Goal: Task Accomplishment & Management: Complete application form

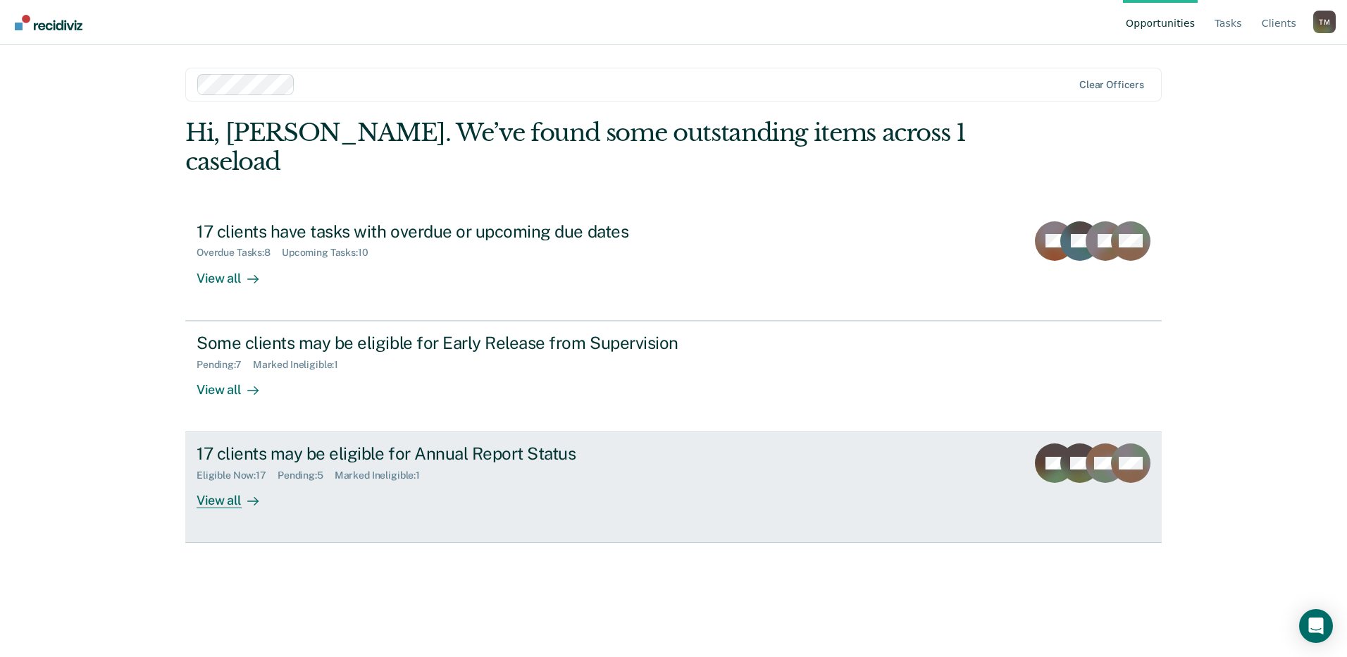
click at [483, 443] on div "17 clients may be eligible for Annual Report Status" at bounding box center [444, 453] width 495 height 20
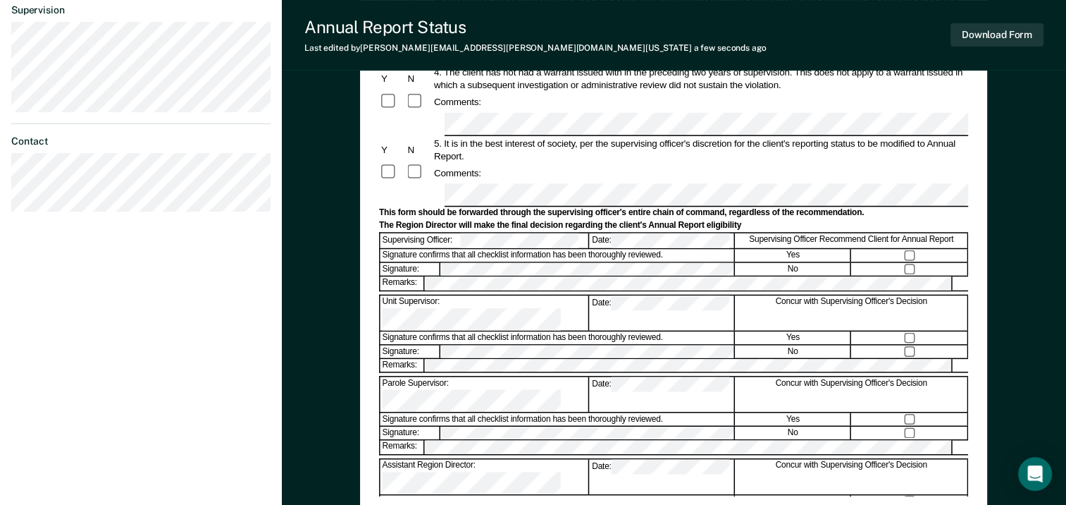
scroll to position [493, 0]
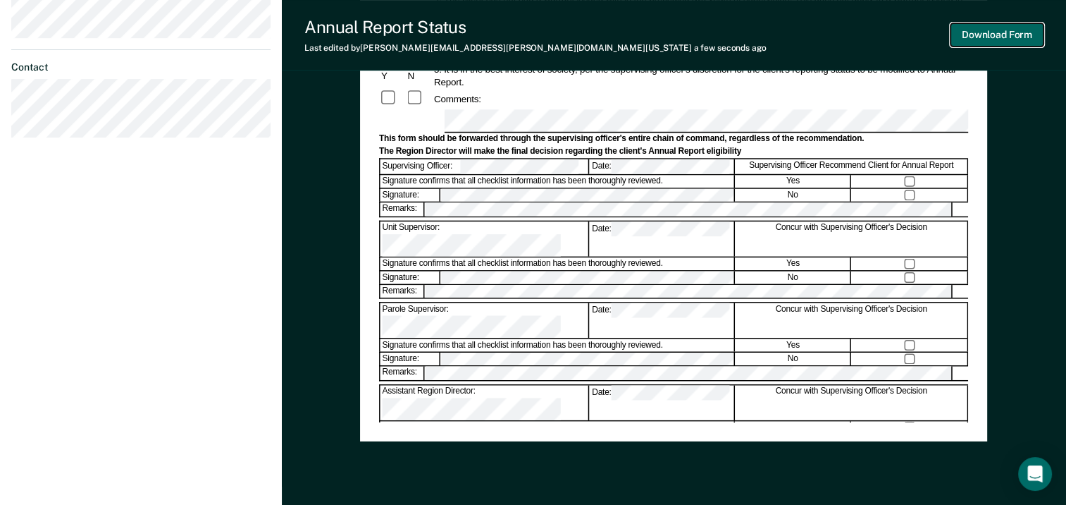
click at [979, 37] on button "Download Form" at bounding box center [997, 34] width 93 height 23
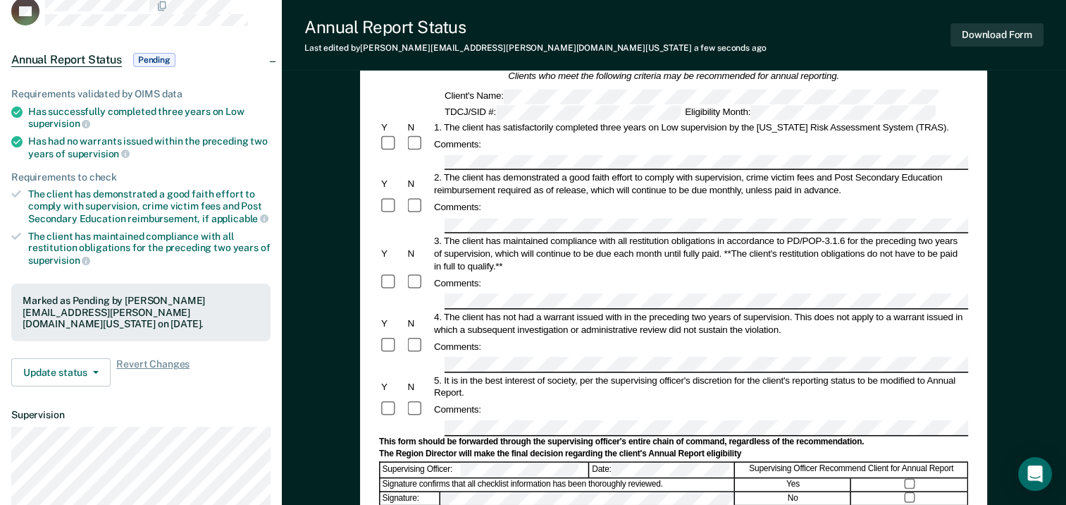
scroll to position [211, 0]
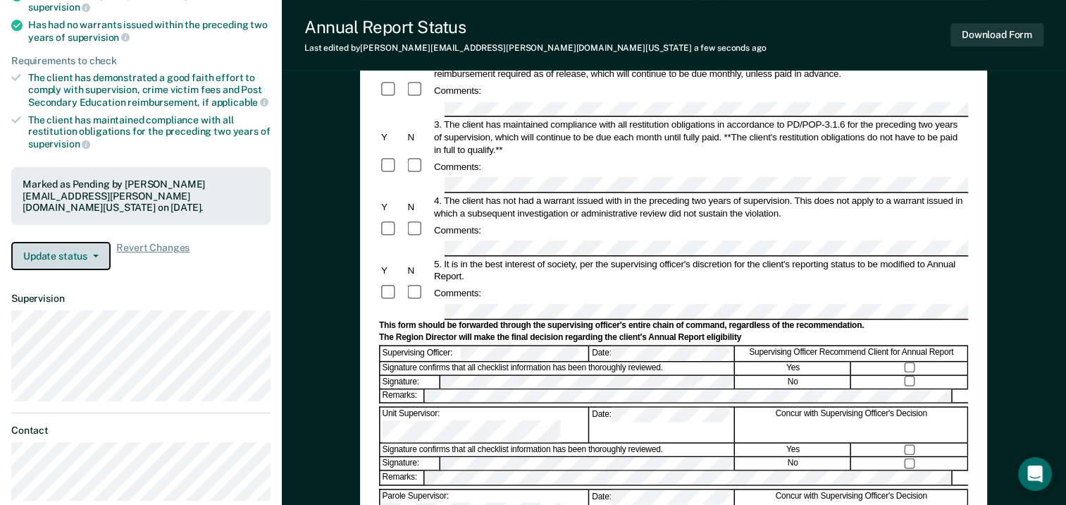
click at [92, 242] on button "Update status" at bounding box center [60, 256] width 99 height 28
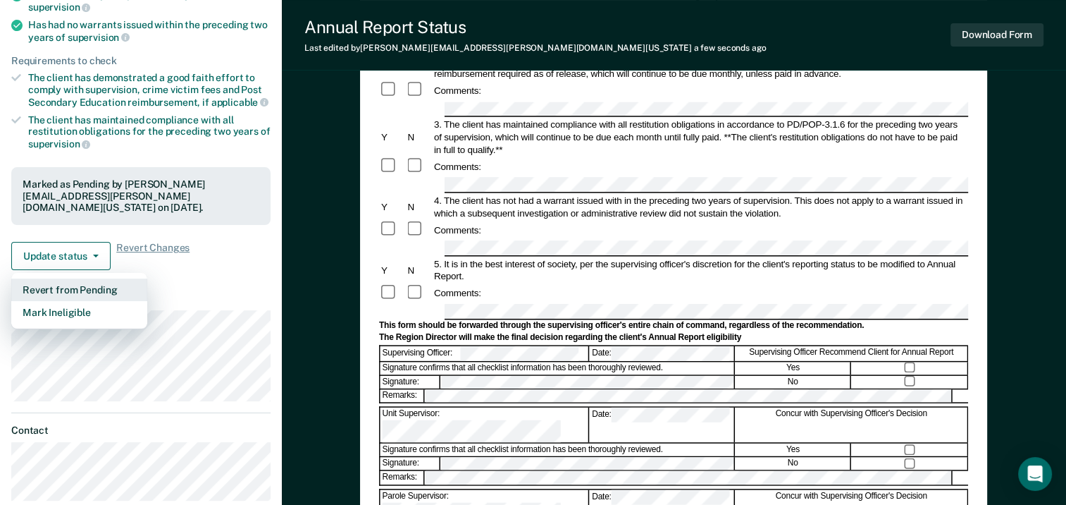
click at [97, 278] on button "Revert from Pending" at bounding box center [79, 289] width 136 height 23
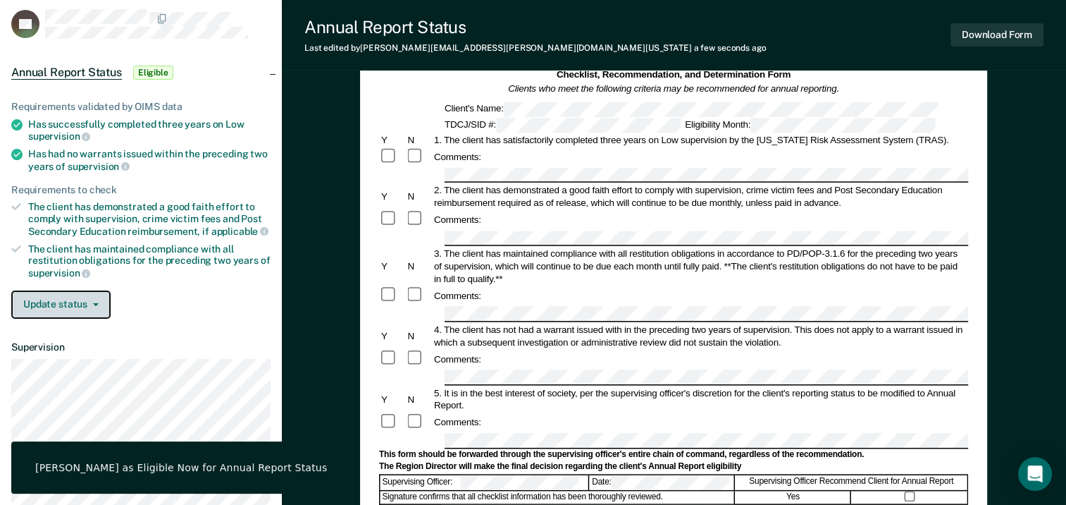
scroll to position [70, 0]
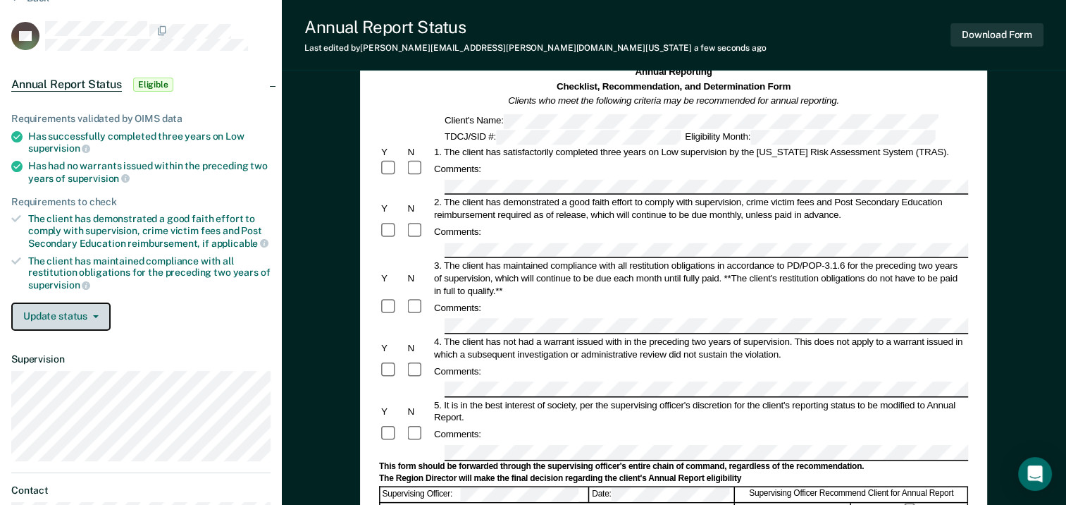
click at [94, 317] on button "Update status" at bounding box center [60, 316] width 99 height 28
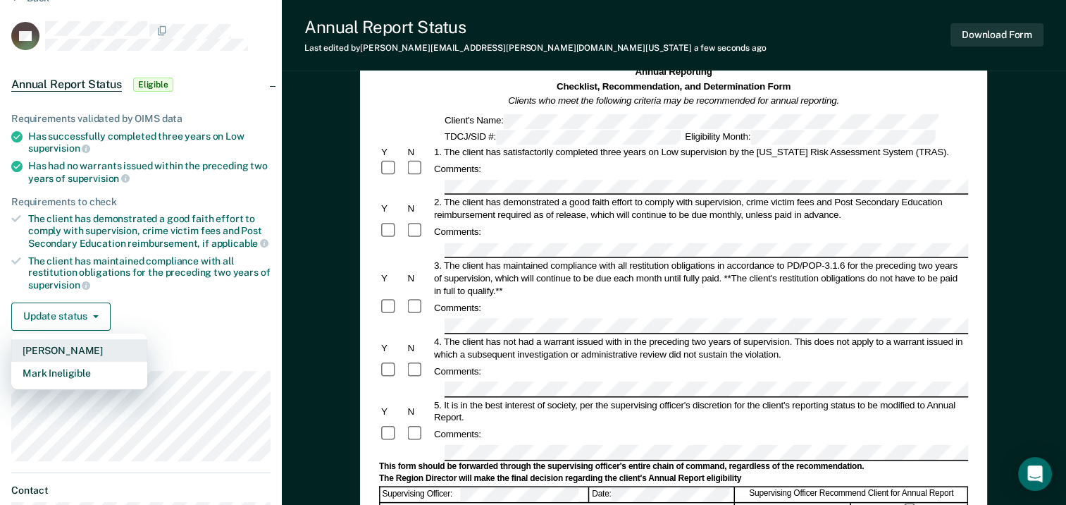
click at [59, 347] on button "[PERSON_NAME]" at bounding box center [79, 350] width 136 height 23
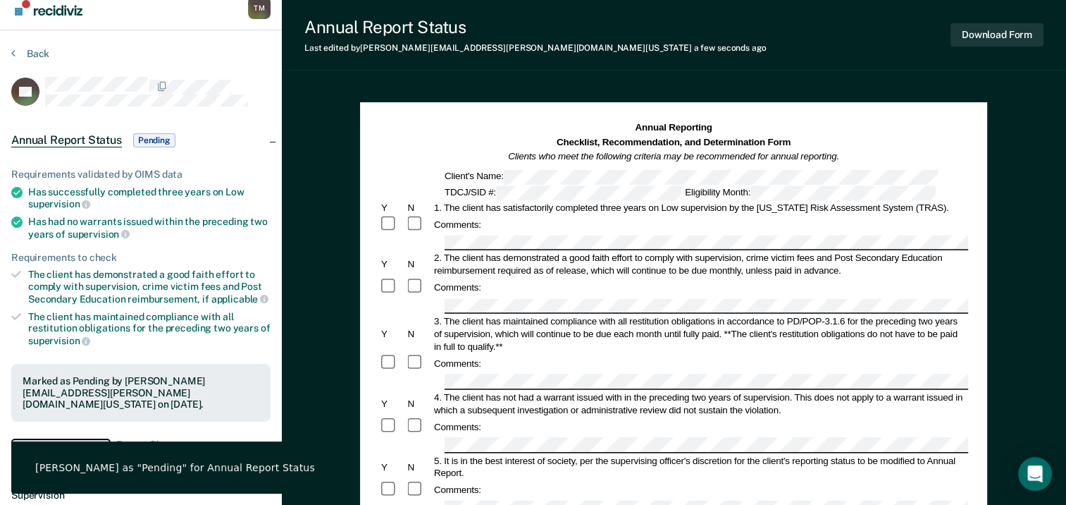
scroll to position [0, 0]
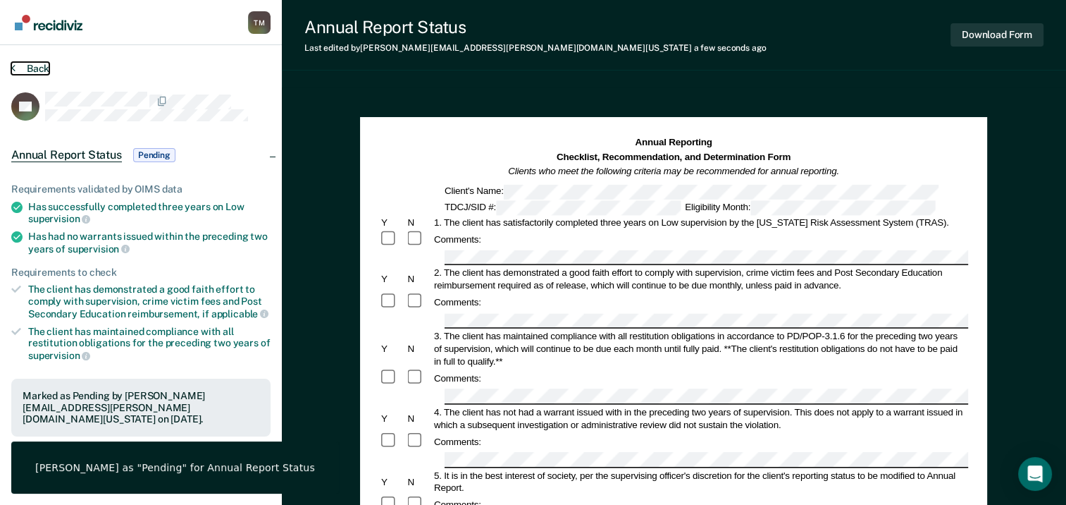
click at [25, 68] on button "Back" at bounding box center [30, 68] width 38 height 13
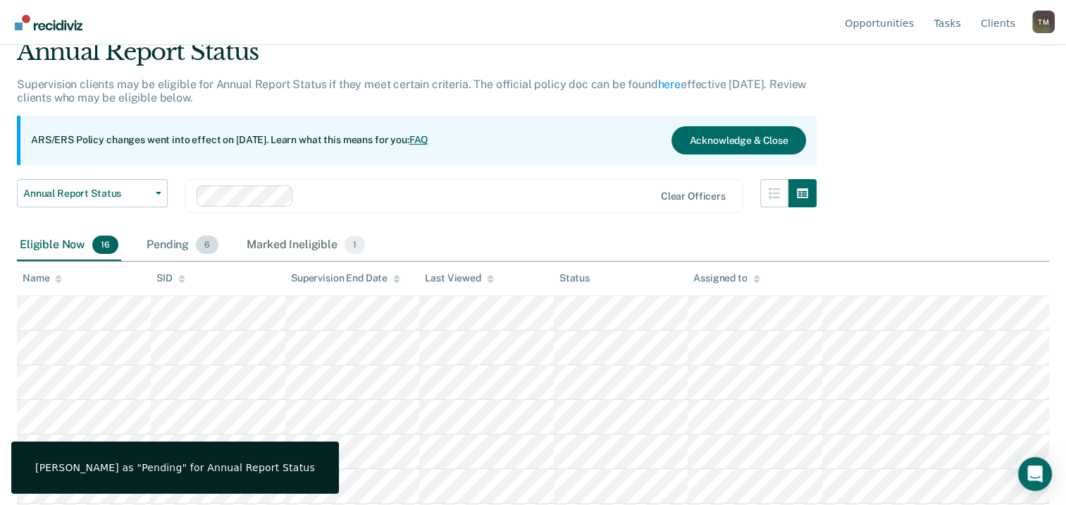
scroll to position [141, 0]
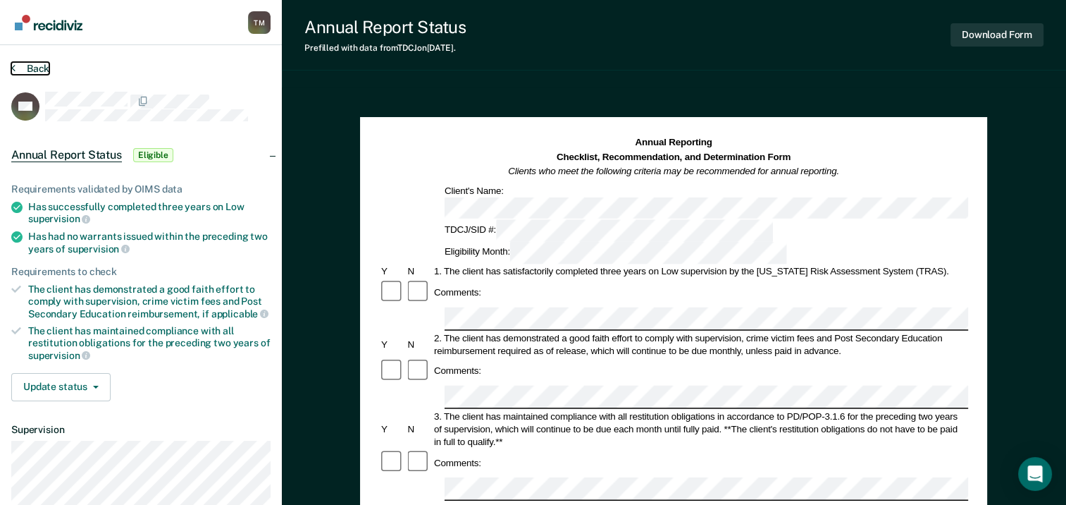
click at [33, 72] on button "Back" at bounding box center [30, 68] width 38 height 13
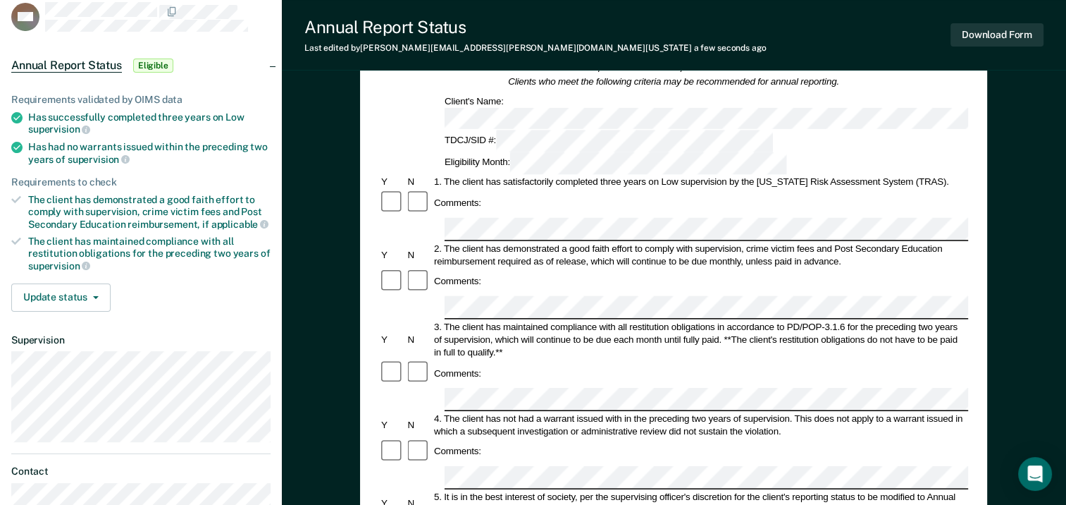
scroll to position [211, 0]
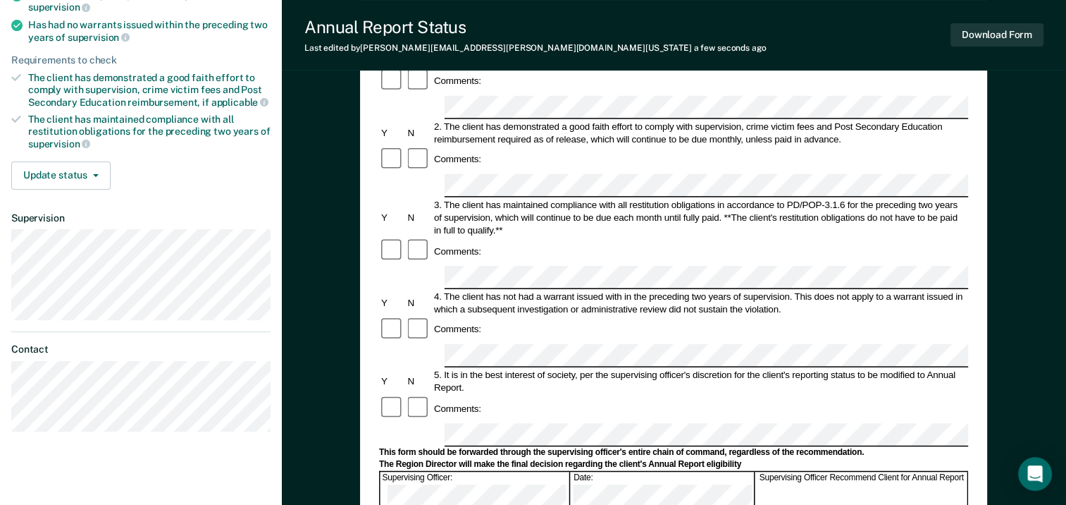
click at [433, 333] on form "Annual Reporting Checklist, Recommendation, and Determination Form Clients who …" at bounding box center [673, 422] width 589 height 994
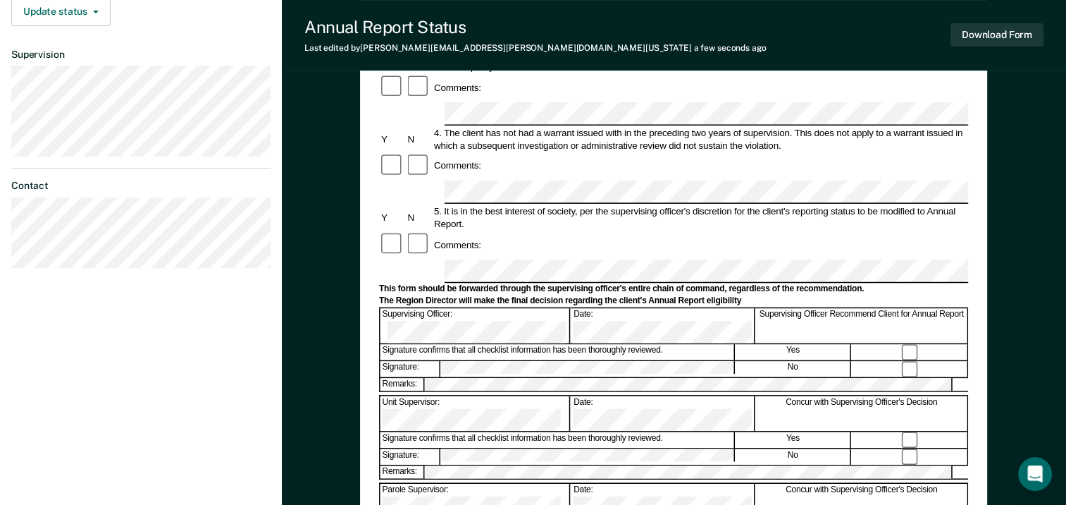
scroll to position [352, 0]
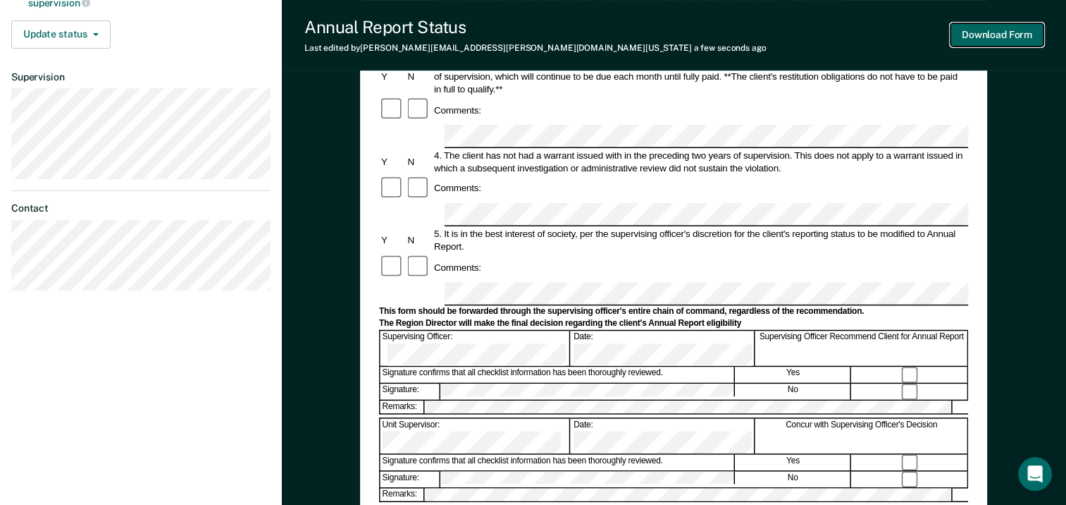
click at [995, 37] on button "Download Form" at bounding box center [997, 34] width 93 height 23
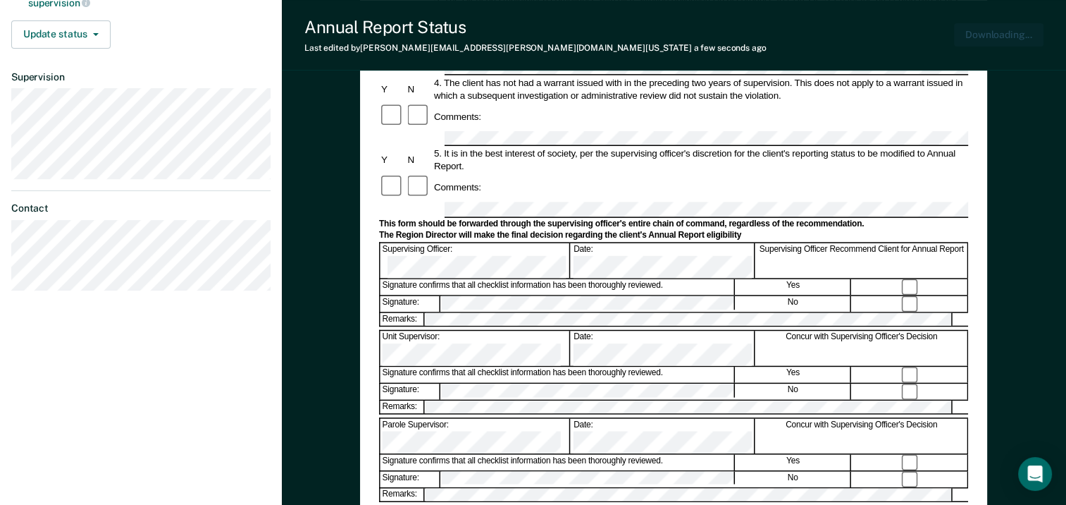
scroll to position [0, 0]
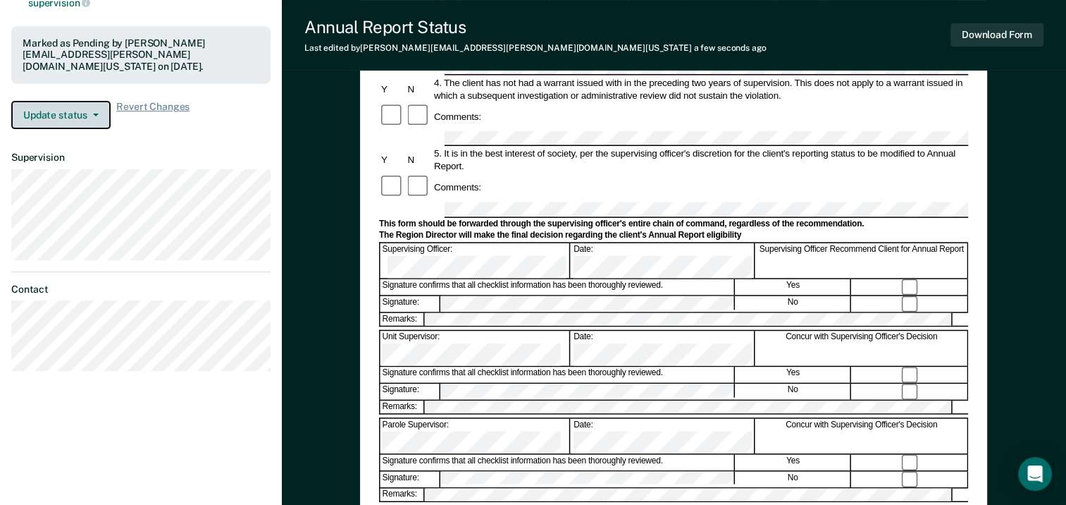
click at [93, 101] on button "Update status" at bounding box center [60, 115] width 99 height 28
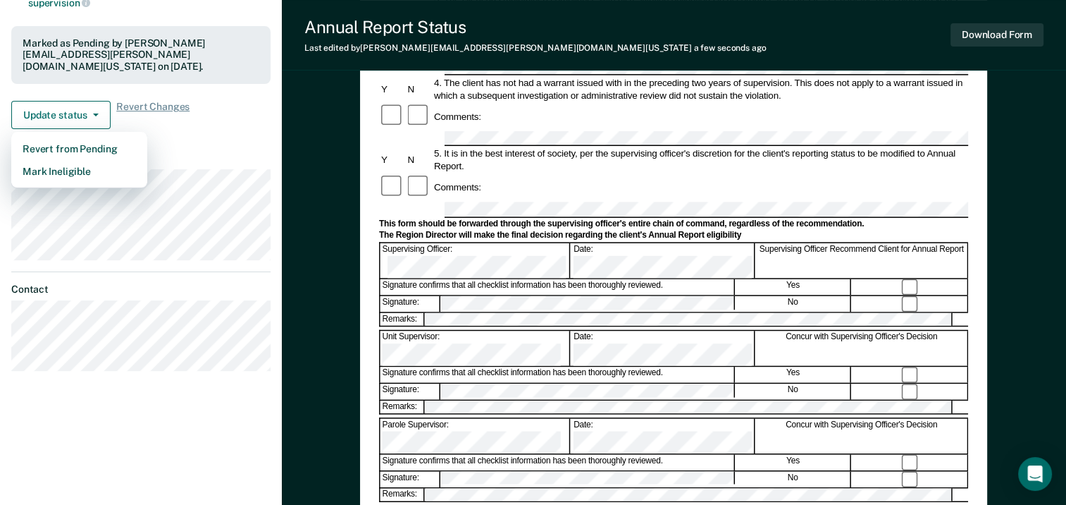
click at [260, 151] on dt "Supervision" at bounding box center [140, 157] width 259 height 12
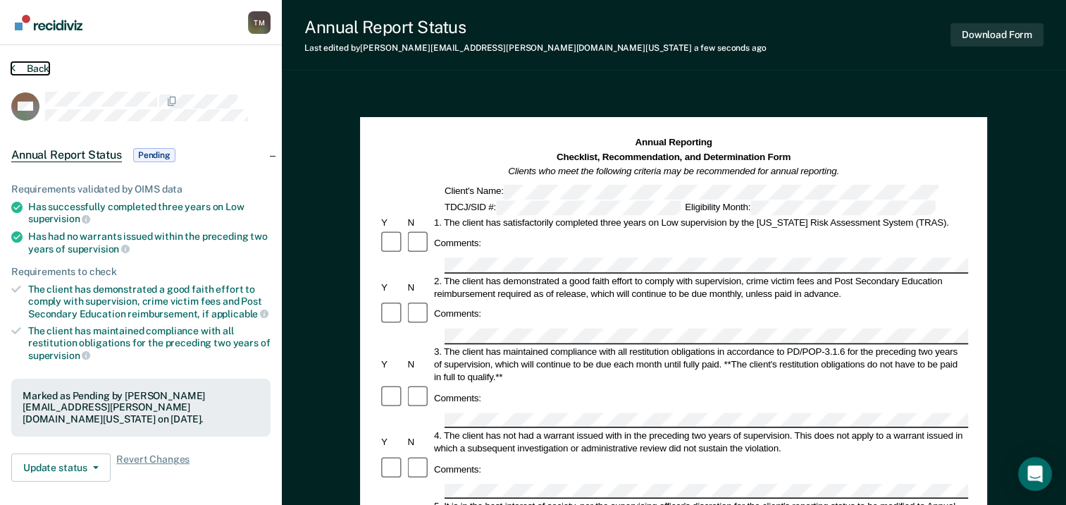
click at [37, 73] on button "Back" at bounding box center [30, 68] width 38 height 13
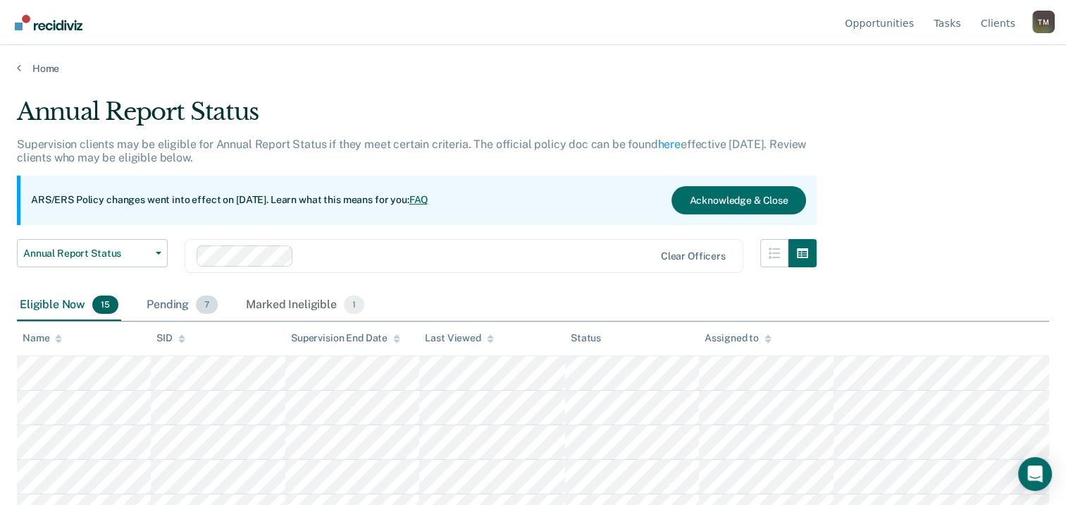
click at [168, 306] on div "Pending 7" at bounding box center [182, 305] width 77 height 31
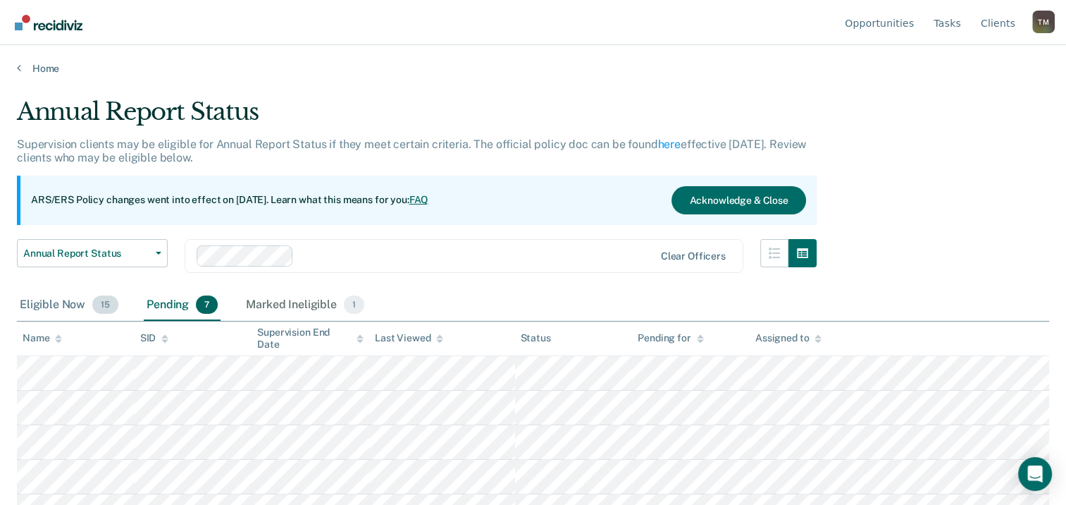
click at [49, 303] on div "Eligible Now 15" at bounding box center [69, 305] width 104 height 31
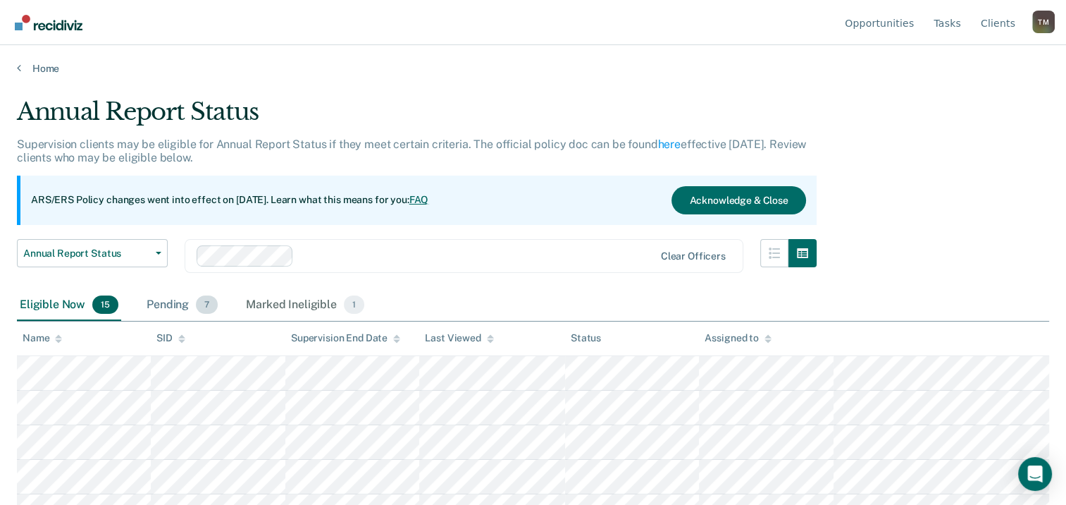
drag, startPoint x: 49, startPoint y: 303, endPoint x: 172, endPoint y: 303, distance: 123.3
click at [172, 303] on div "Pending 7" at bounding box center [182, 305] width 77 height 31
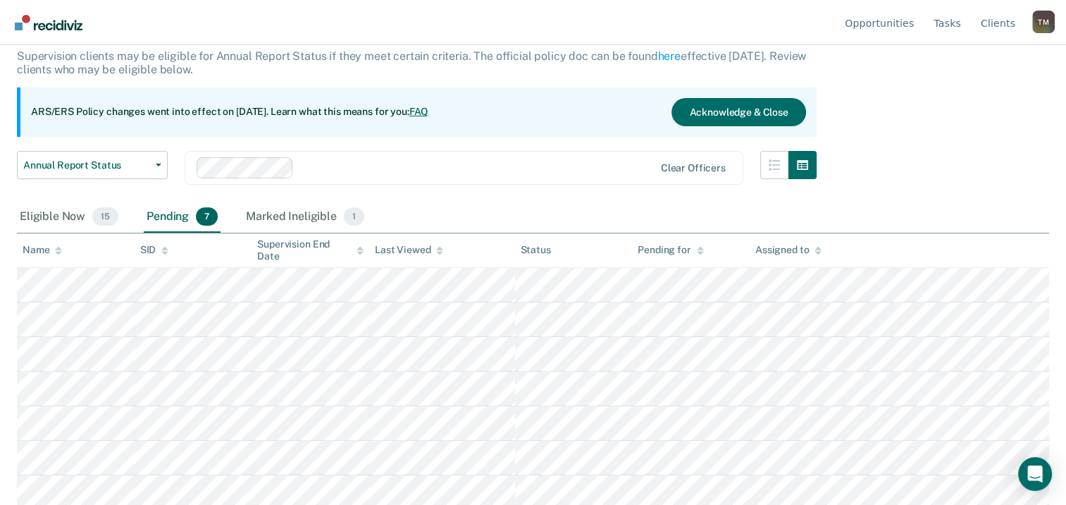
scroll to position [92, 0]
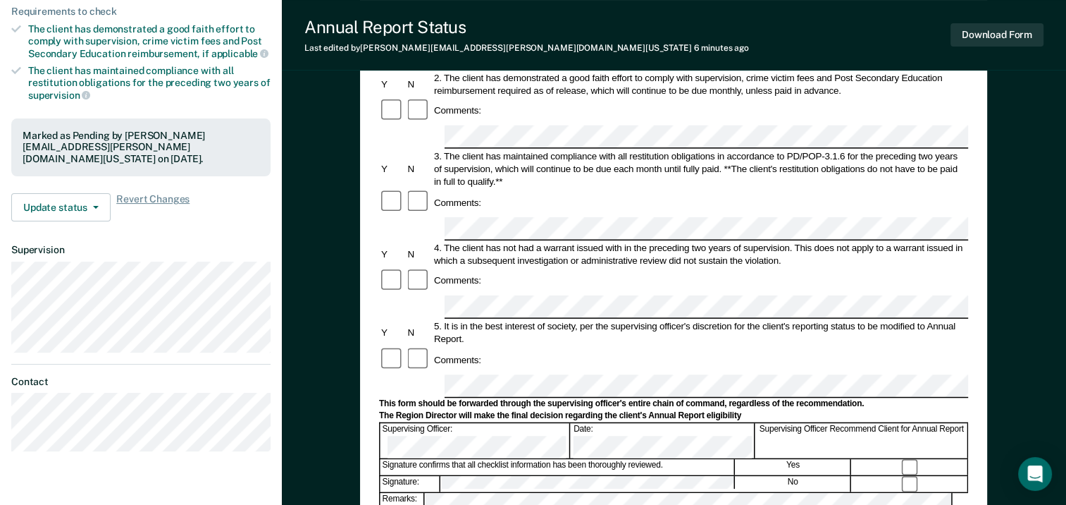
scroll to position [423, 0]
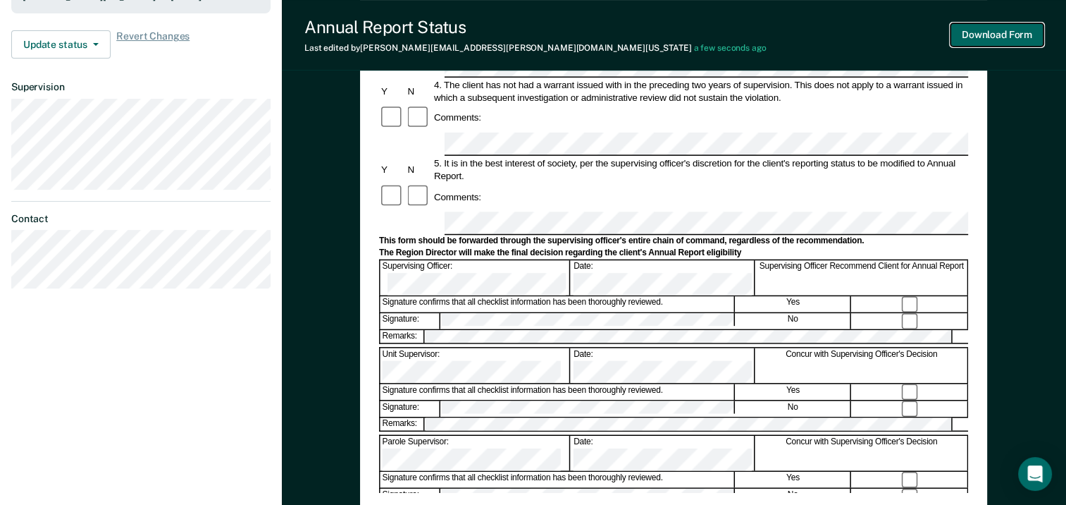
click at [1016, 28] on button "Download Form" at bounding box center [997, 34] width 93 height 23
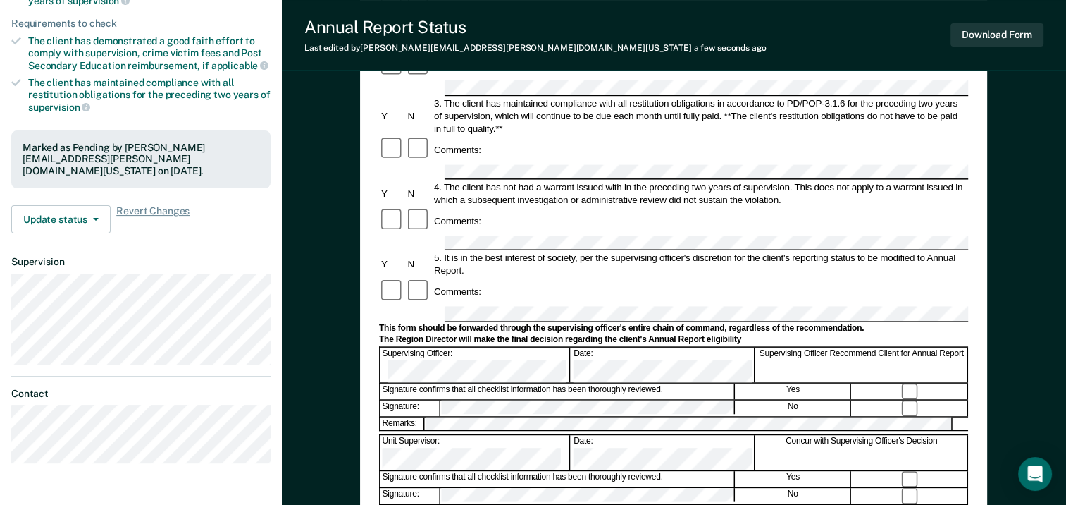
scroll to position [211, 0]
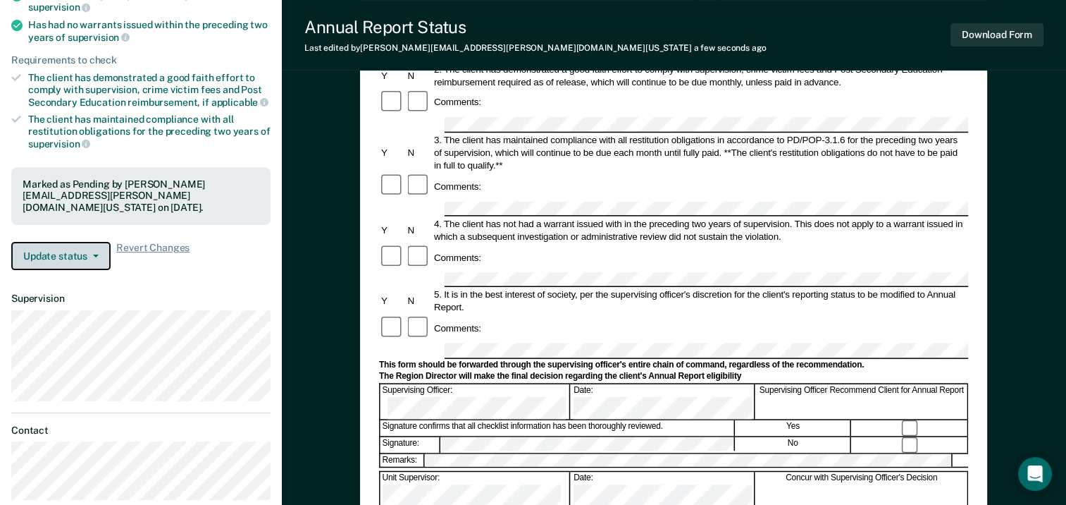
click at [92, 242] on button "Update status" at bounding box center [60, 256] width 99 height 28
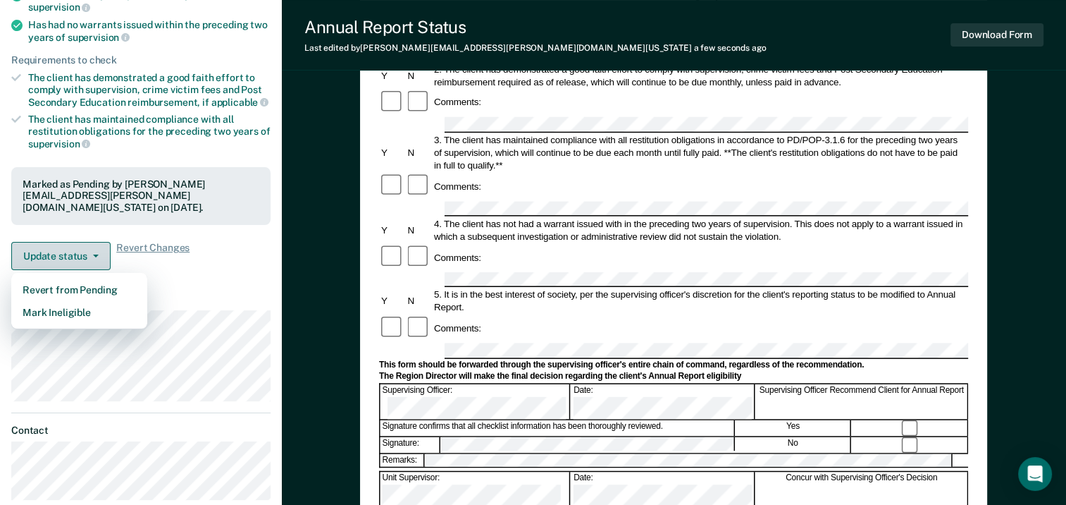
click at [92, 243] on button "Update status" at bounding box center [60, 256] width 99 height 28
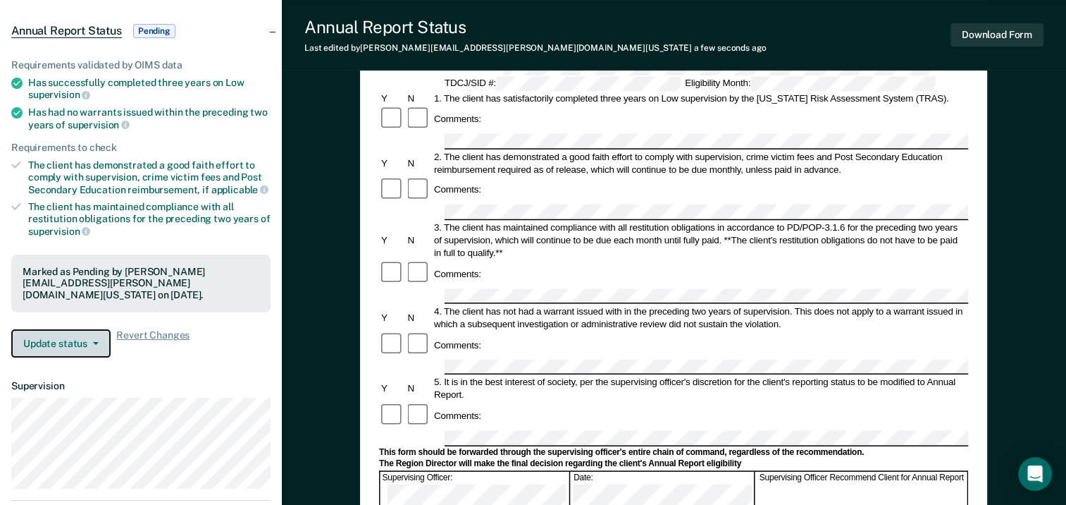
scroll to position [0, 0]
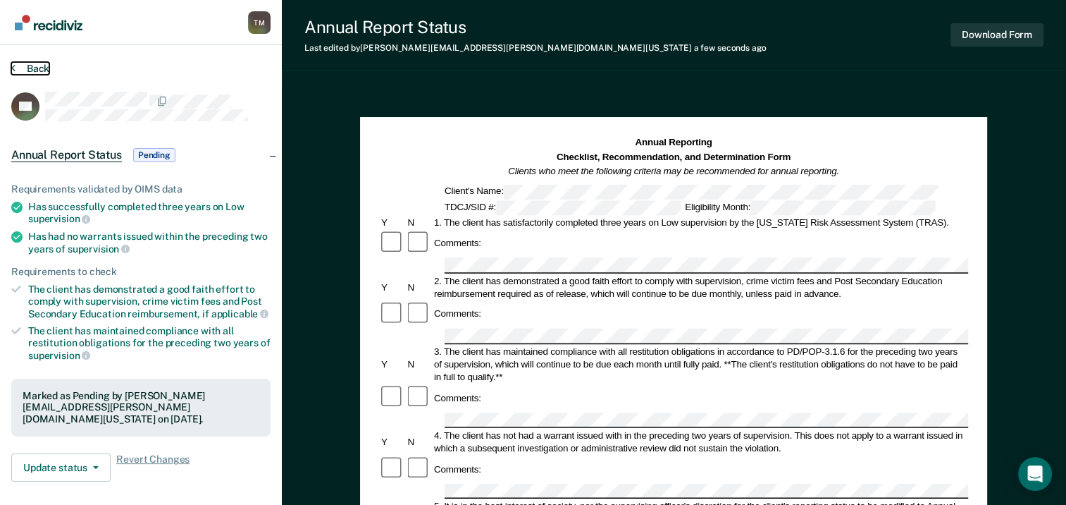
click at [31, 65] on button "Back" at bounding box center [30, 68] width 38 height 13
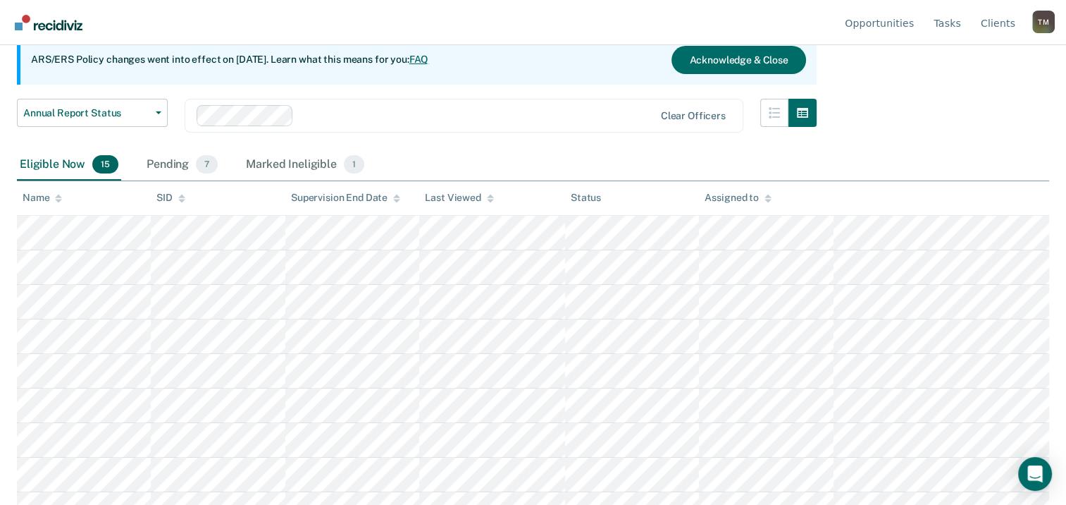
scroll to position [141, 0]
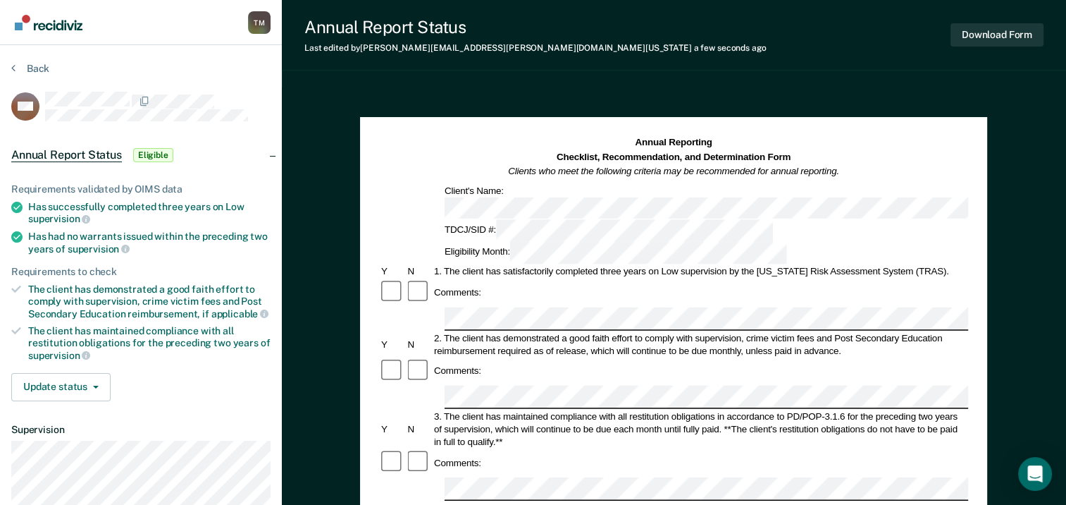
scroll to position [141, 0]
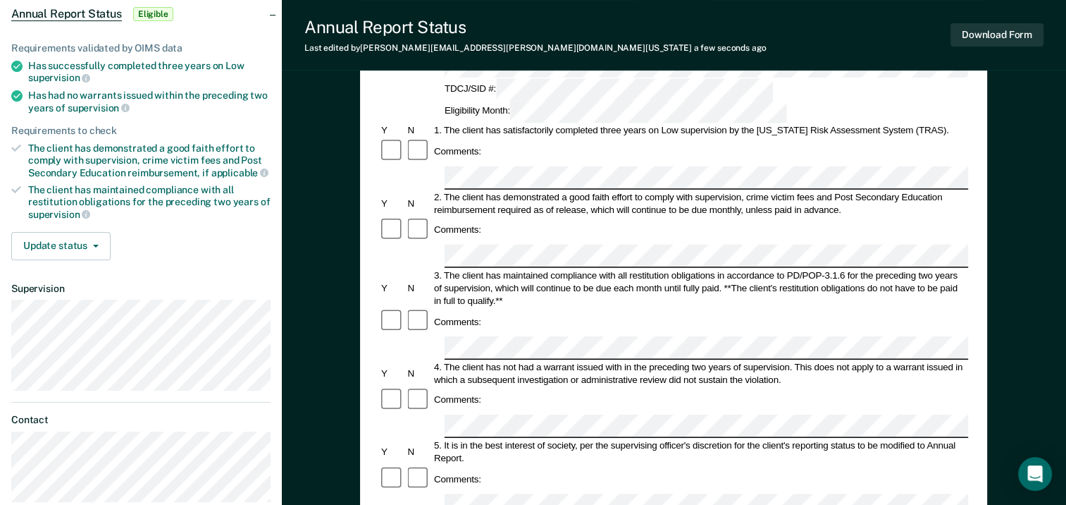
click at [440, 493] on div at bounding box center [673, 504] width 589 height 23
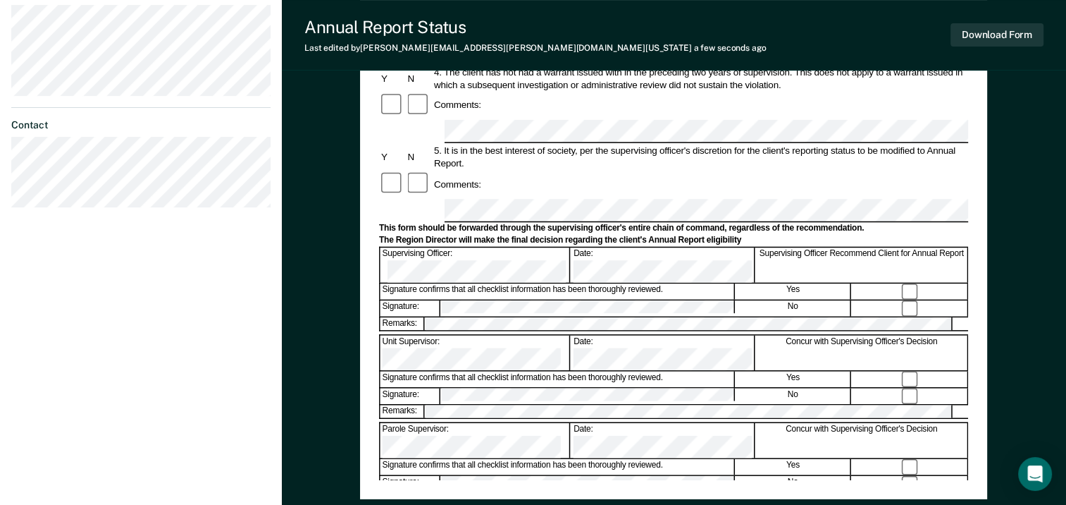
scroll to position [539, 0]
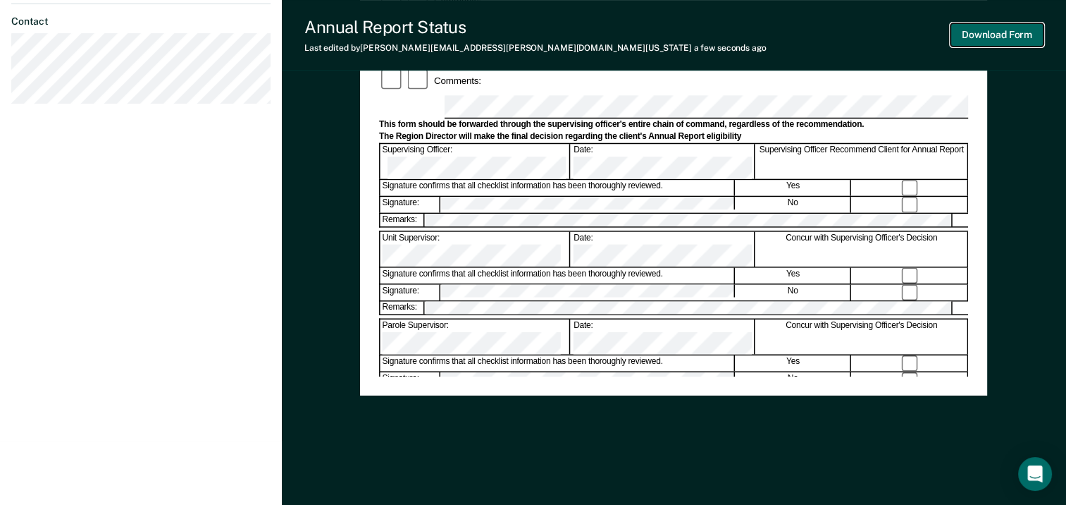
click at [1017, 38] on button "Download Form" at bounding box center [997, 34] width 93 height 23
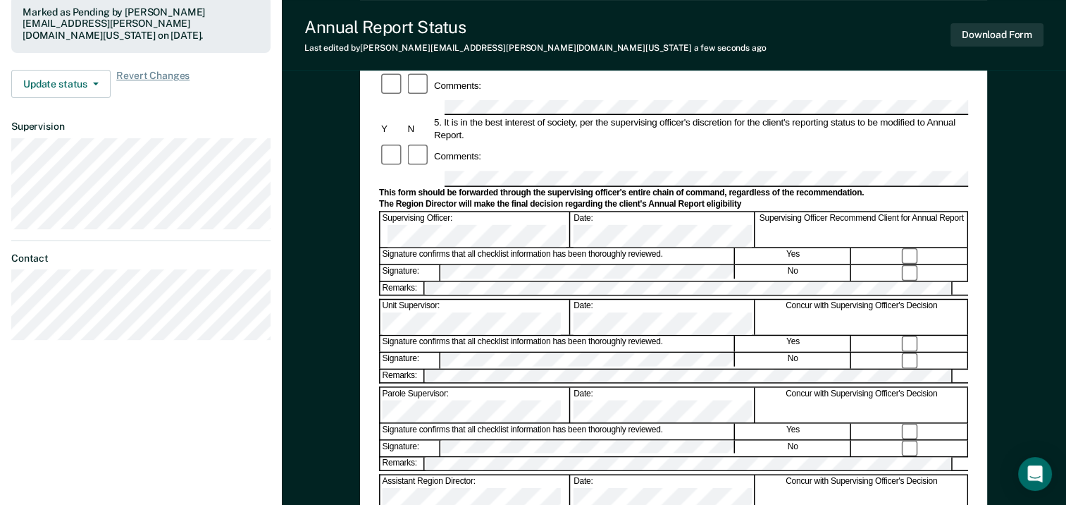
scroll to position [328, 0]
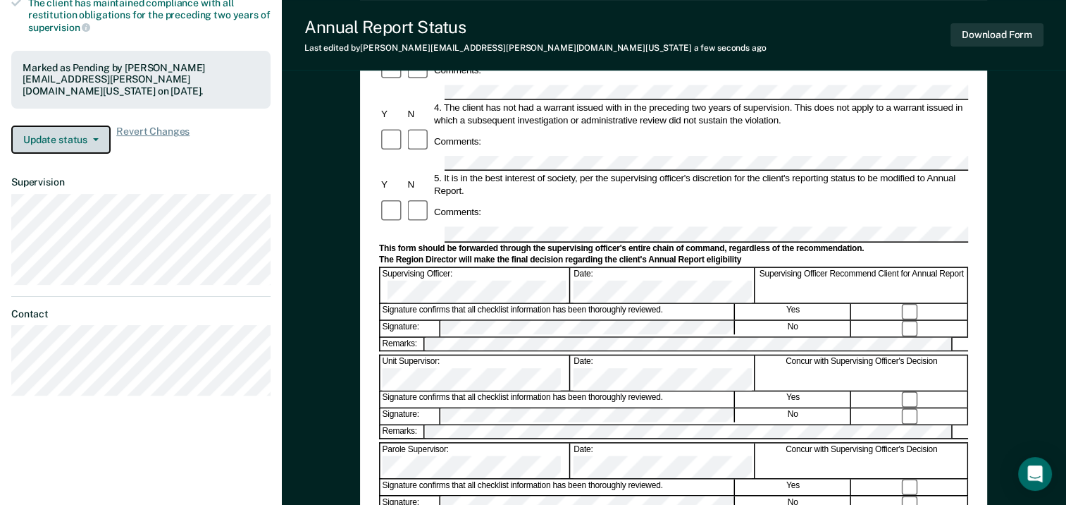
click at [90, 125] on button "Update status" at bounding box center [60, 139] width 99 height 28
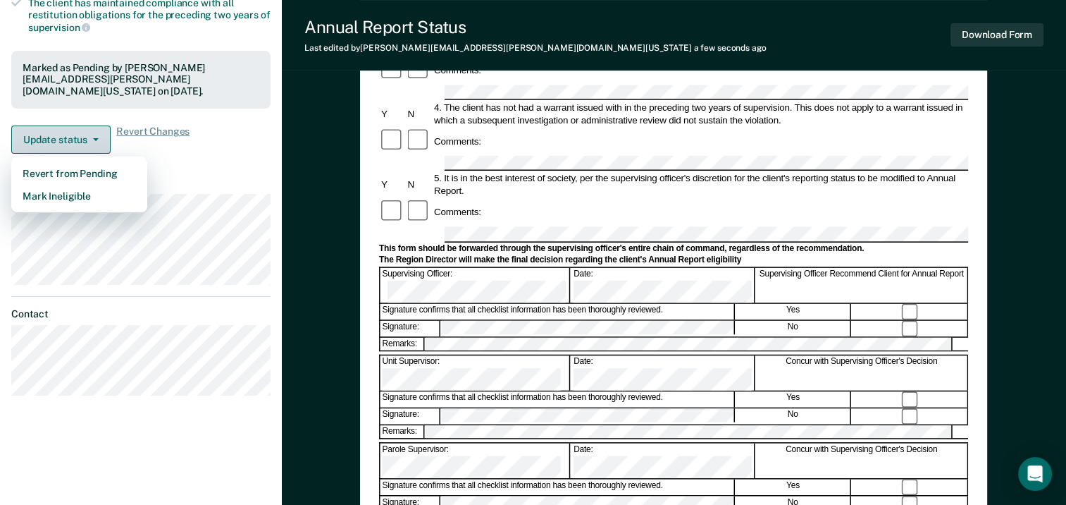
click at [93, 125] on button "Update status" at bounding box center [60, 139] width 99 height 28
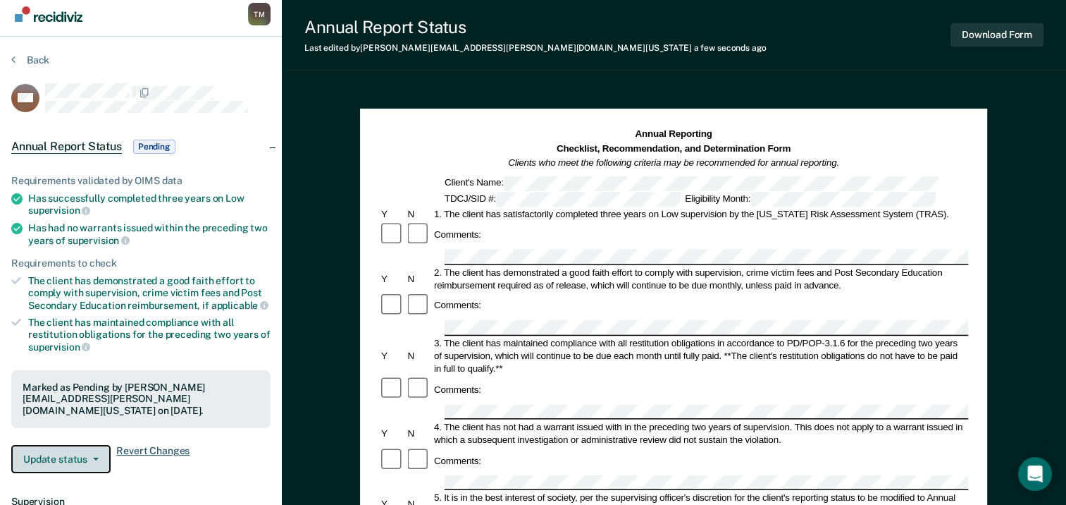
scroll to position [0, 0]
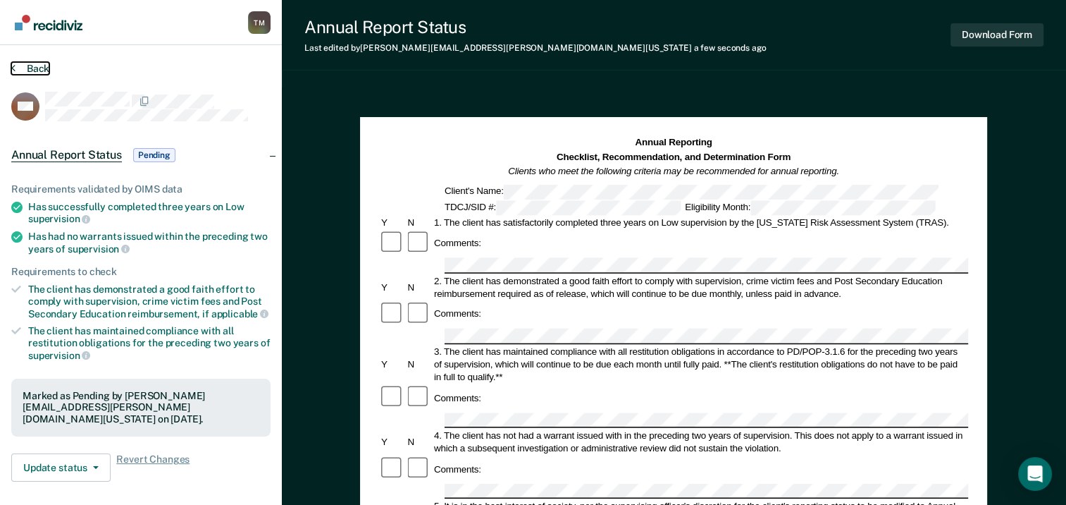
click at [32, 69] on button "Back" at bounding box center [30, 68] width 38 height 13
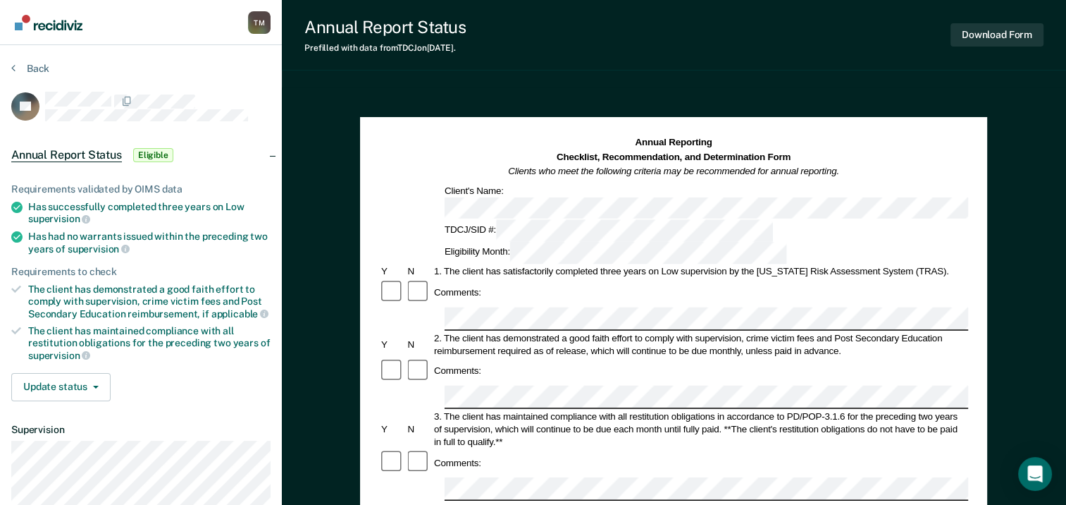
click at [559, 279] on div "Comments:" at bounding box center [673, 292] width 589 height 27
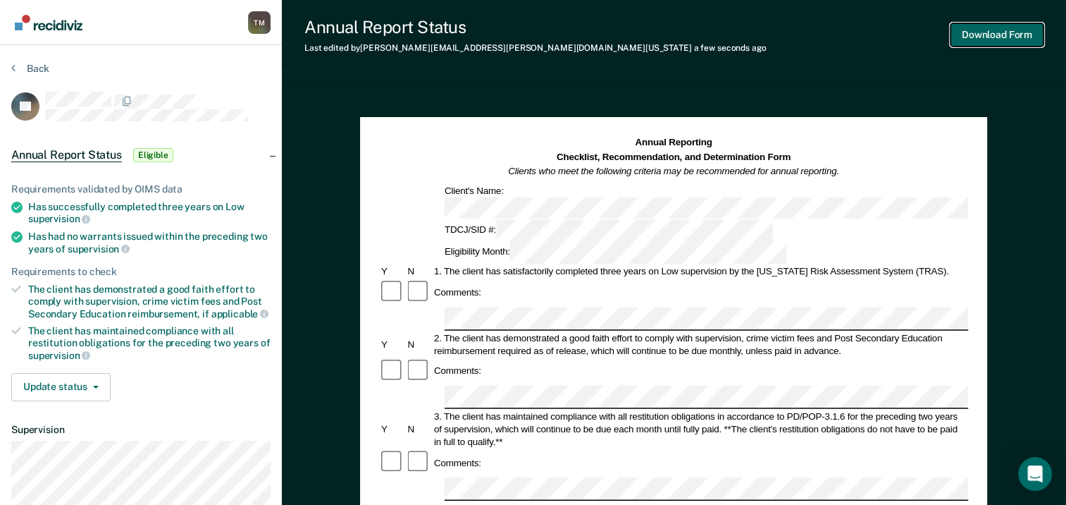
click at [1005, 45] on button "Download Form" at bounding box center [997, 34] width 93 height 23
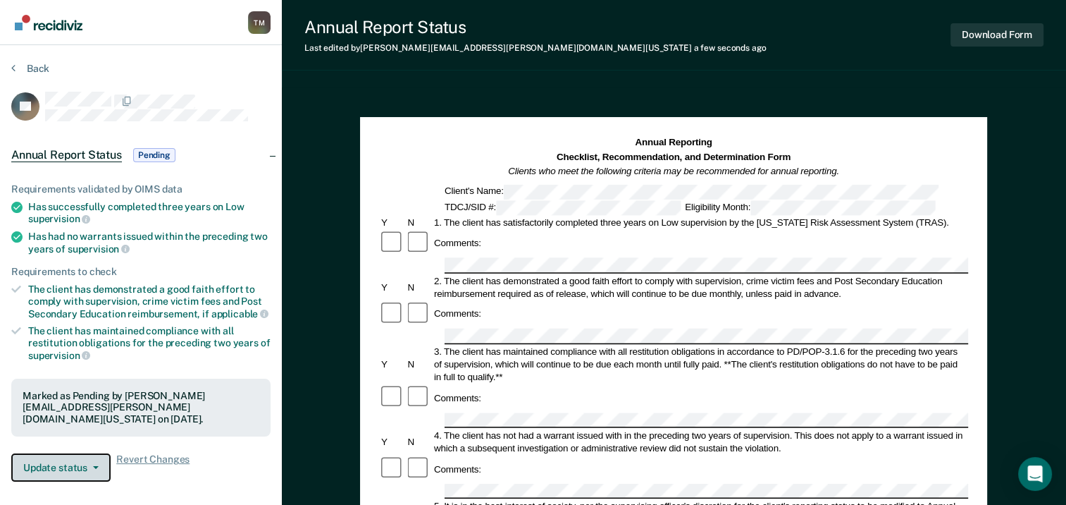
click at [95, 454] on button "Update status" at bounding box center [60, 467] width 99 height 28
click at [34, 63] on button "Back" at bounding box center [30, 68] width 38 height 13
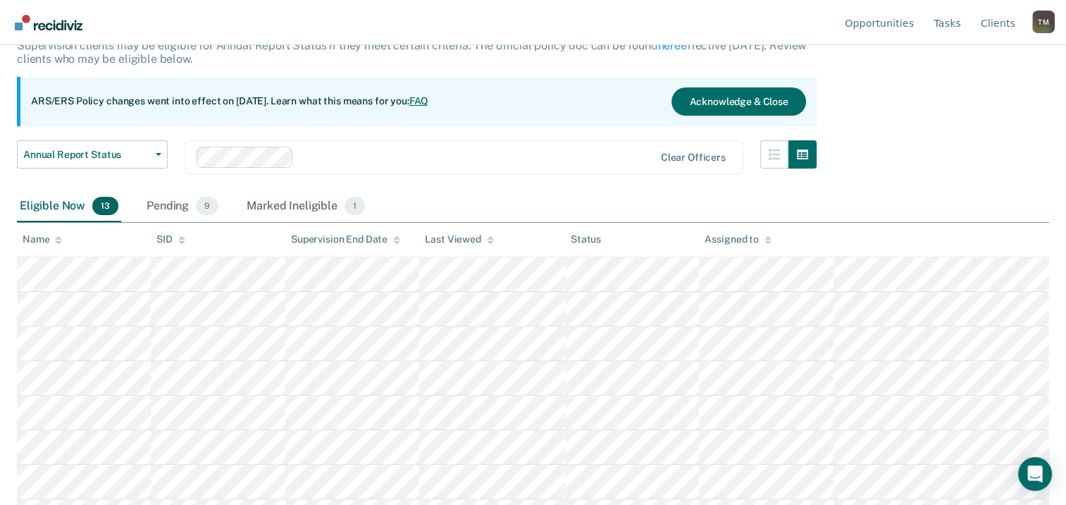
scroll to position [87, 0]
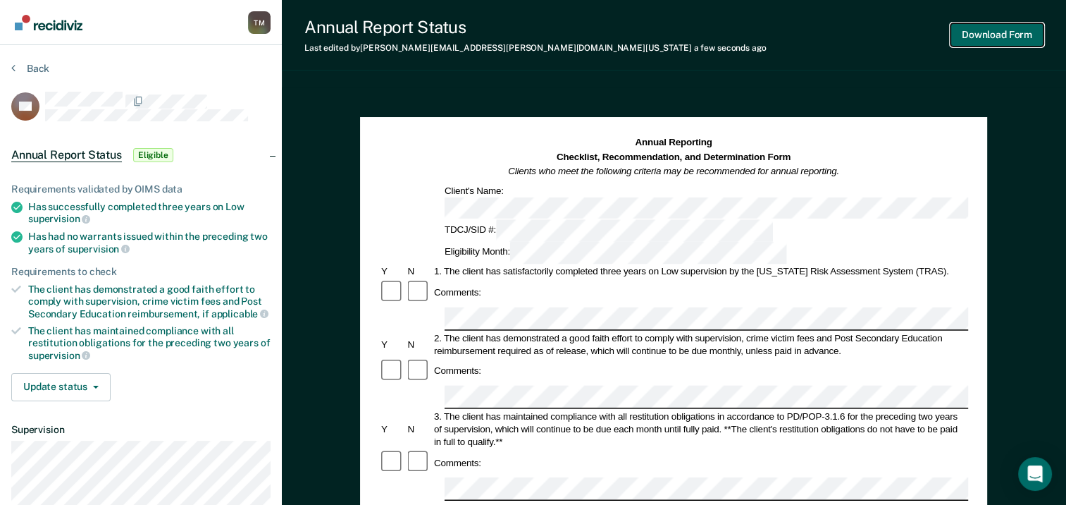
click at [1012, 37] on button "Download Form" at bounding box center [997, 34] width 93 height 23
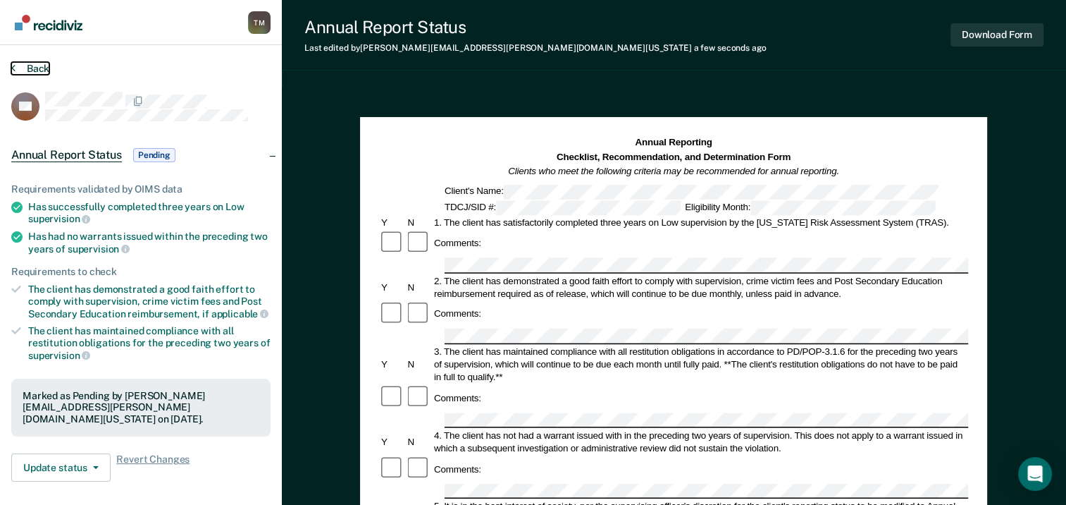
click at [30, 70] on button "Back" at bounding box center [30, 68] width 38 height 13
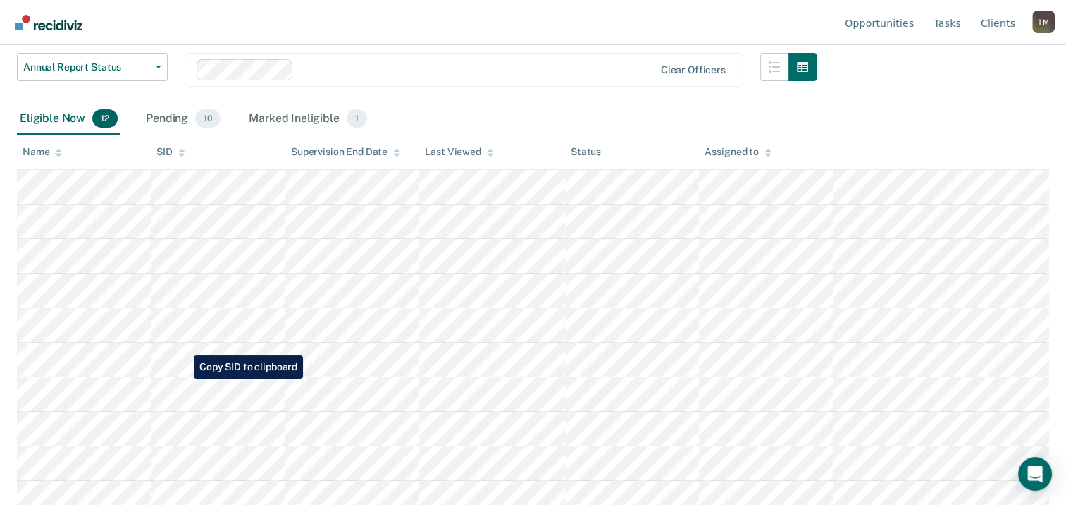
scroll to position [211, 0]
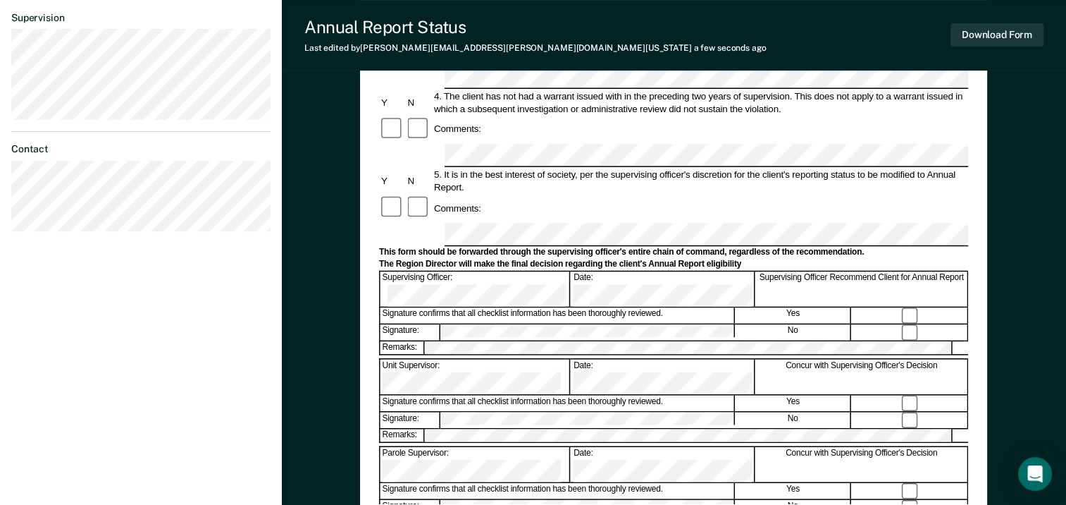
scroll to position [423, 0]
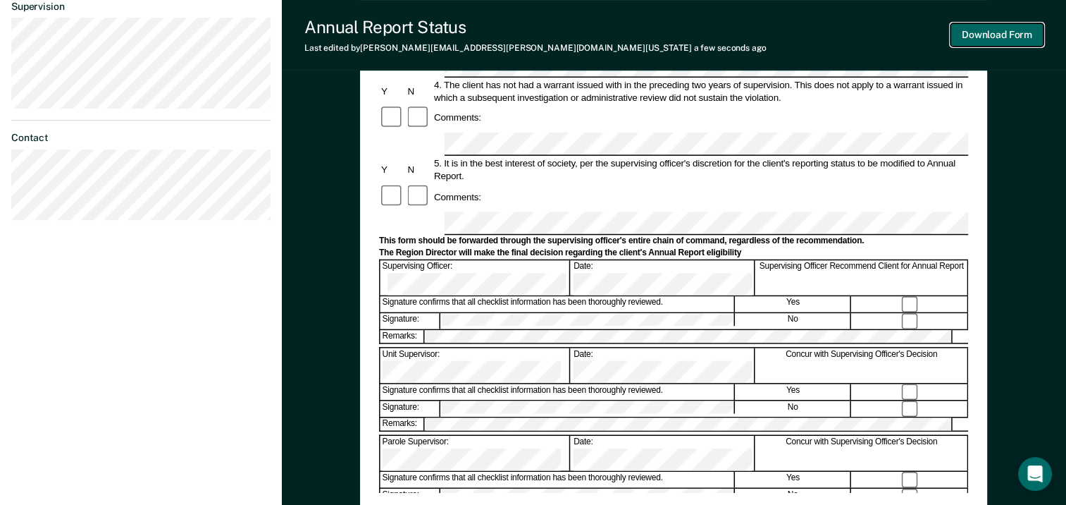
click at [1012, 34] on button "Download Form" at bounding box center [997, 34] width 93 height 23
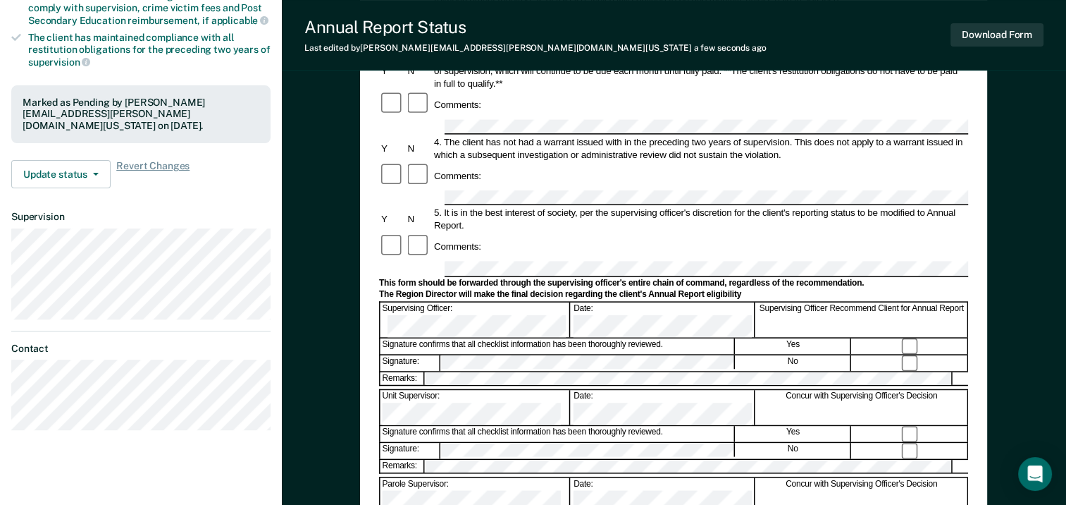
scroll to position [280, 0]
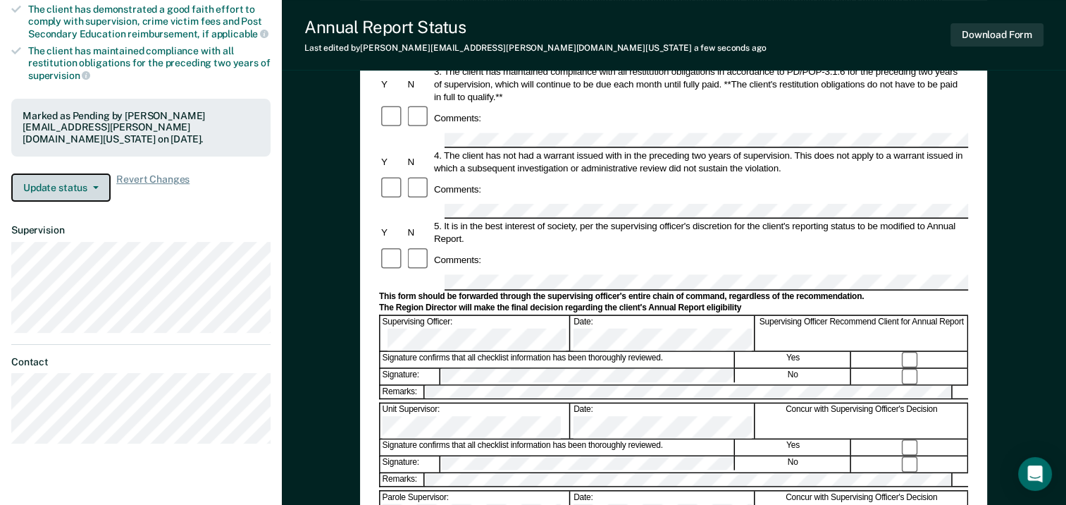
click at [93, 178] on button "Update status" at bounding box center [60, 187] width 99 height 28
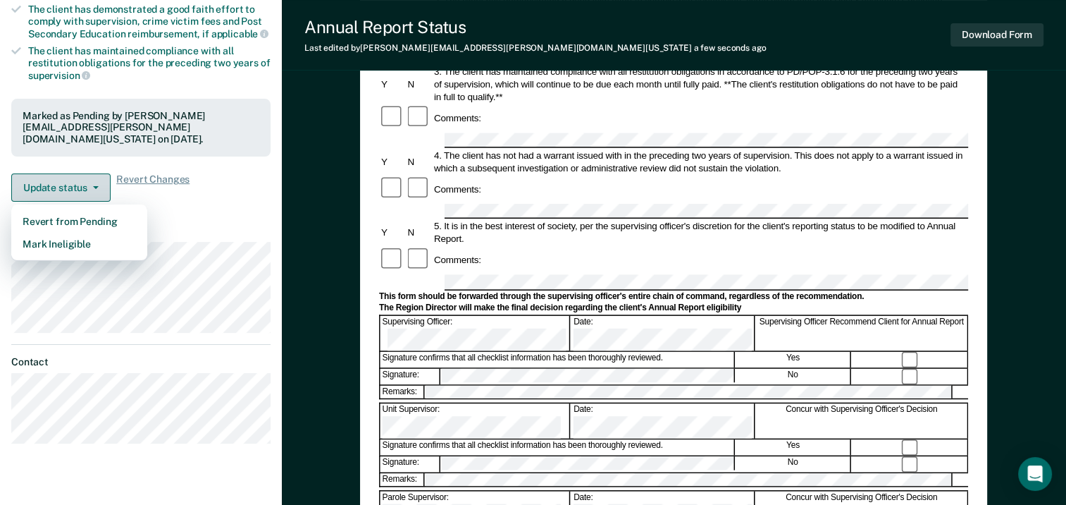
click at [93, 178] on button "Update status" at bounding box center [60, 187] width 99 height 28
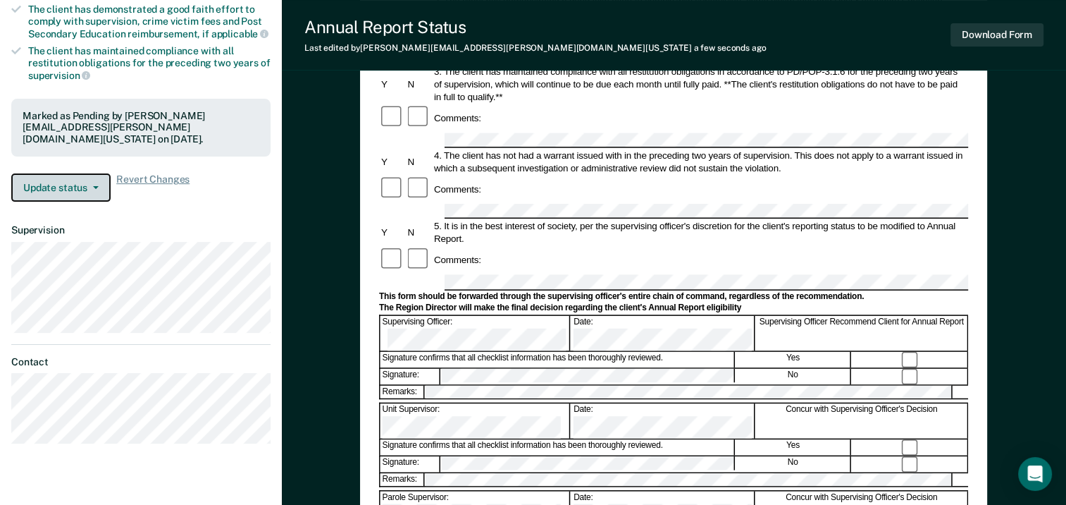
scroll to position [0, 0]
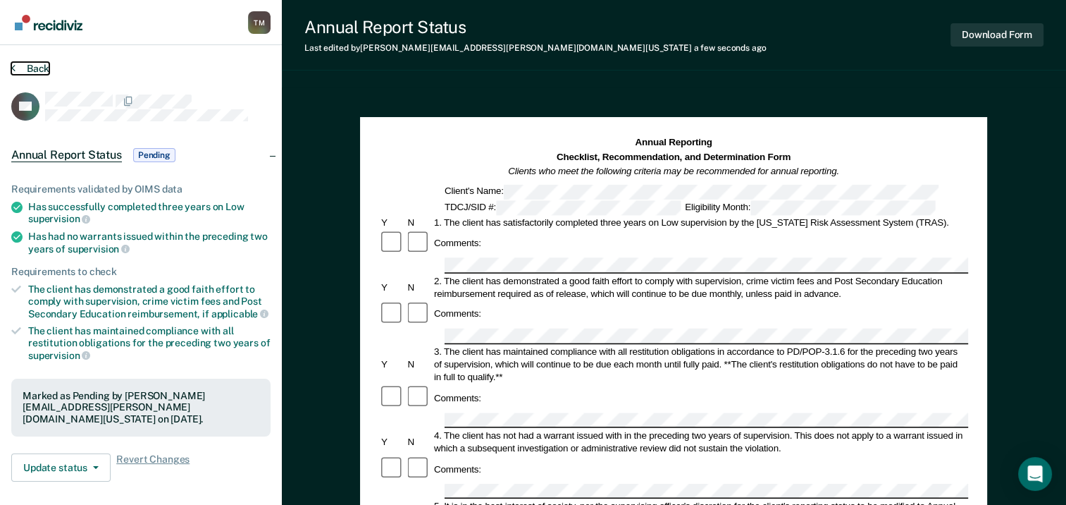
click at [40, 67] on button "Back" at bounding box center [30, 68] width 38 height 13
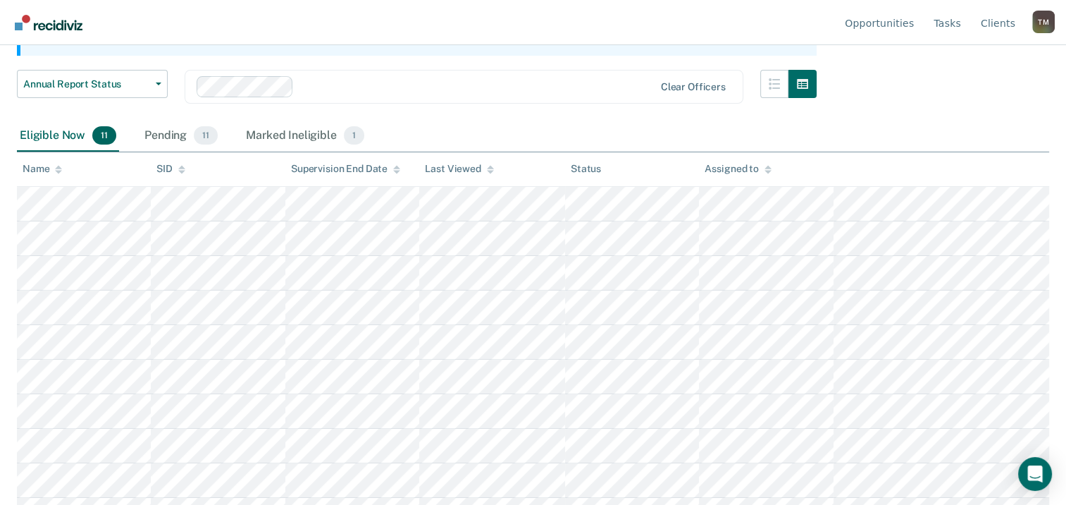
scroll to position [211, 0]
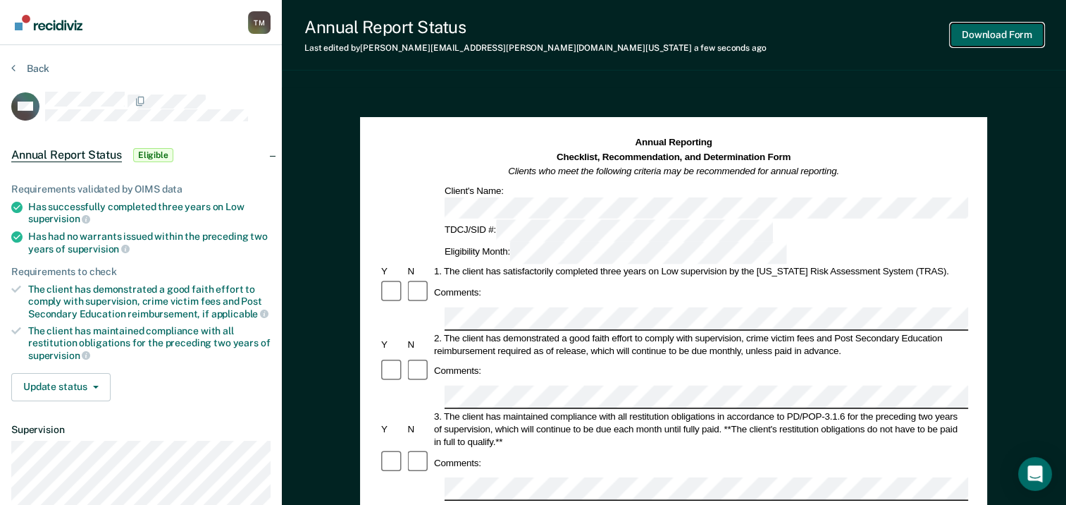
click at [1002, 37] on button "Download Form" at bounding box center [997, 34] width 93 height 23
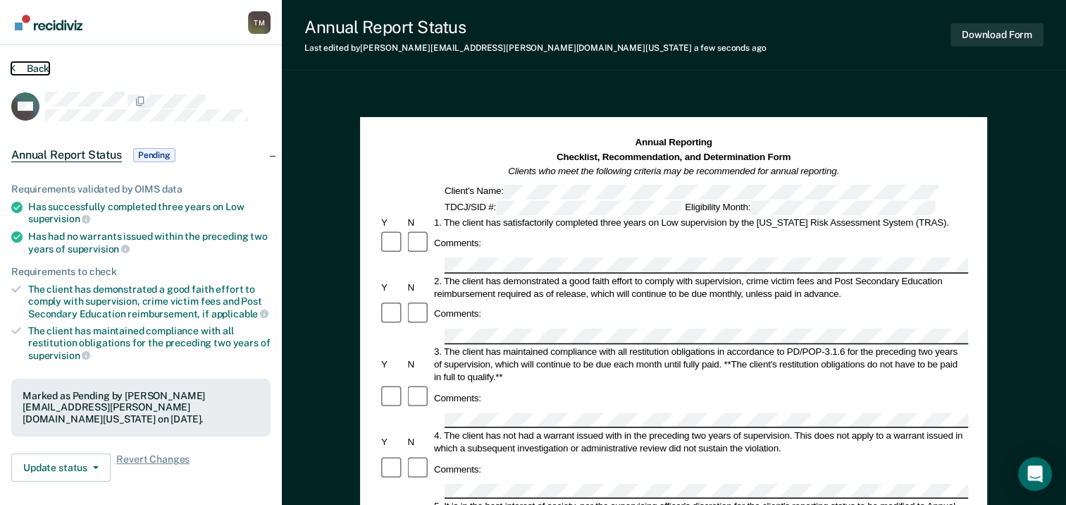
click at [37, 68] on button "Back" at bounding box center [30, 68] width 38 height 13
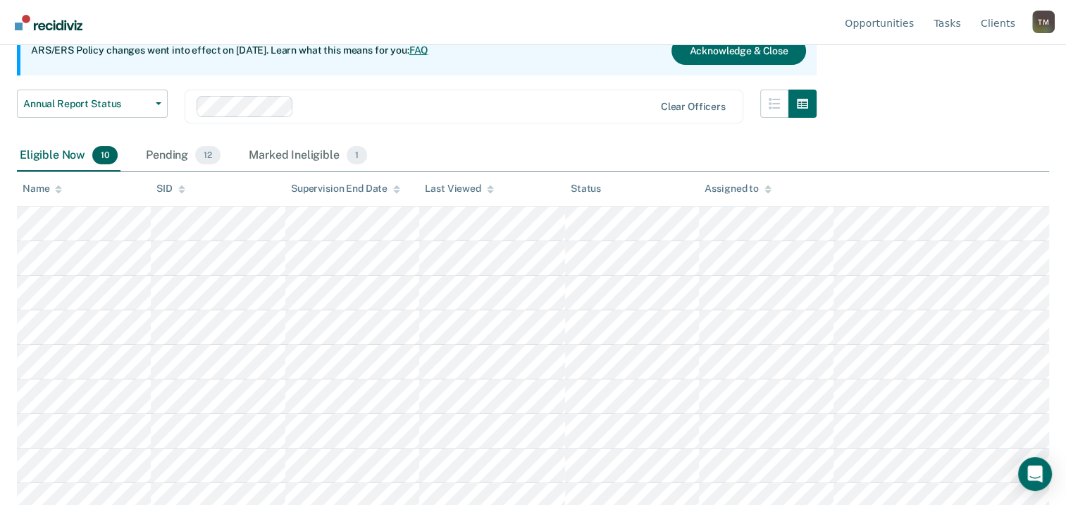
scroll to position [124, 0]
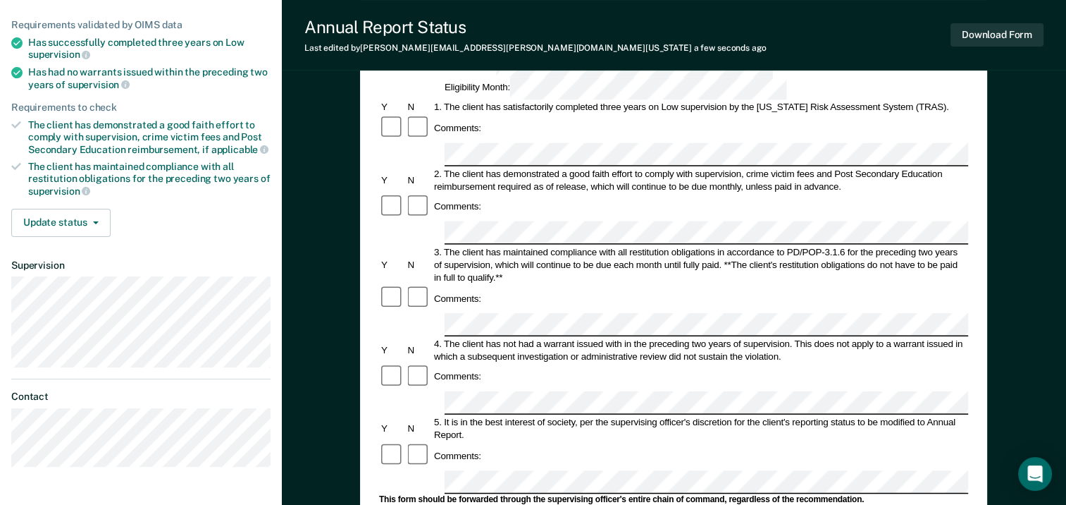
scroll to position [211, 0]
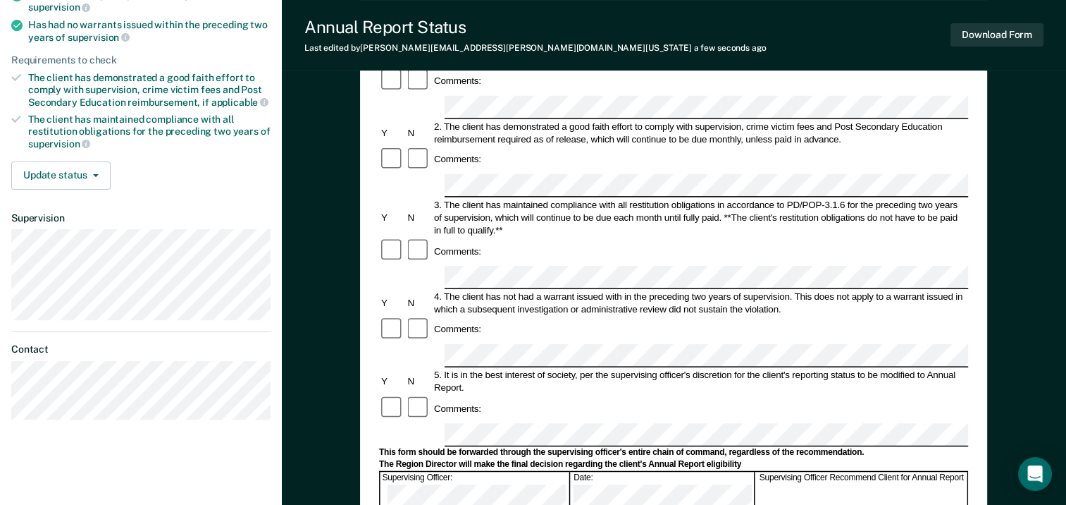
drag, startPoint x: 681, startPoint y: 291, endPoint x: 696, endPoint y: 299, distance: 17.7
click at [682, 395] on div "Comments:" at bounding box center [673, 408] width 589 height 27
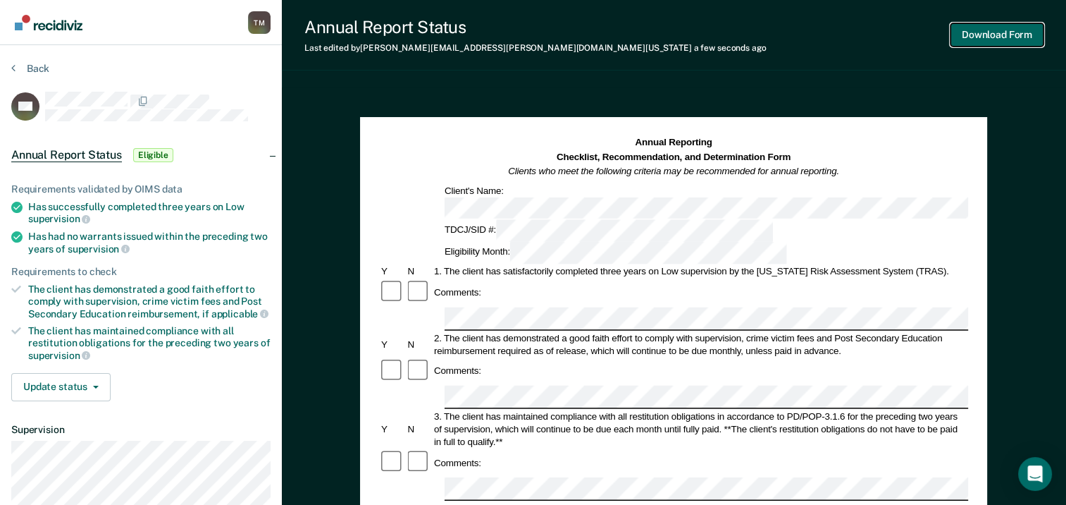
click at [998, 35] on button "Download Form" at bounding box center [997, 34] width 93 height 23
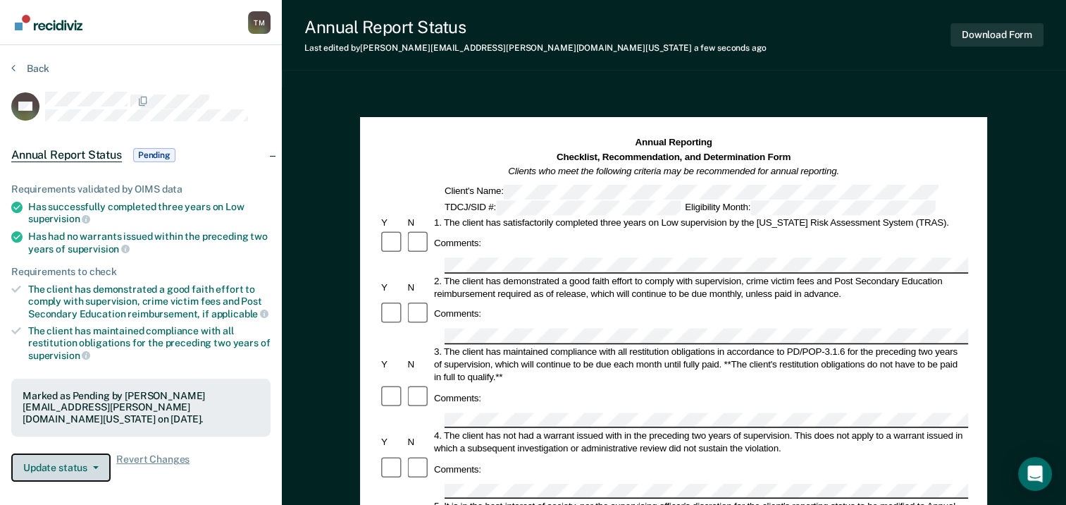
click at [92, 458] on button "Update status" at bounding box center [60, 467] width 99 height 28
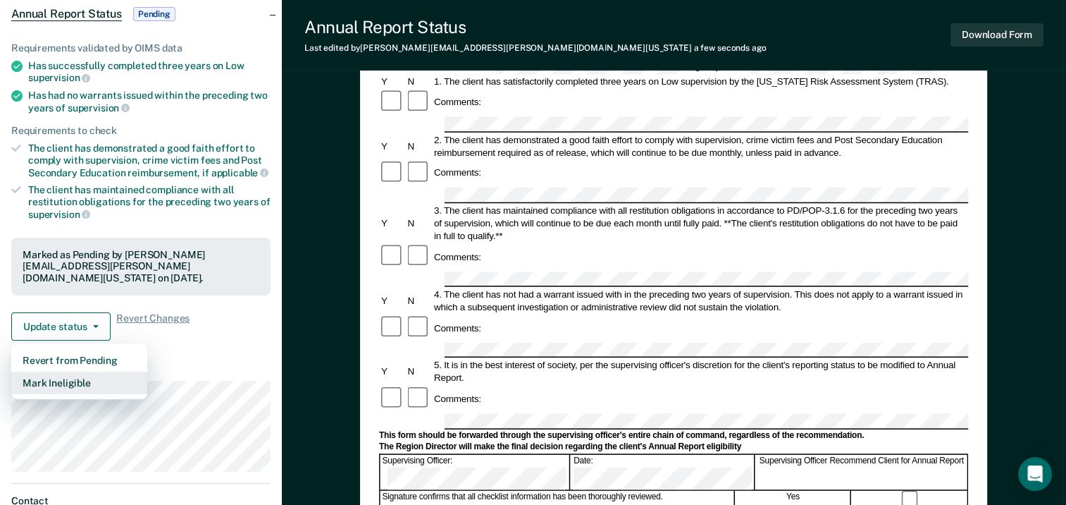
click at [66, 372] on button "Mark Ineligible" at bounding box center [79, 382] width 136 height 23
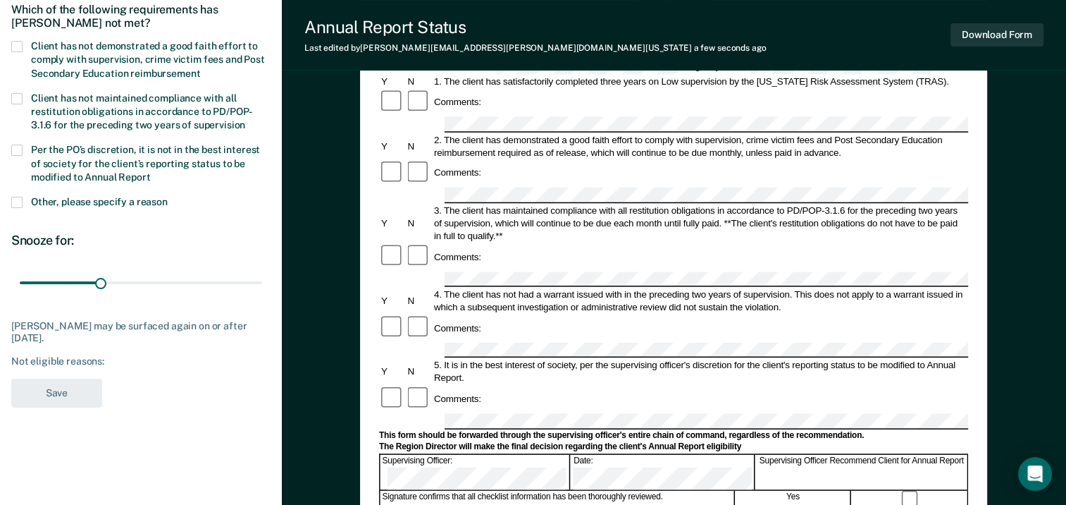
scroll to position [70, 0]
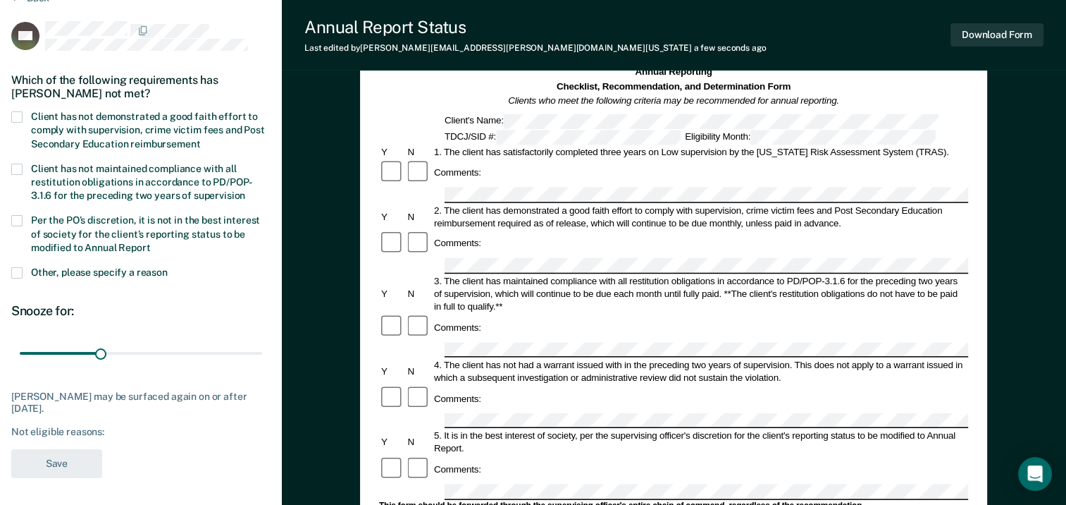
click at [16, 116] on span at bounding box center [16, 116] width 11 height 11
click at [200, 139] on input "Client has not demonstrated a good faith effort to comply with supervision, cri…" at bounding box center [200, 139] width 0 height 0
click at [18, 270] on span at bounding box center [16, 272] width 11 height 11
click at [168, 267] on input "Other, please specify a reason" at bounding box center [168, 267] width 0 height 0
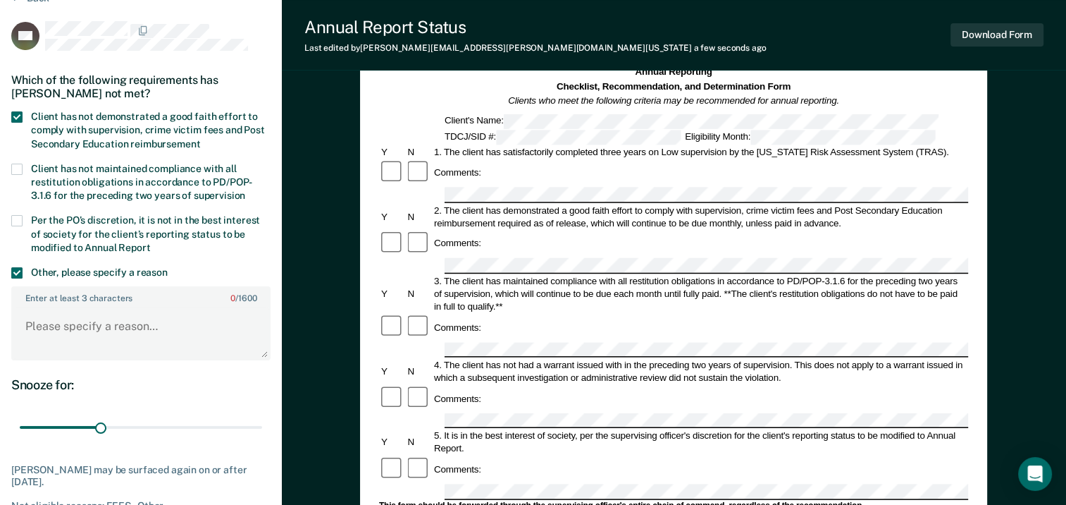
click at [17, 218] on span at bounding box center [16, 220] width 11 height 11
click at [151, 242] on input "Per the PO’s discretion, it is not in the best interest of society for the clie…" at bounding box center [151, 242] width 0 height 0
click at [19, 272] on span at bounding box center [16, 272] width 11 height 11
click at [168, 267] on input "Other, please specify a reason" at bounding box center [168, 267] width 0 height 0
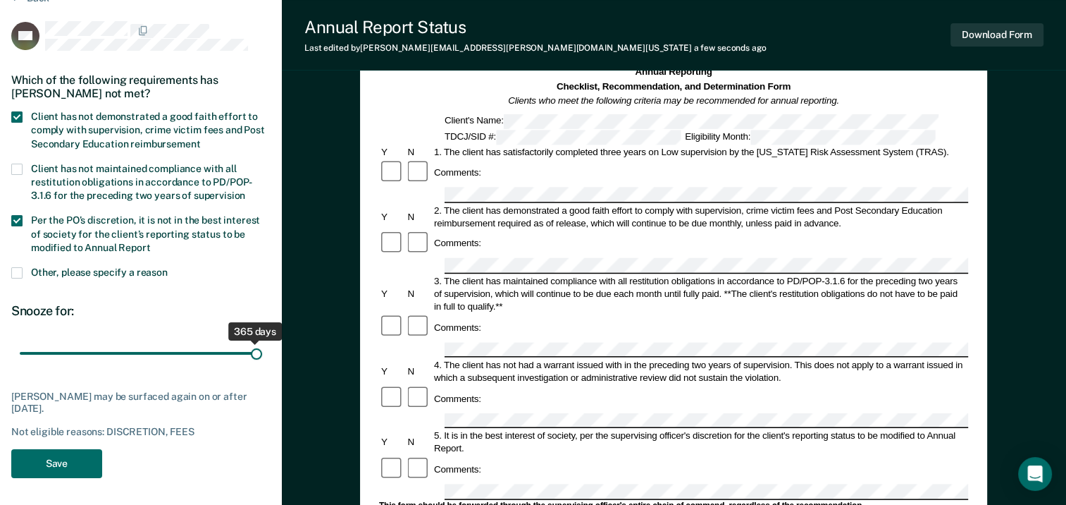
drag, startPoint x: 44, startPoint y: 350, endPoint x: 273, endPoint y: 359, distance: 229.2
type input "365"
click at [262, 359] on input "range" at bounding box center [141, 353] width 242 height 25
click at [70, 460] on button "Save" at bounding box center [56, 463] width 91 height 29
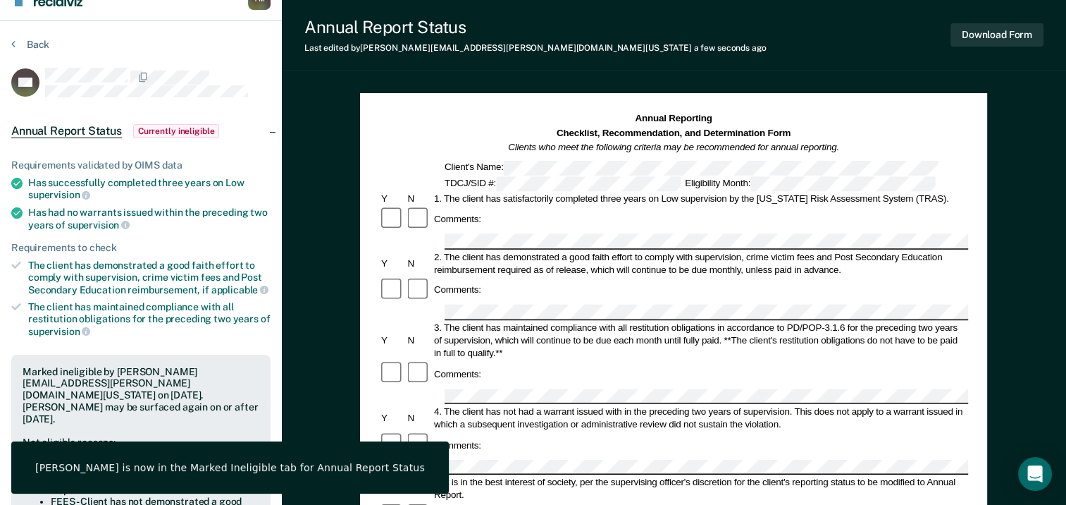
scroll to position [0, 0]
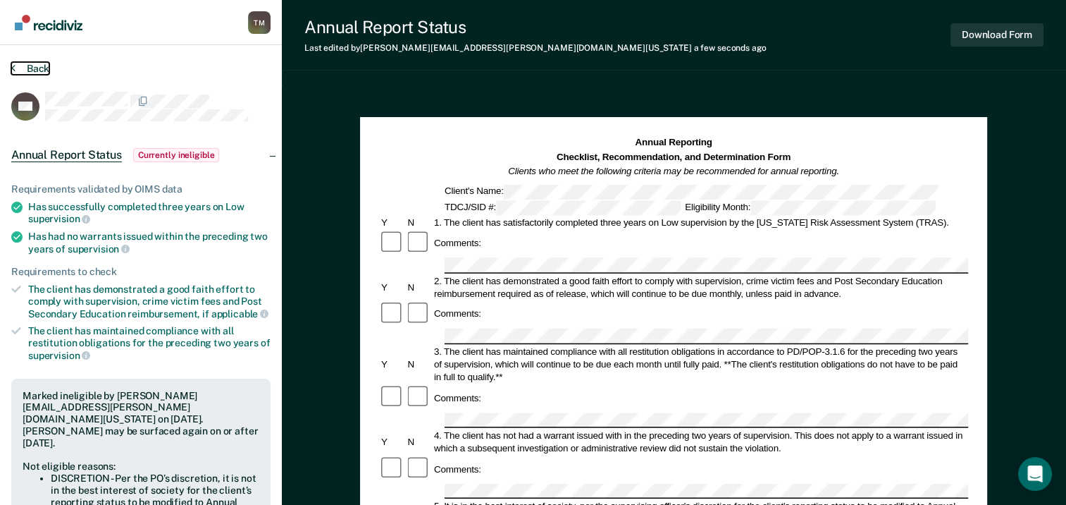
click at [26, 65] on button "Back" at bounding box center [30, 68] width 38 height 13
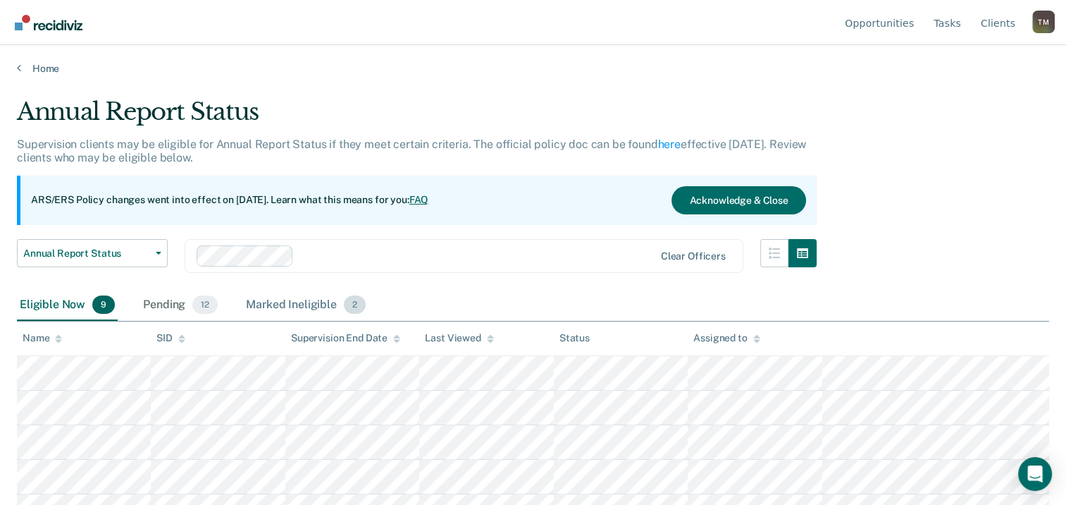
click at [306, 302] on div "Marked Ineligible 2" at bounding box center [305, 305] width 125 height 31
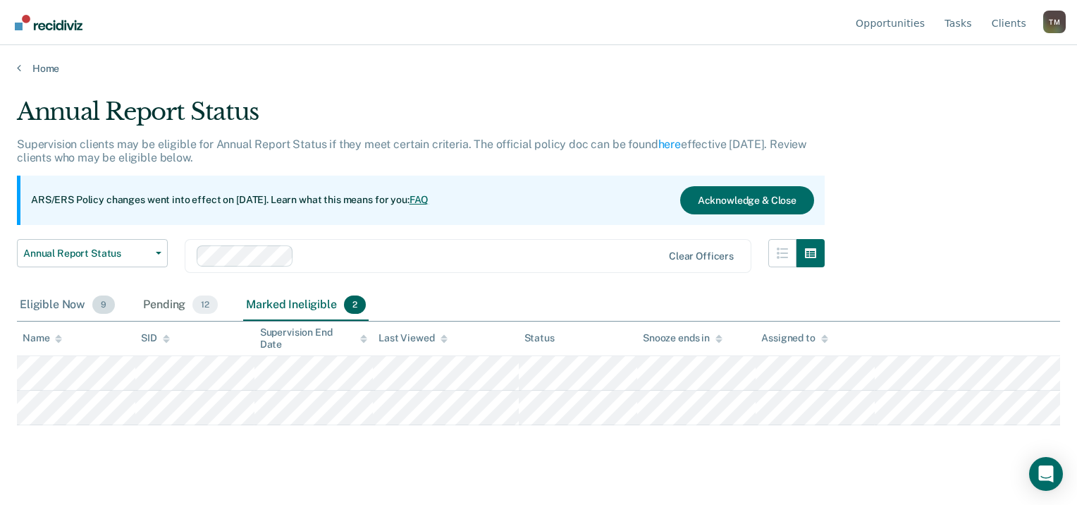
click at [33, 307] on div "Eligible Now 9" at bounding box center [67, 305] width 101 height 31
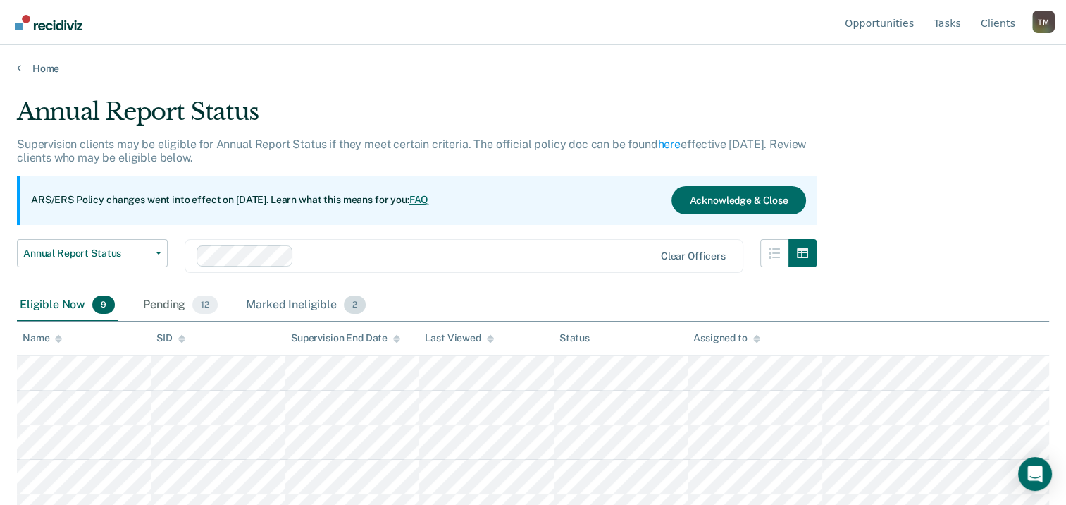
click at [295, 309] on div "Marked Ineligible 2" at bounding box center [305, 305] width 125 height 31
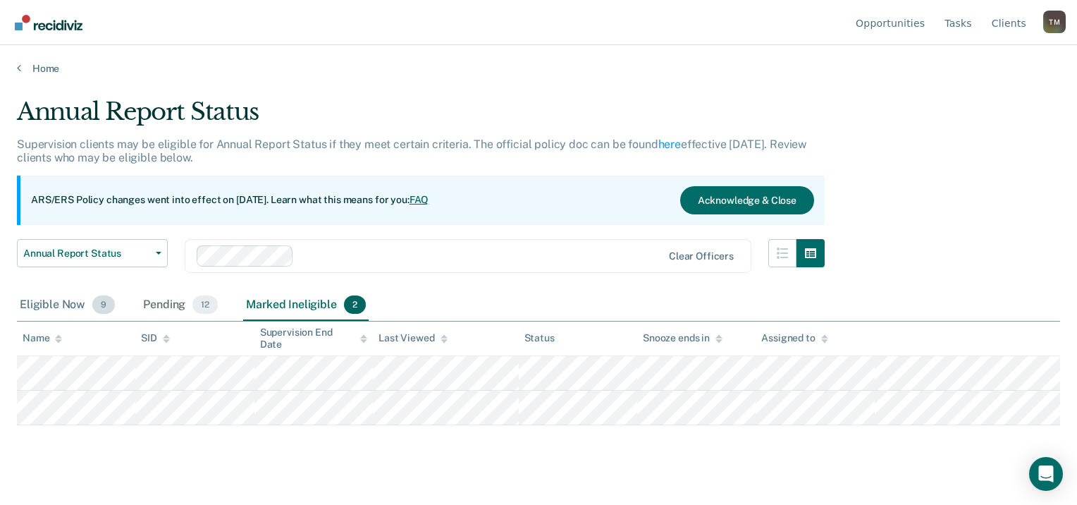
click at [51, 301] on div "Eligible Now 9" at bounding box center [67, 305] width 101 height 31
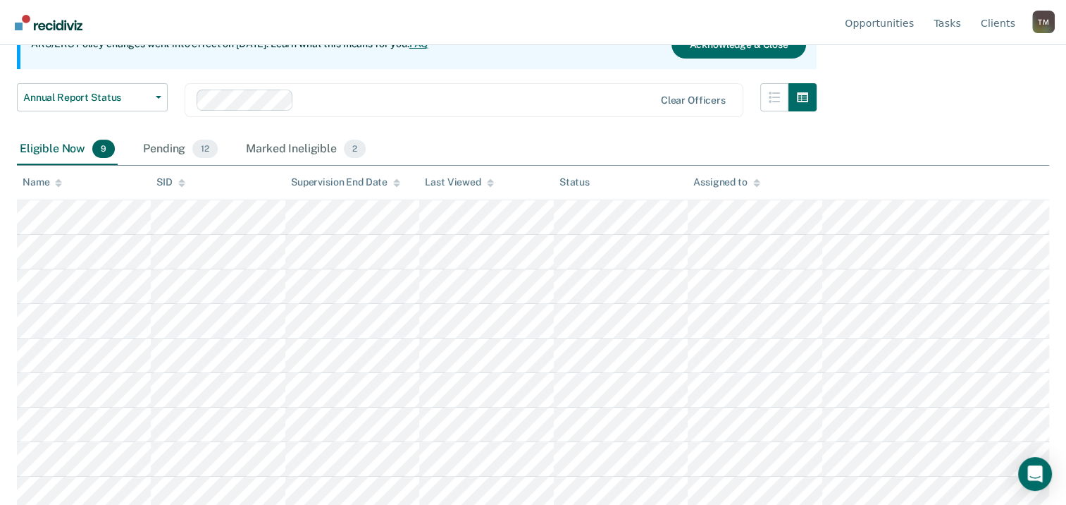
scroll to position [161, 0]
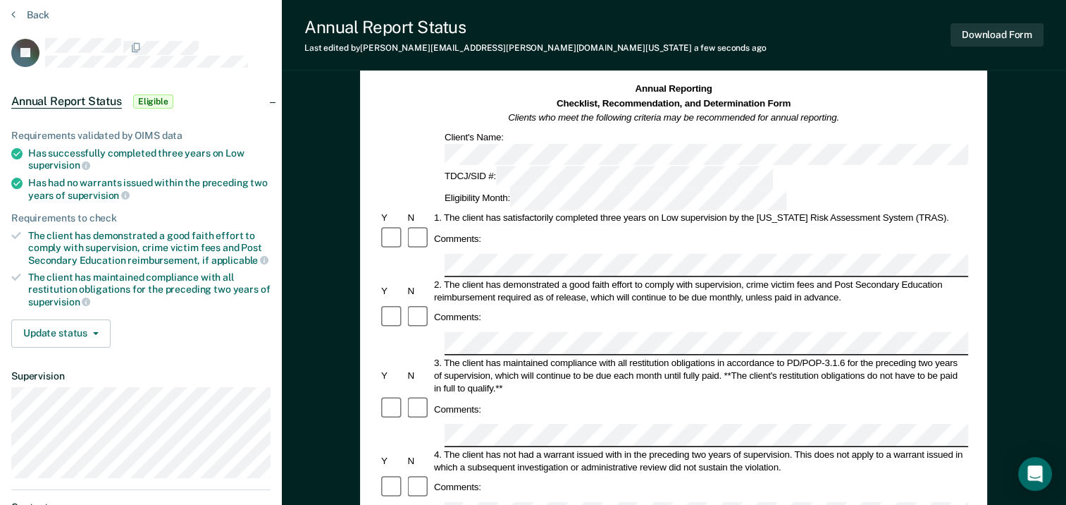
scroll to position [141, 0]
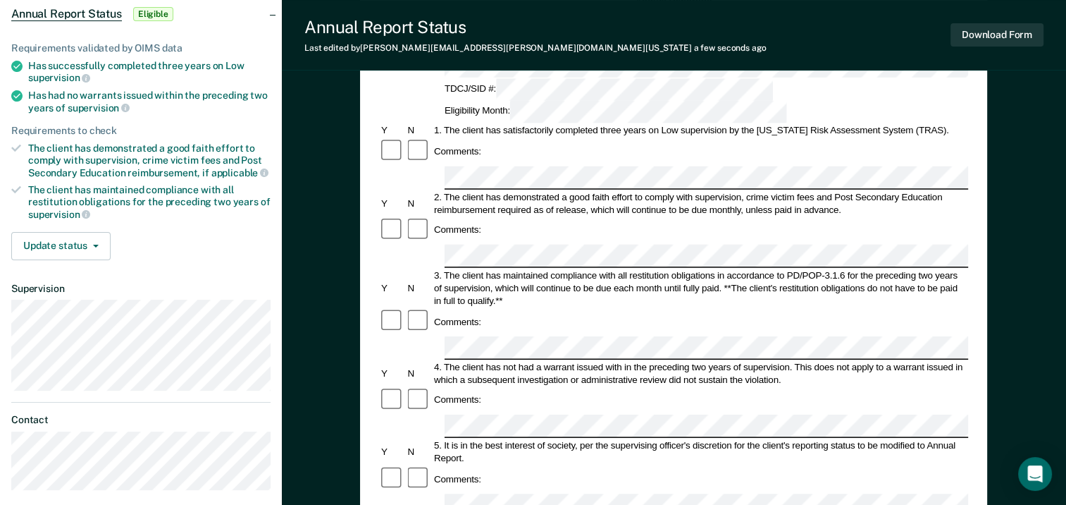
click at [446, 405] on form "Annual Reporting Checklist, Recommendation, and Determination Form Clients who …" at bounding box center [673, 492] width 589 height 994
click at [1014, 31] on button "Download Form" at bounding box center [997, 34] width 93 height 23
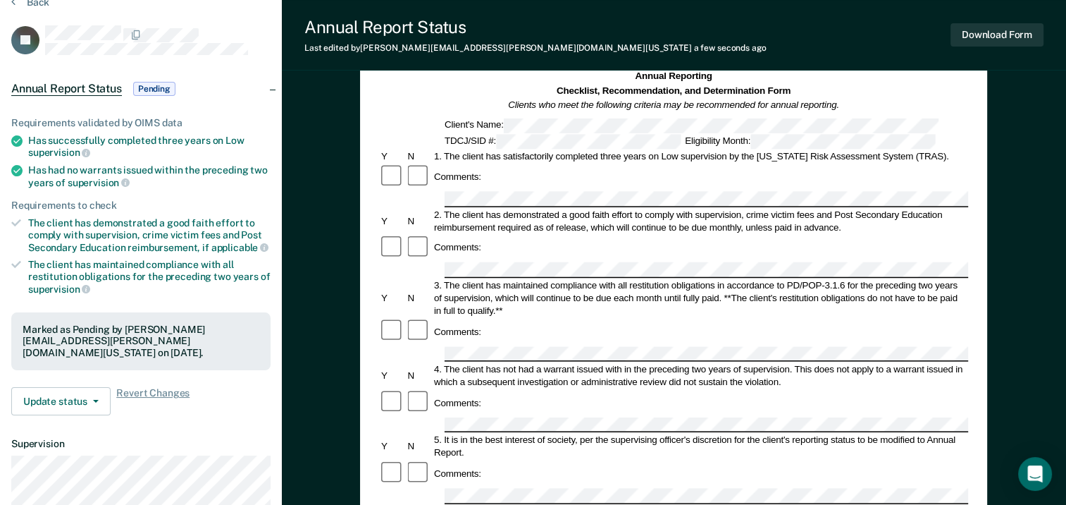
scroll to position [0, 0]
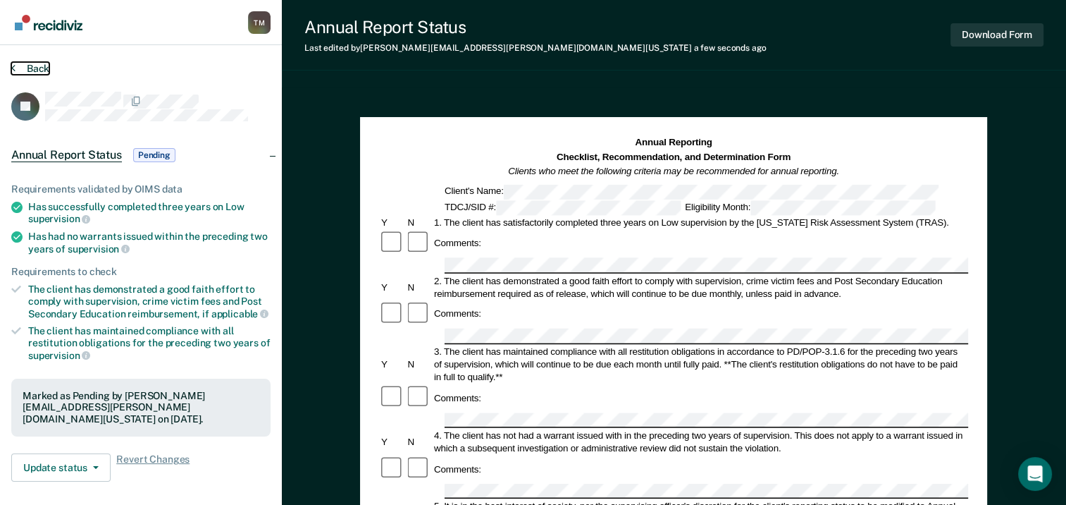
click at [30, 62] on button "Back" at bounding box center [30, 68] width 38 height 13
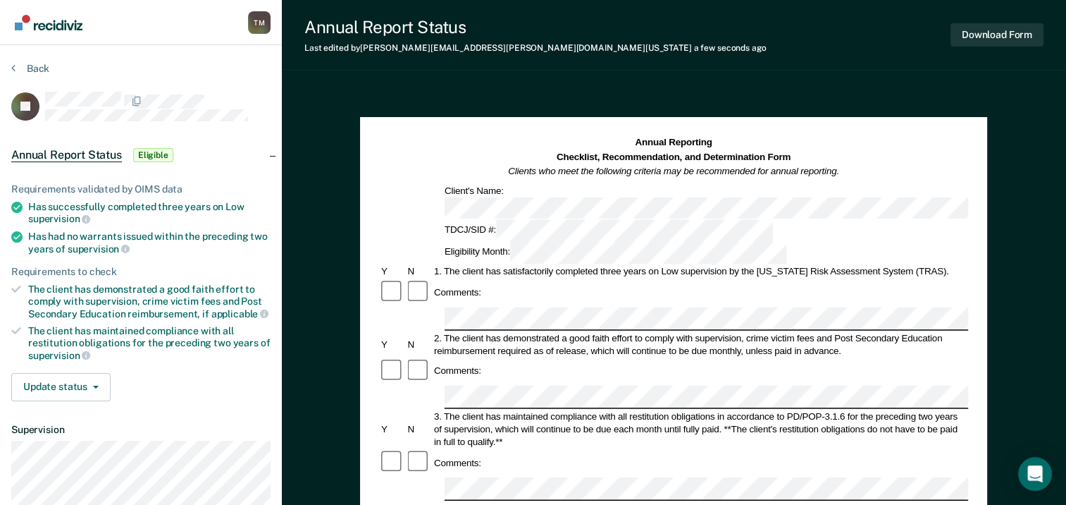
click at [665, 409] on div "3. The client has maintained compliance with all restitution obligations in acc…" at bounding box center [700, 428] width 536 height 38
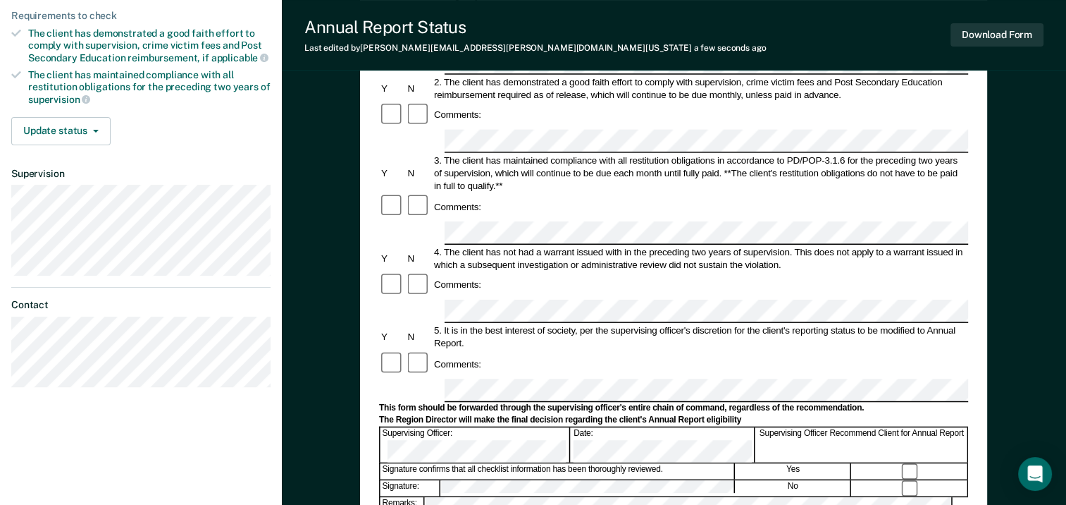
scroll to position [352, 0]
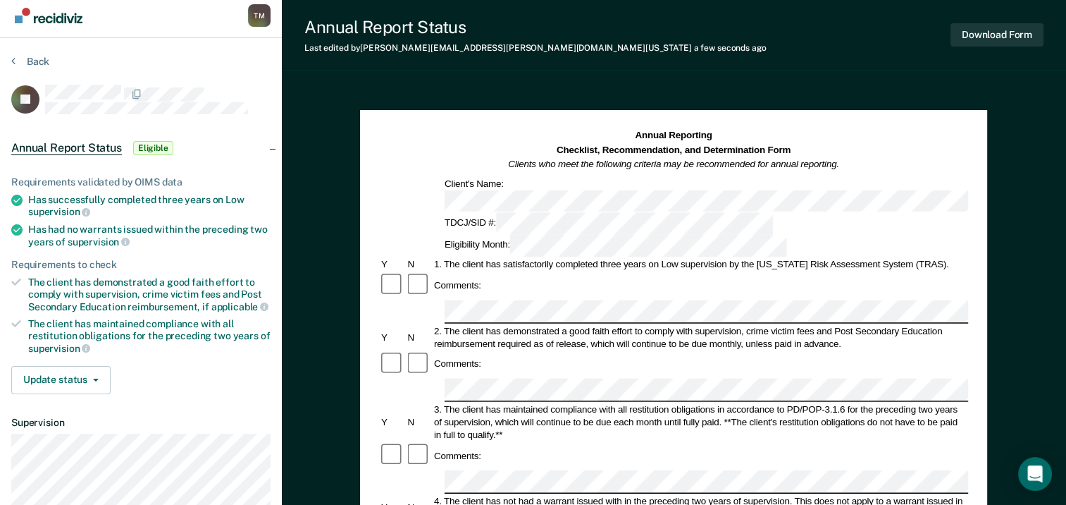
scroll to position [0, 0]
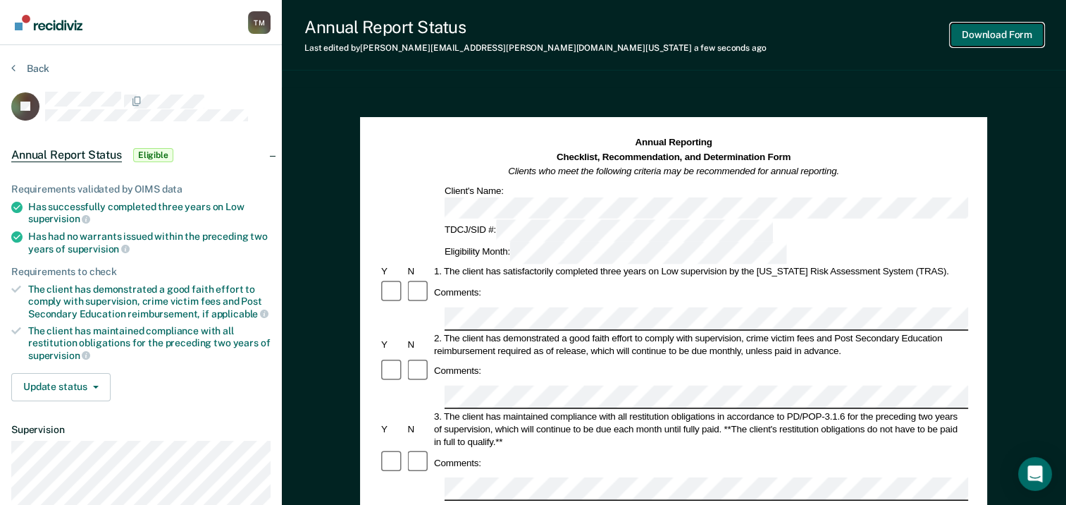
click at [1029, 37] on button "Download Form" at bounding box center [997, 34] width 93 height 23
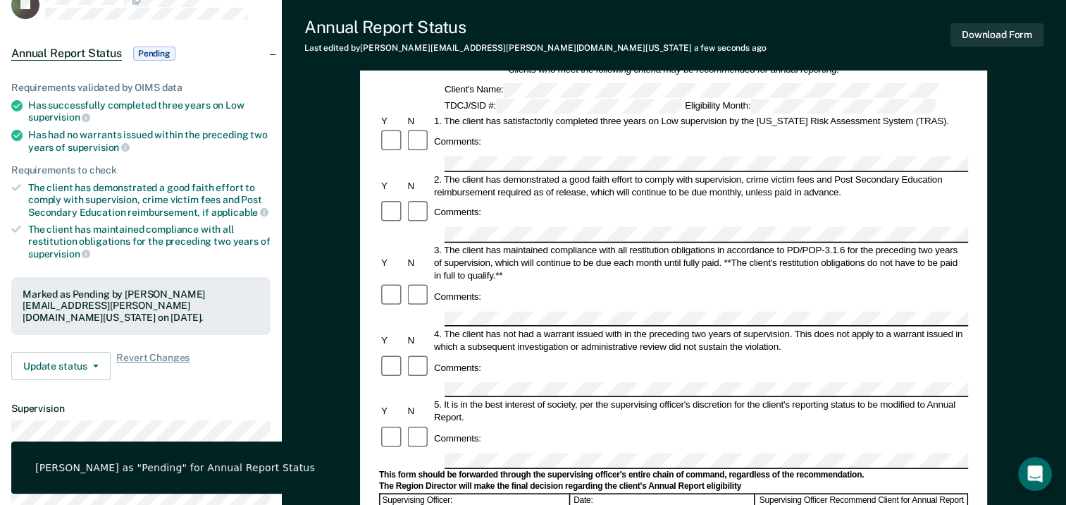
scroll to position [211, 0]
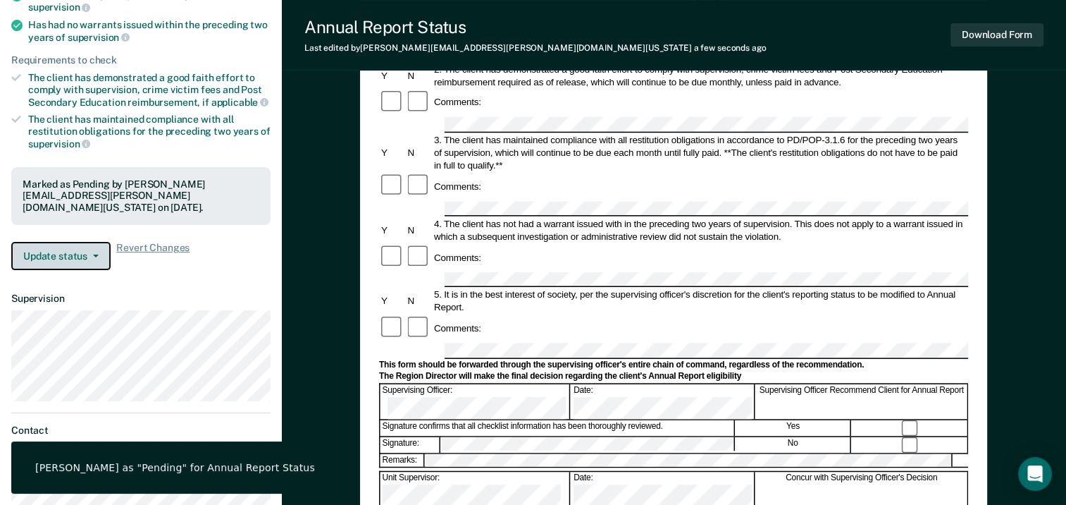
click at [94, 243] on button "Update status" at bounding box center [60, 256] width 99 height 28
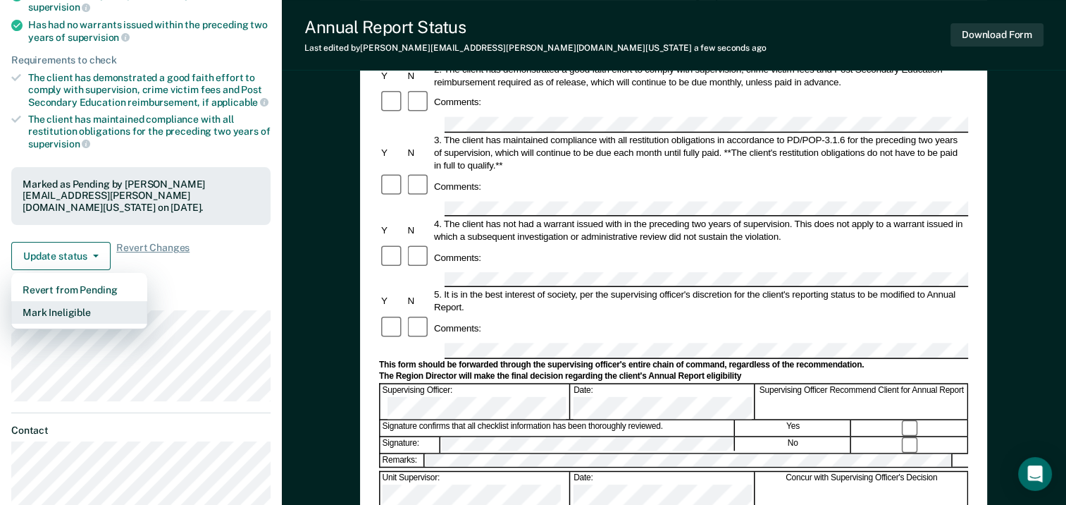
click at [85, 301] on button "Mark Ineligible" at bounding box center [79, 312] width 136 height 23
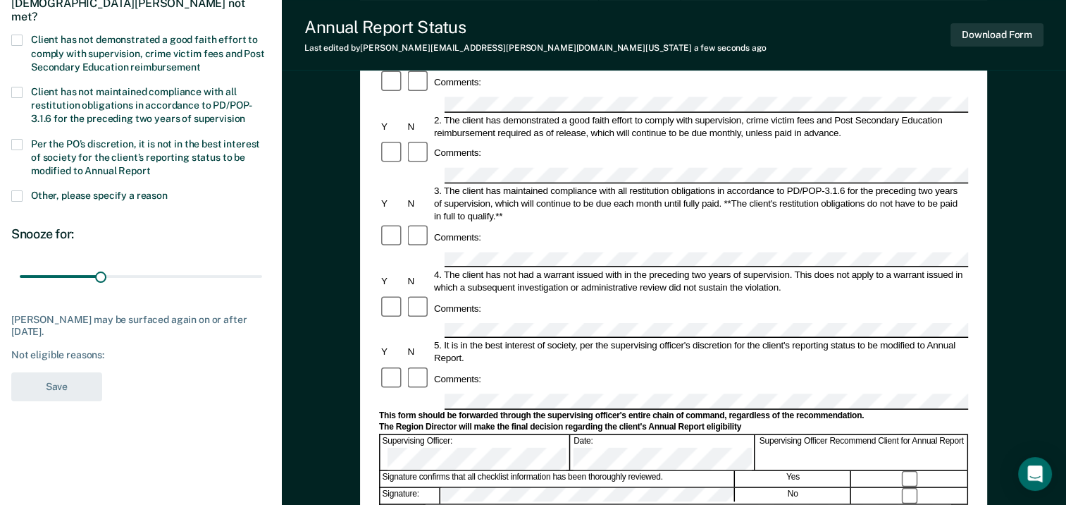
scroll to position [141, 0]
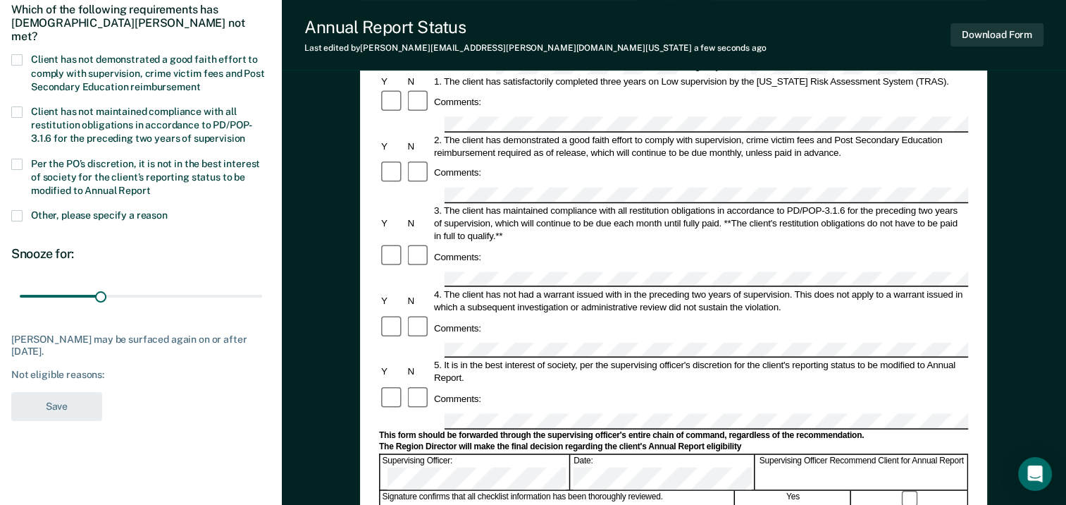
click at [18, 159] on span at bounding box center [16, 164] width 11 height 11
click at [151, 185] on input "Per the PO’s discretion, it is not in the best interest of society for the clie…" at bounding box center [151, 185] width 0 height 0
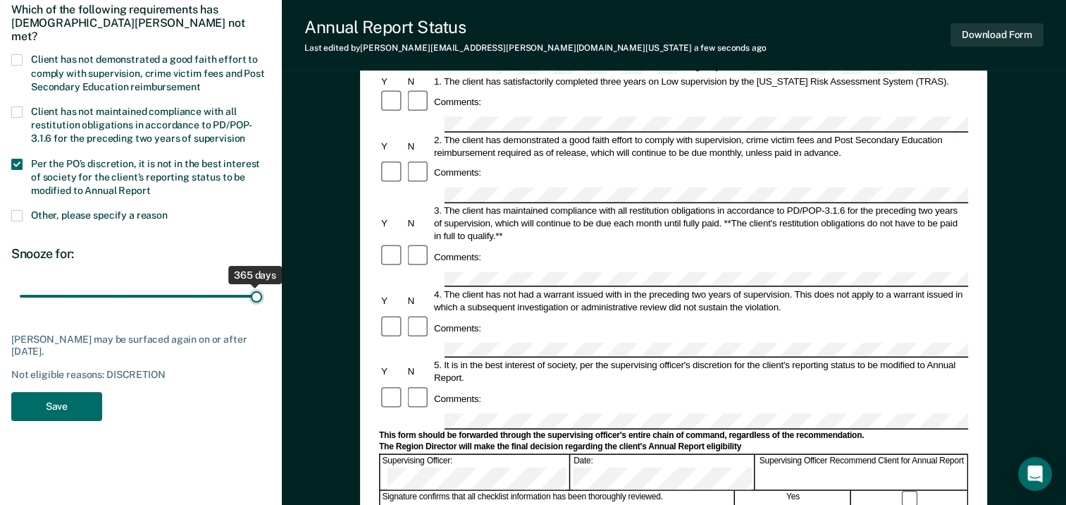
drag, startPoint x: 43, startPoint y: 282, endPoint x: 279, endPoint y: 279, distance: 236.1
type input "365"
click at [262, 284] on input "range" at bounding box center [141, 296] width 242 height 25
click at [51, 392] on button "Save" at bounding box center [56, 406] width 91 height 29
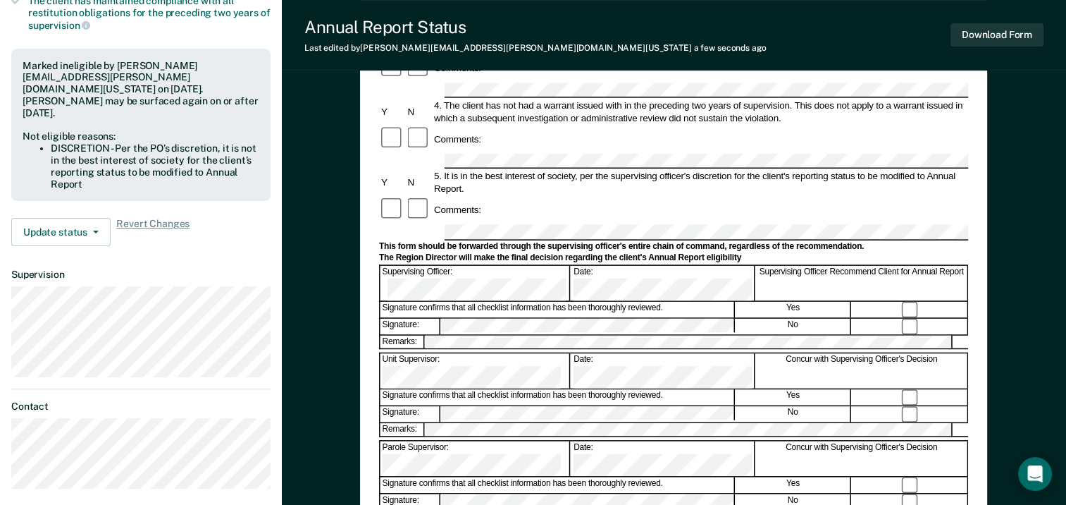
scroll to position [328, 0]
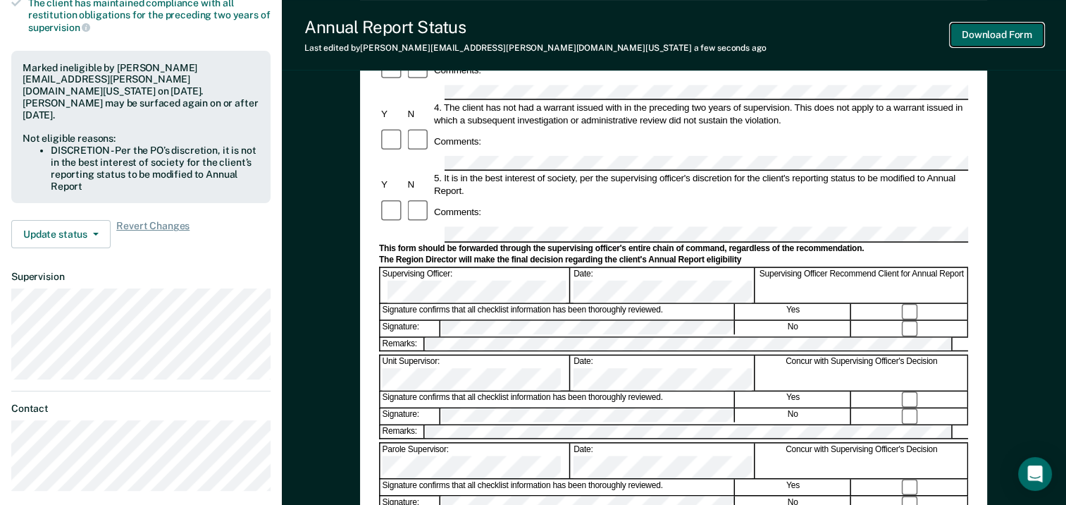
click at [1009, 32] on button "Download Form" at bounding box center [997, 34] width 93 height 23
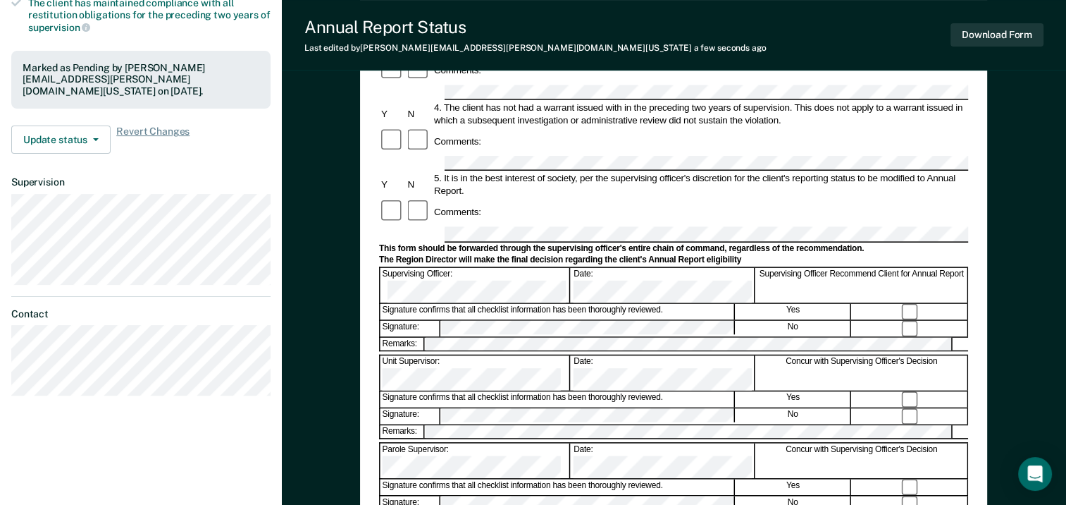
scroll to position [116, 0]
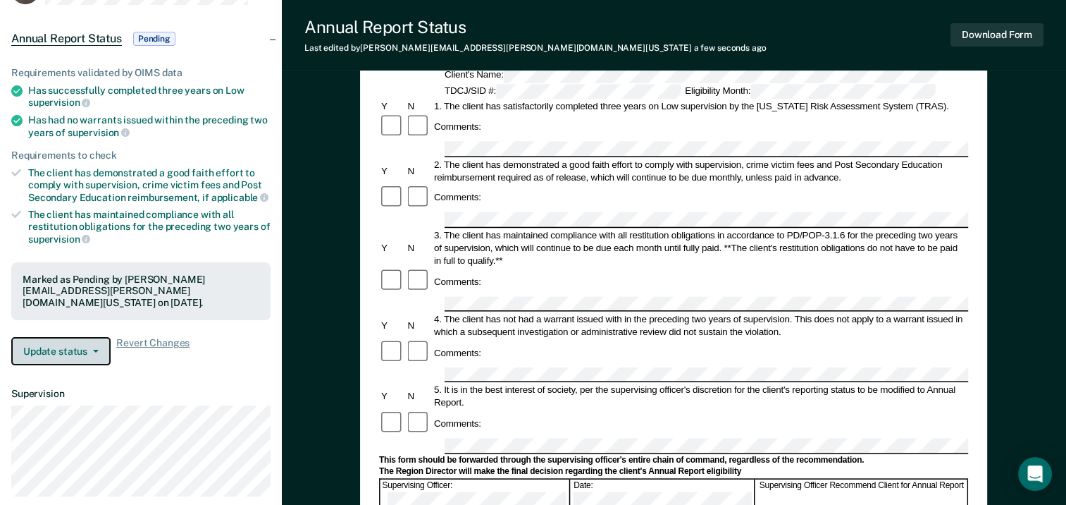
click at [87, 337] on button "Update status" at bounding box center [60, 351] width 99 height 28
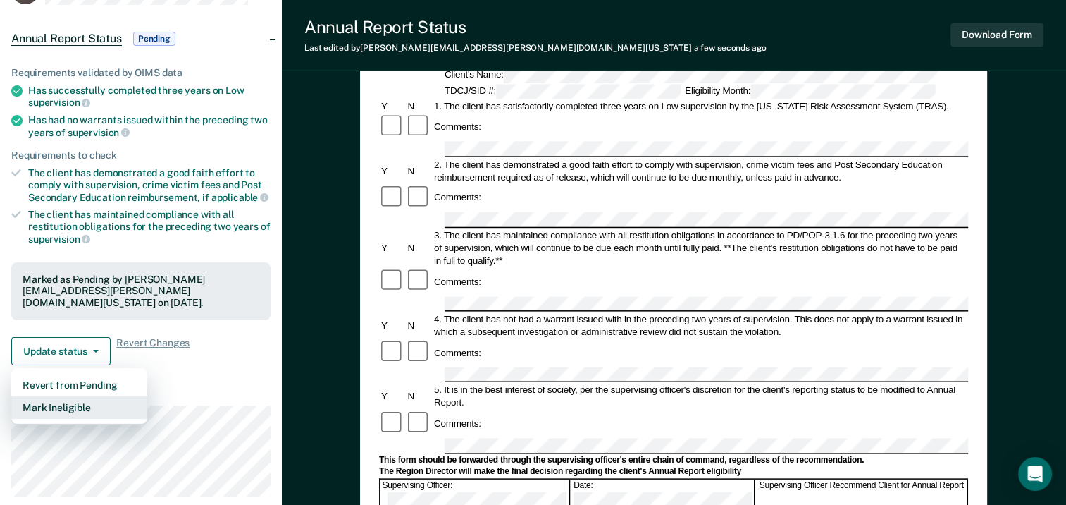
click at [79, 397] on button "Mark Ineligible" at bounding box center [79, 407] width 136 height 23
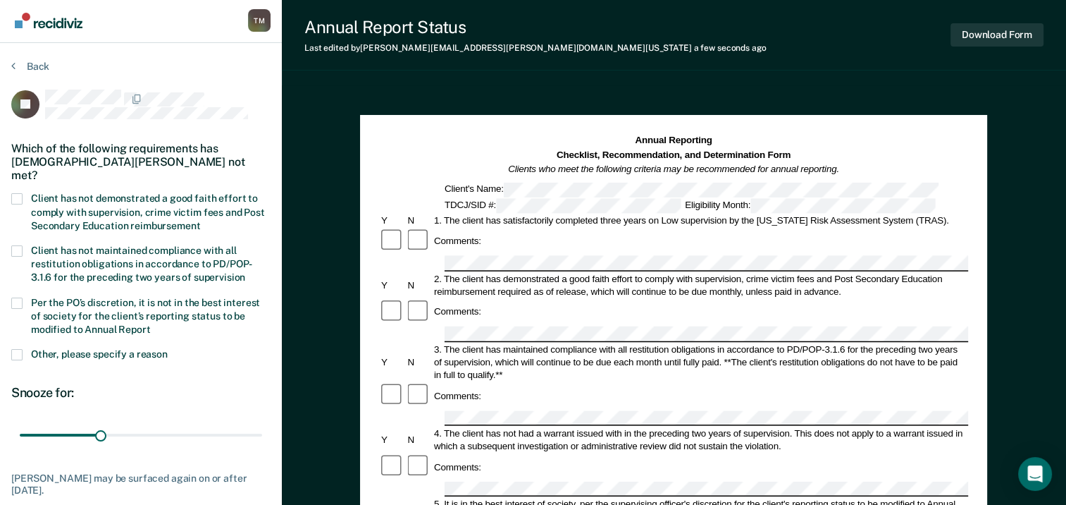
scroll to position [0, 0]
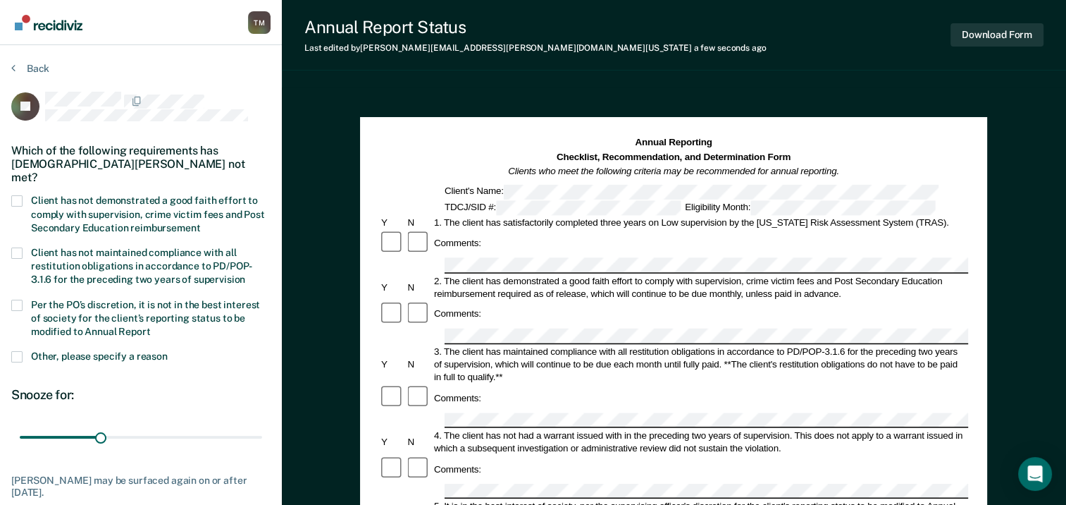
click at [16, 299] on span at bounding box center [16, 304] width 11 height 11
click at [151, 326] on input "Per the PO’s discretion, it is not in the best interest of society for the clie…" at bounding box center [151, 326] width 0 height 0
drag, startPoint x: 40, startPoint y: 421, endPoint x: 295, endPoint y: 431, distance: 254.6
type input "365"
click at [262, 431] on input "range" at bounding box center [141, 437] width 242 height 25
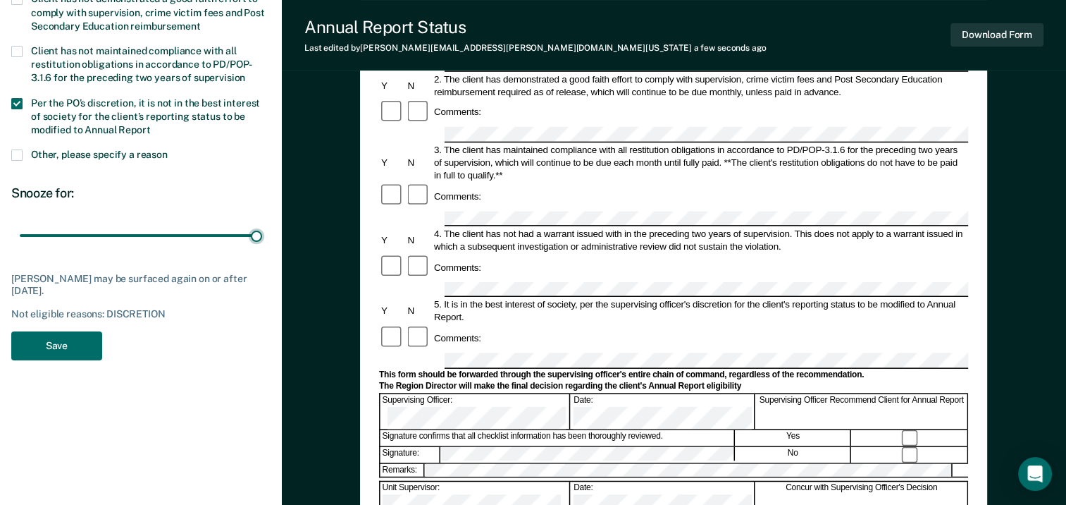
scroll to position [211, 0]
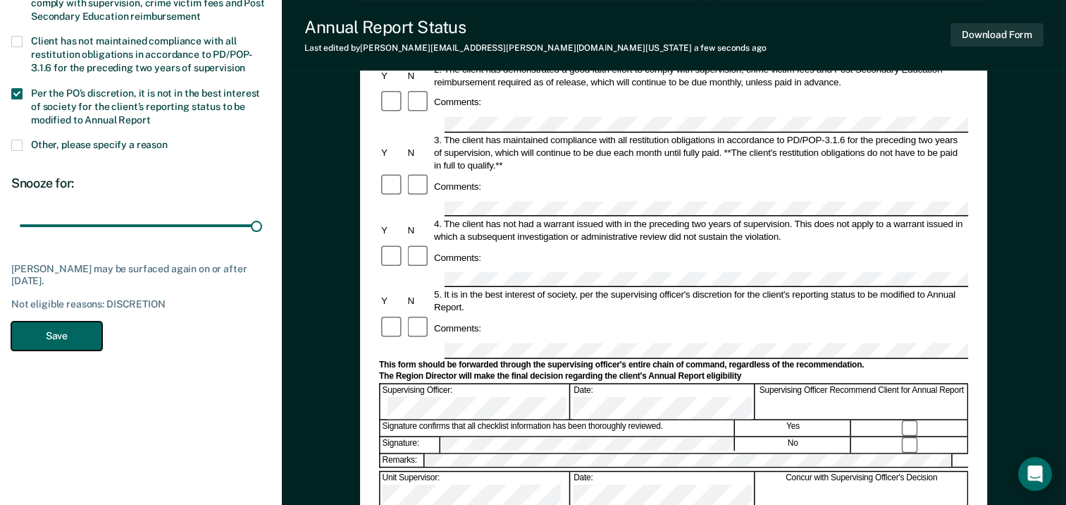
click at [45, 324] on button "Save" at bounding box center [56, 335] width 91 height 29
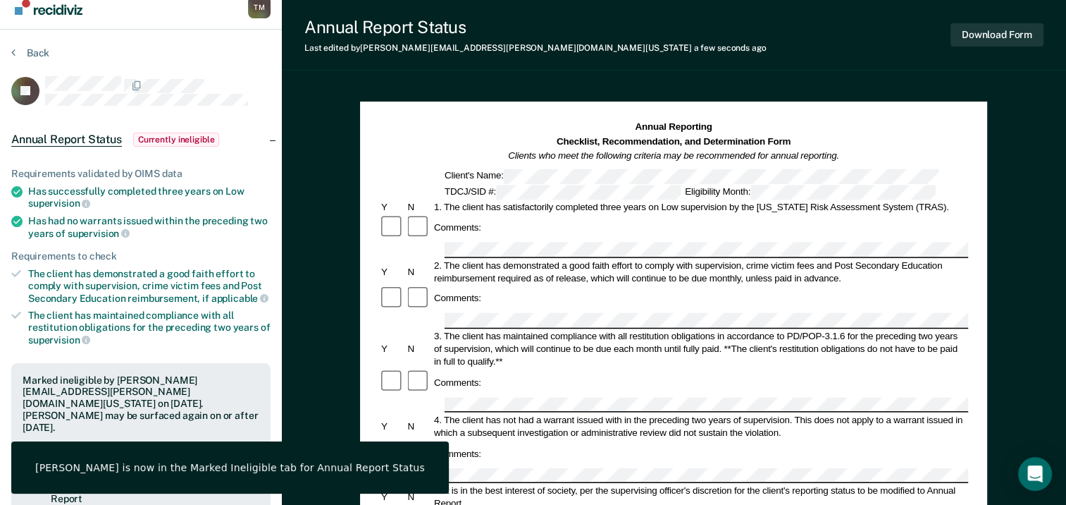
scroll to position [0, 0]
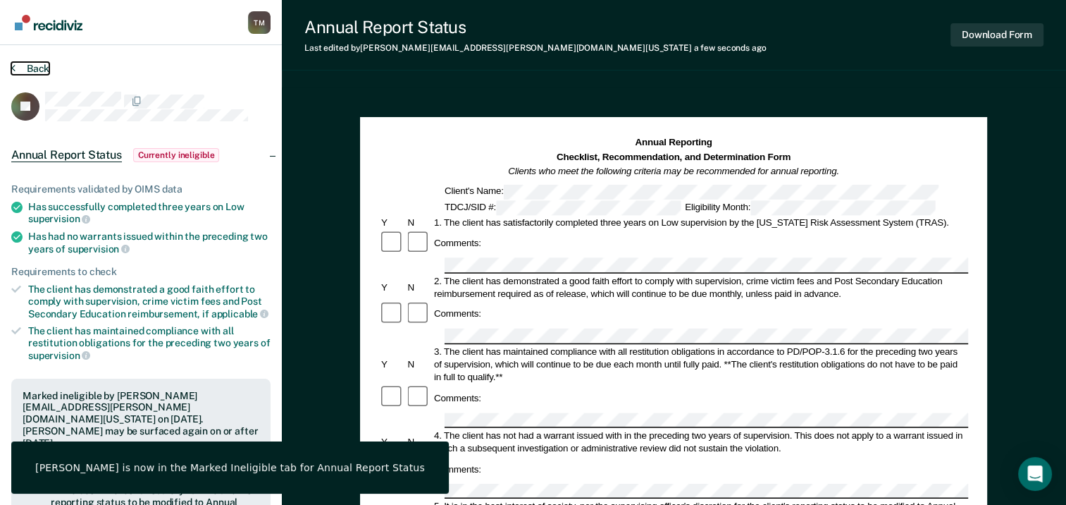
click at [36, 68] on button "Back" at bounding box center [30, 68] width 38 height 13
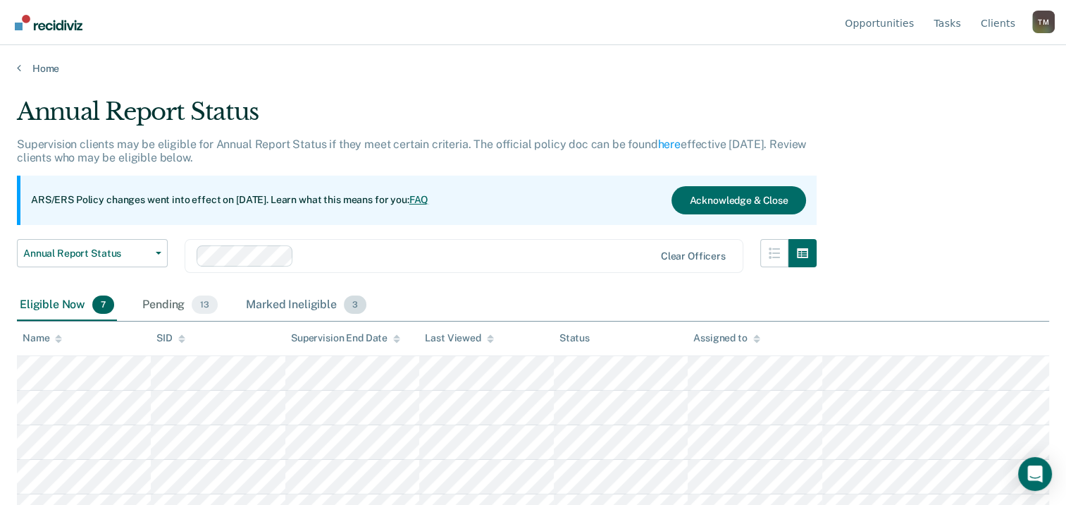
click at [321, 301] on div "Marked Ineligible 3" at bounding box center [306, 305] width 126 height 31
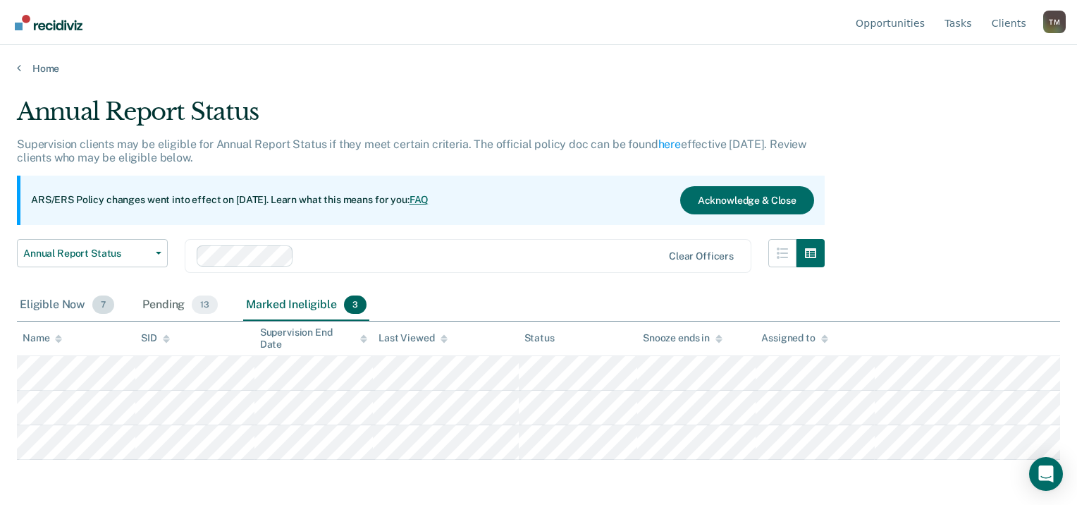
click at [50, 304] on div "Eligible Now 7" at bounding box center [67, 305] width 100 height 31
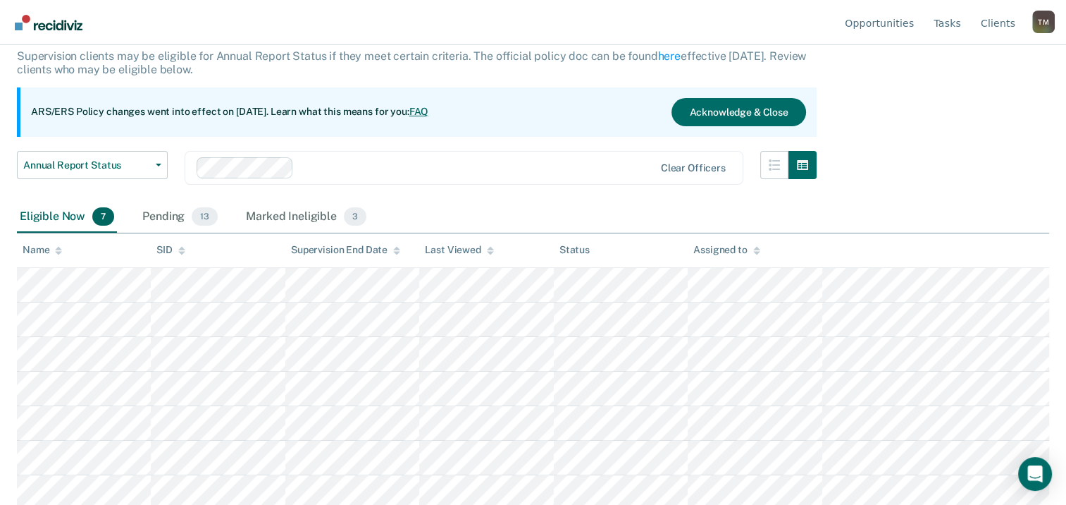
scroll to position [92, 0]
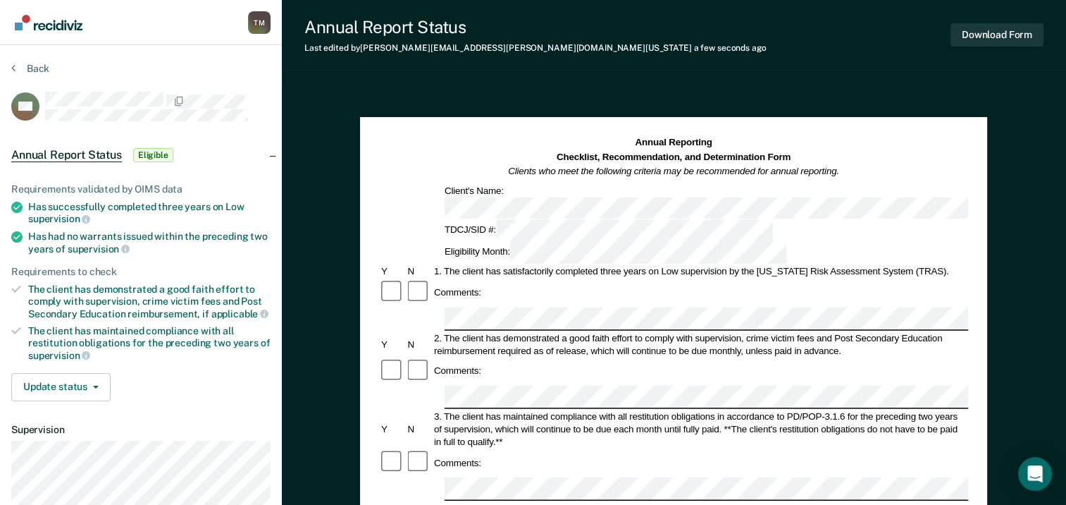
click at [668, 357] on div "Comments:" at bounding box center [673, 370] width 589 height 27
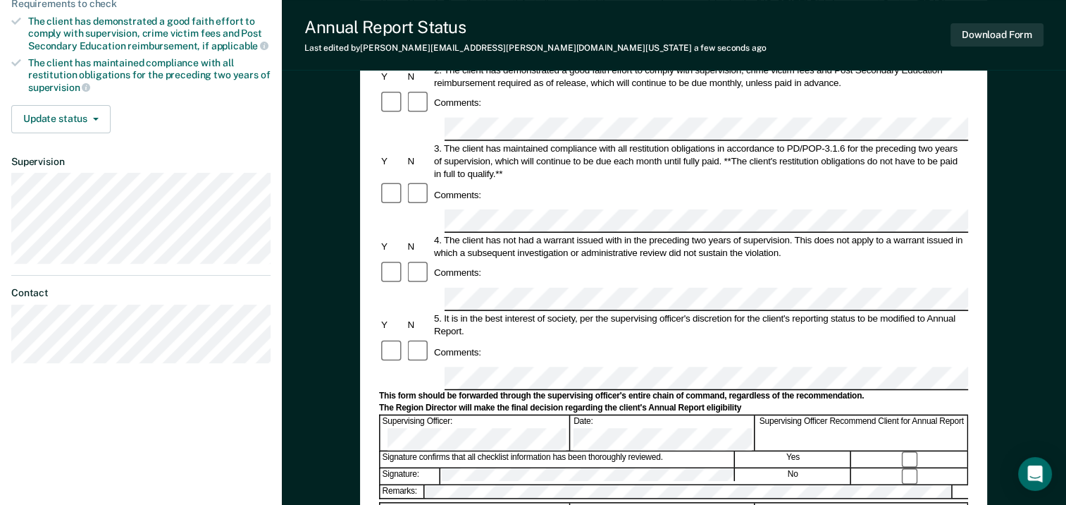
scroll to position [282, 0]
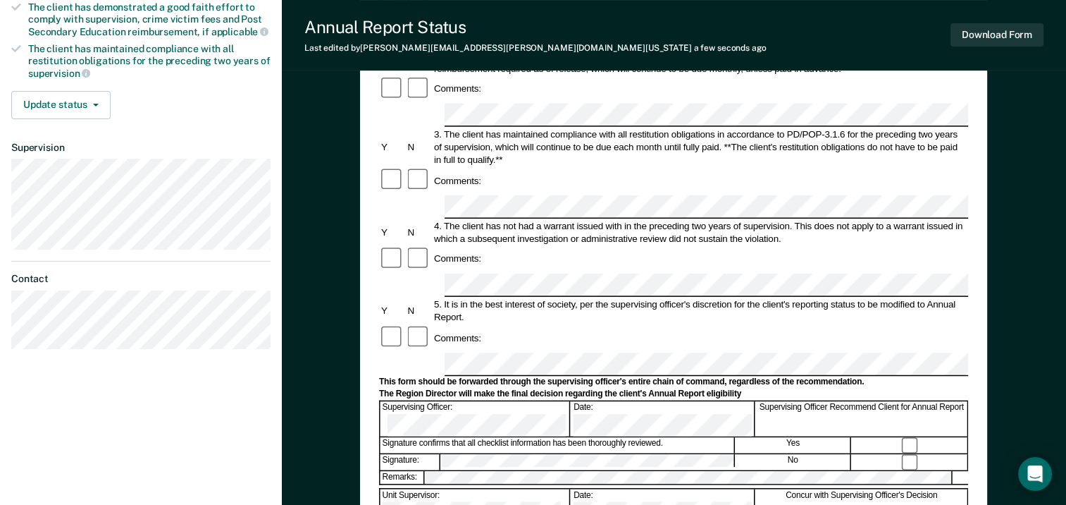
click at [440, 352] on div at bounding box center [673, 363] width 589 height 23
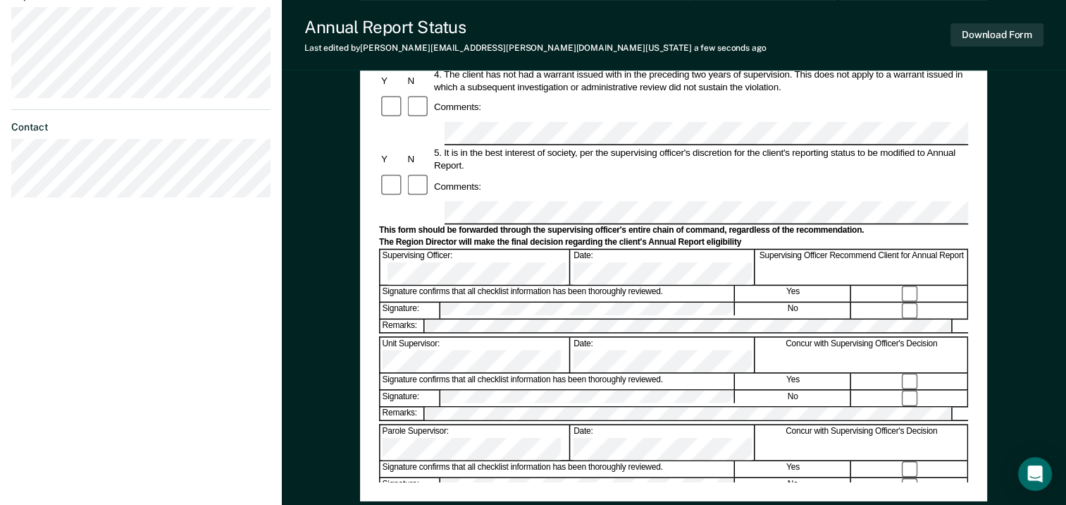
scroll to position [352, 0]
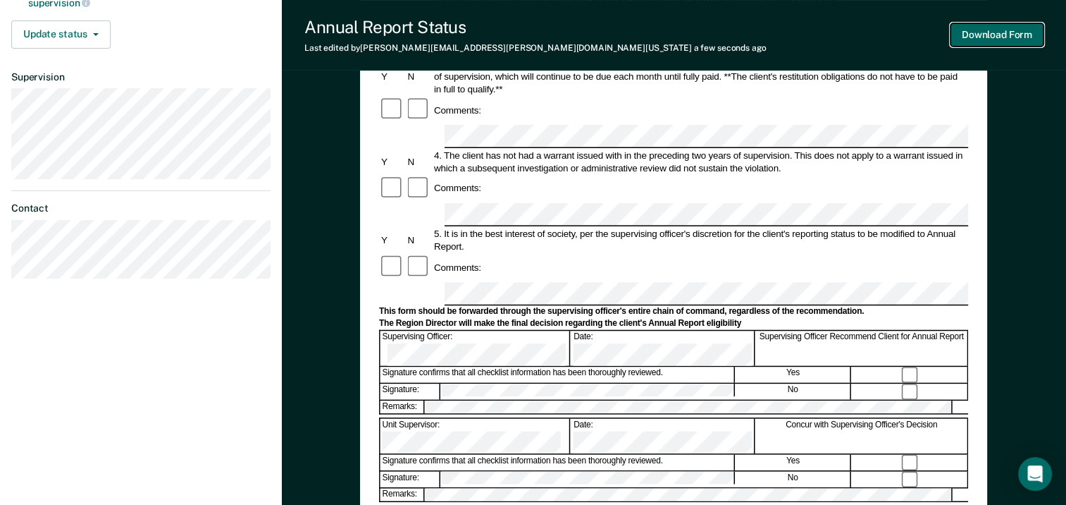
click at [995, 30] on button "Download Form" at bounding box center [997, 34] width 93 height 23
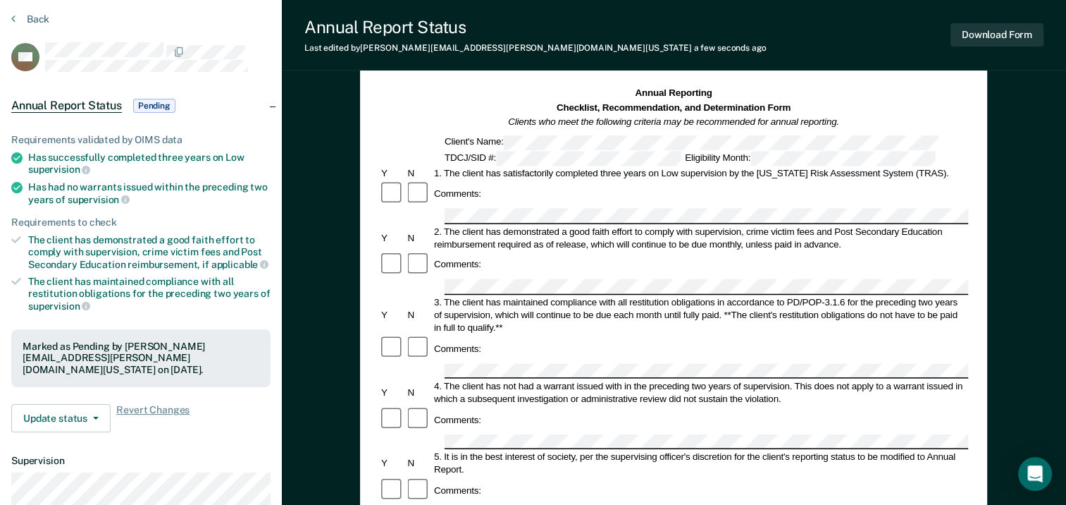
scroll to position [0, 0]
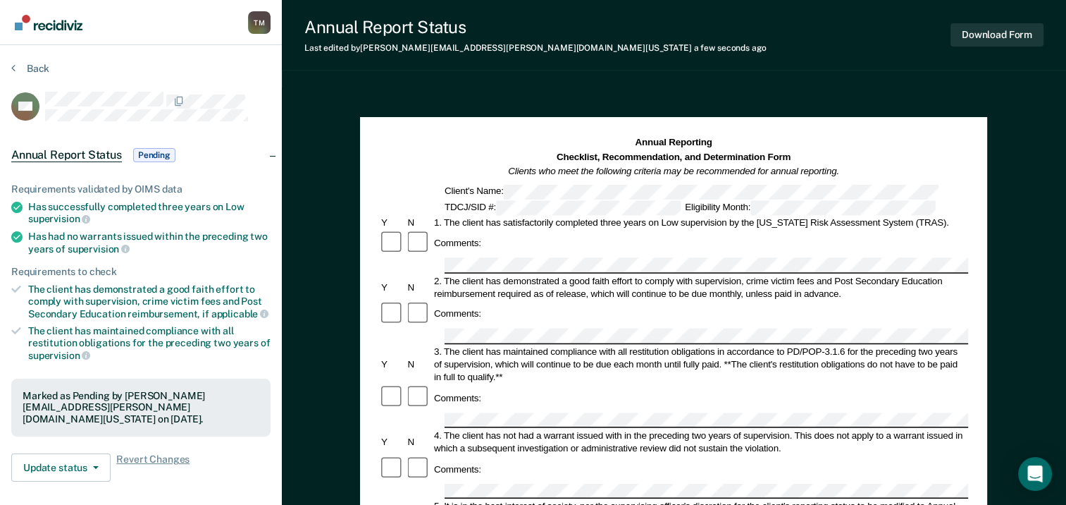
click at [44, 60] on section "Back AW Annual Report Status Pending Requirements validated by OIMS data Has su…" at bounding box center [141, 392] width 282 height 694
click at [38, 67] on button "Back" at bounding box center [30, 68] width 38 height 13
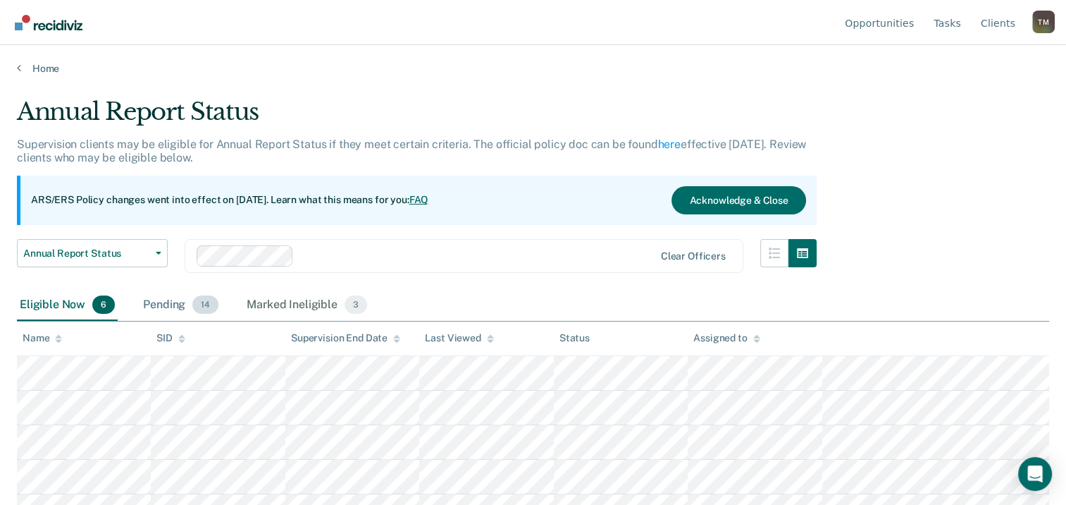
click at [153, 310] on div "Pending 14" at bounding box center [180, 305] width 81 height 31
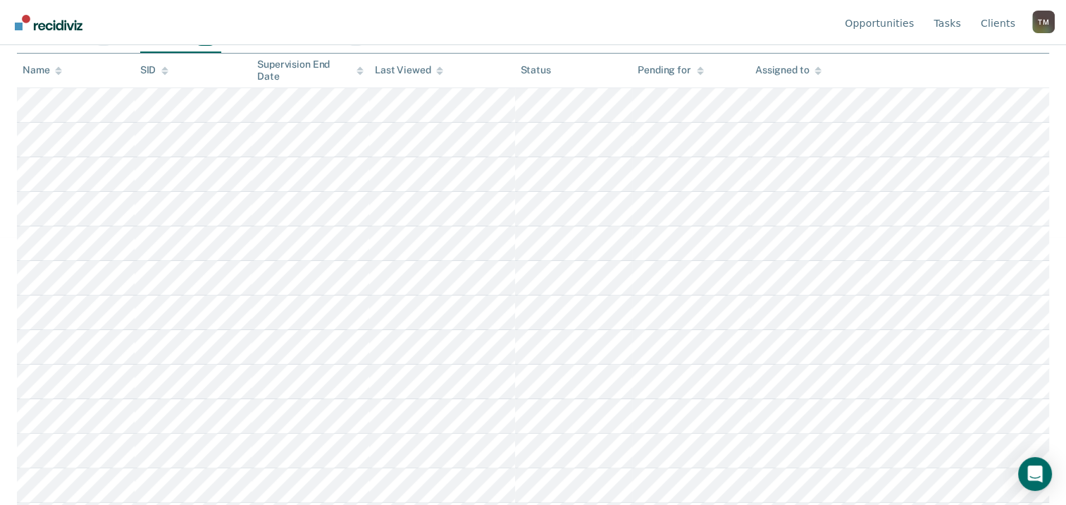
scroll to position [192, 0]
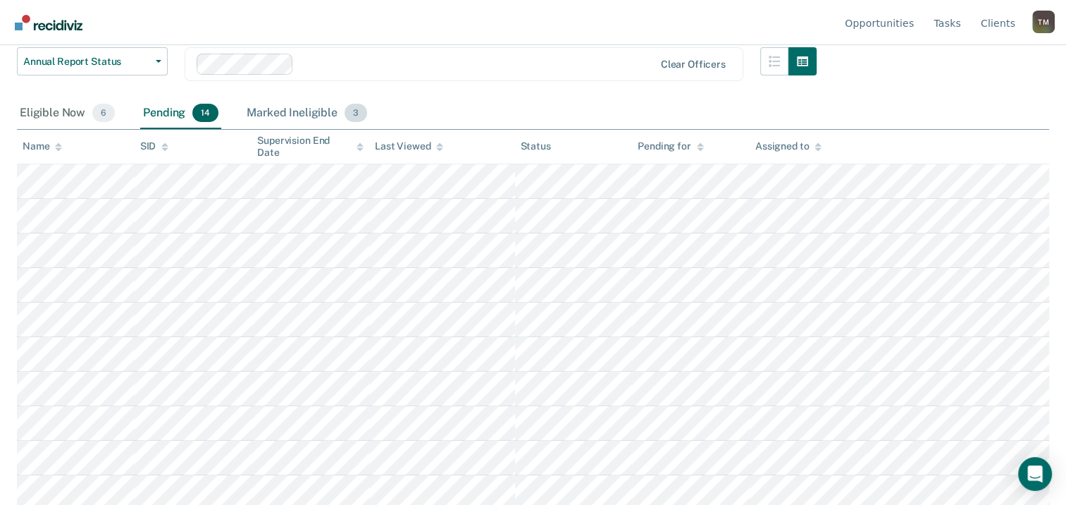
click at [280, 109] on div "Marked Ineligible 3" at bounding box center [307, 113] width 126 height 31
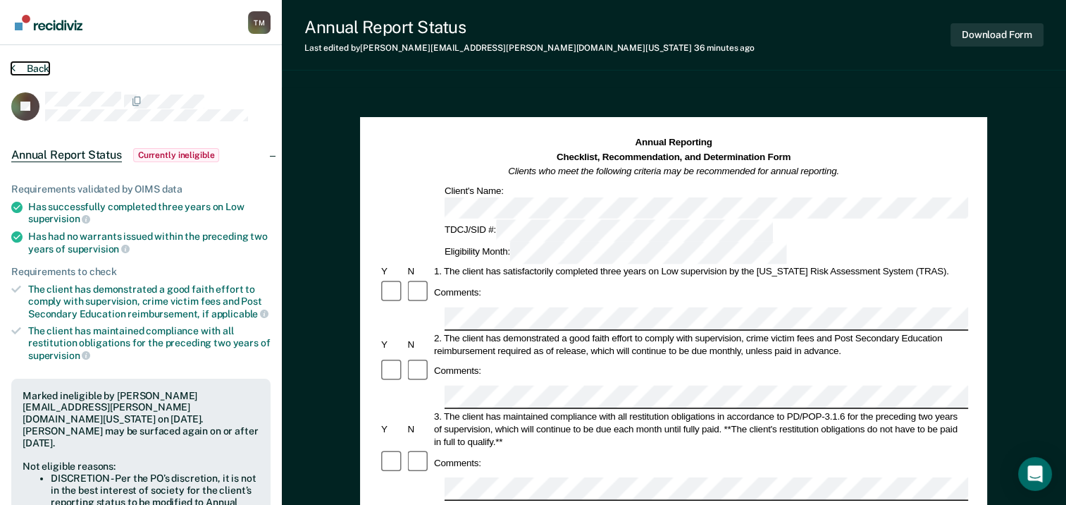
click at [35, 68] on button "Back" at bounding box center [30, 68] width 38 height 13
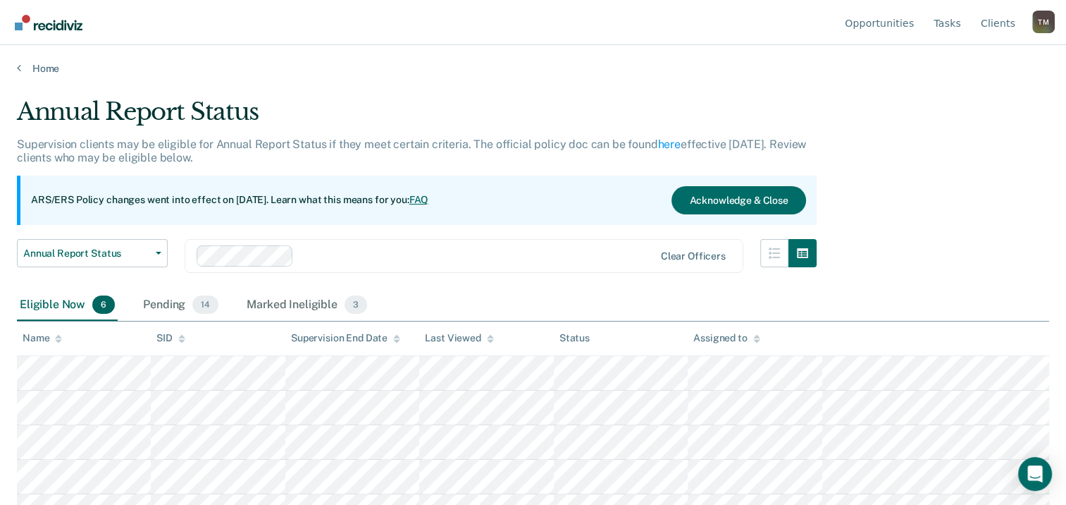
click at [73, 302] on div "Eligible Now 6" at bounding box center [67, 305] width 101 height 31
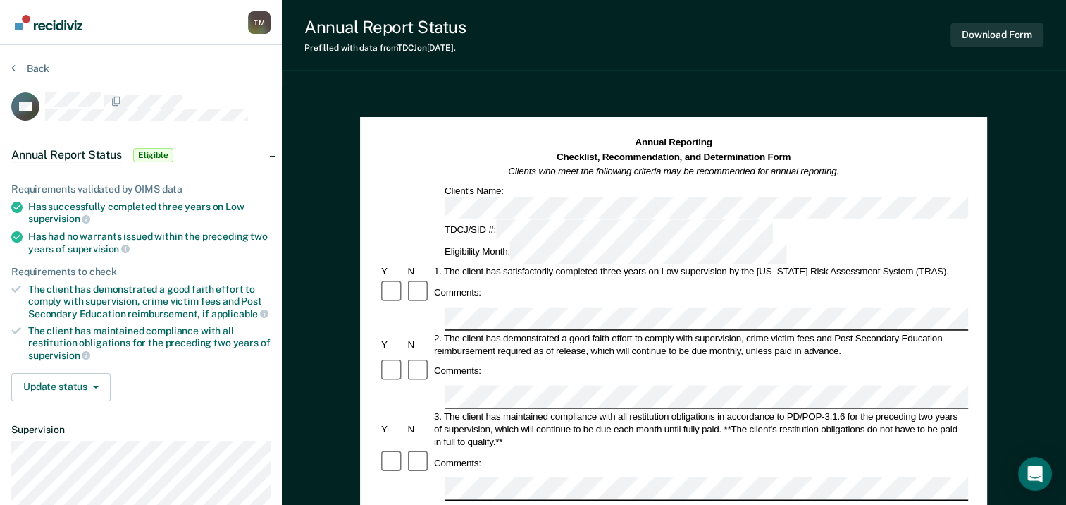
click at [490, 331] on div "2. The client has demonstrated a good faith effort to comply with supervision, …" at bounding box center [700, 343] width 536 height 25
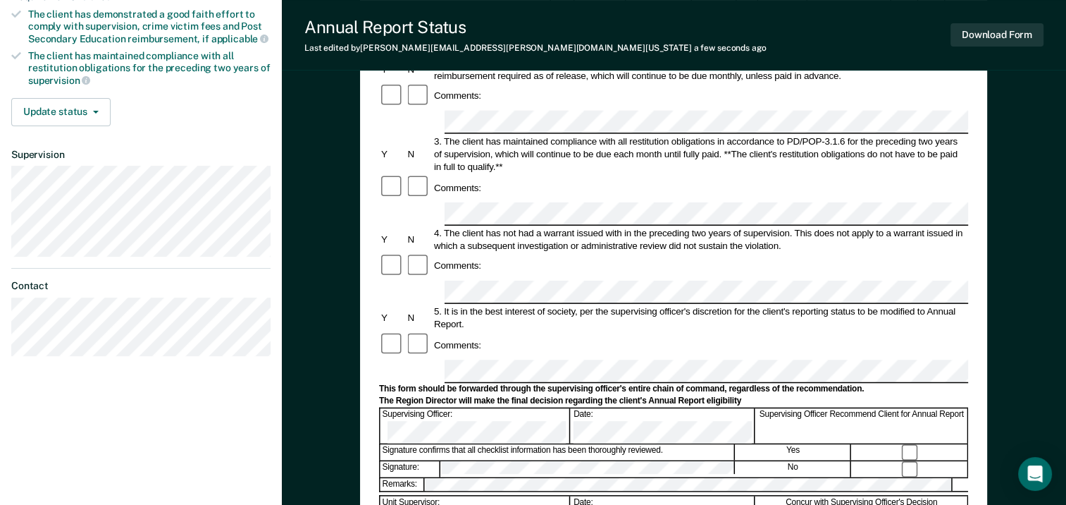
scroll to position [282, 0]
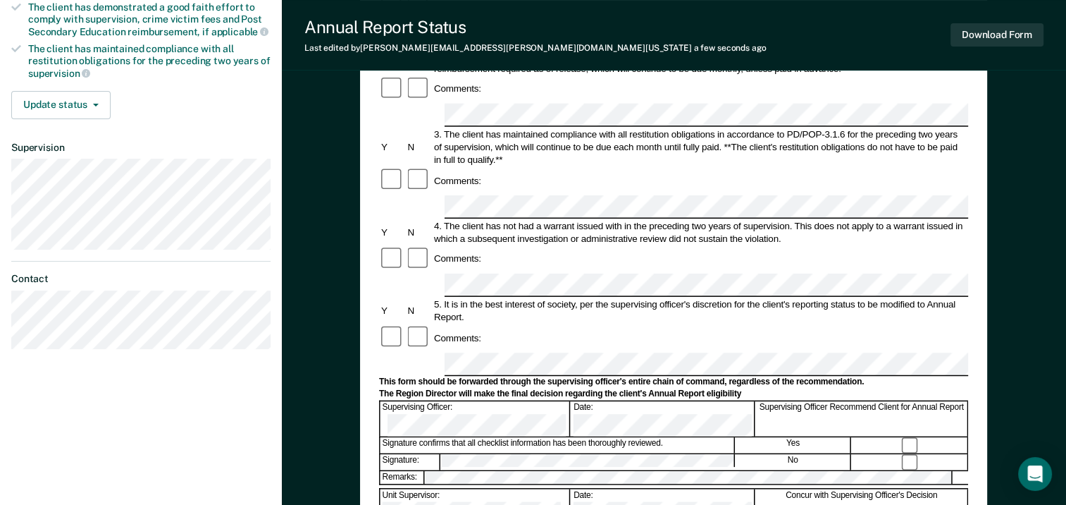
click at [440, 352] on div at bounding box center [673, 363] width 589 height 23
click at [495, 332] on form "Annual Reporting Checklist, Recommendation, and Determination Form Clients who …" at bounding box center [673, 351] width 589 height 994
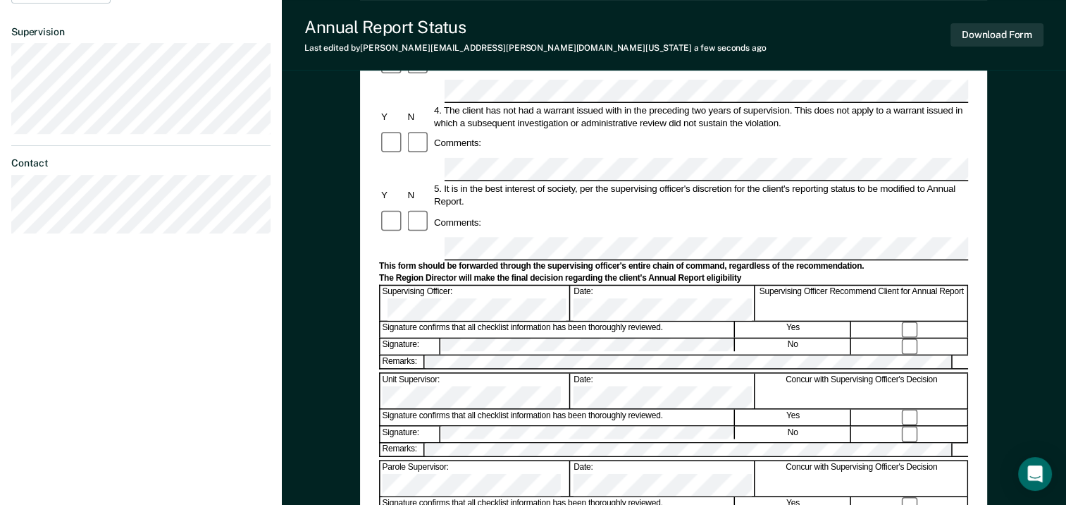
scroll to position [423, 0]
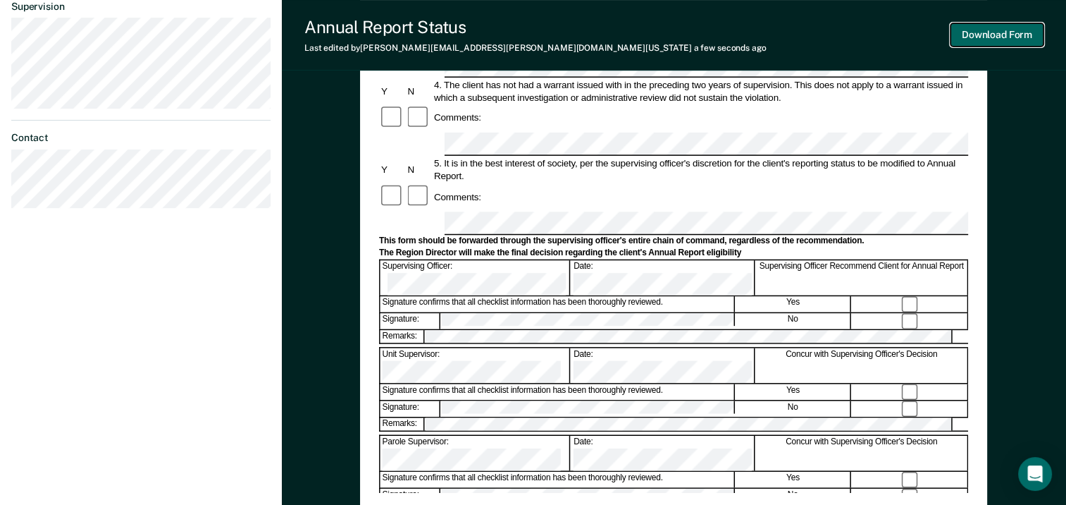
click at [998, 31] on button "Download Form" at bounding box center [997, 34] width 93 height 23
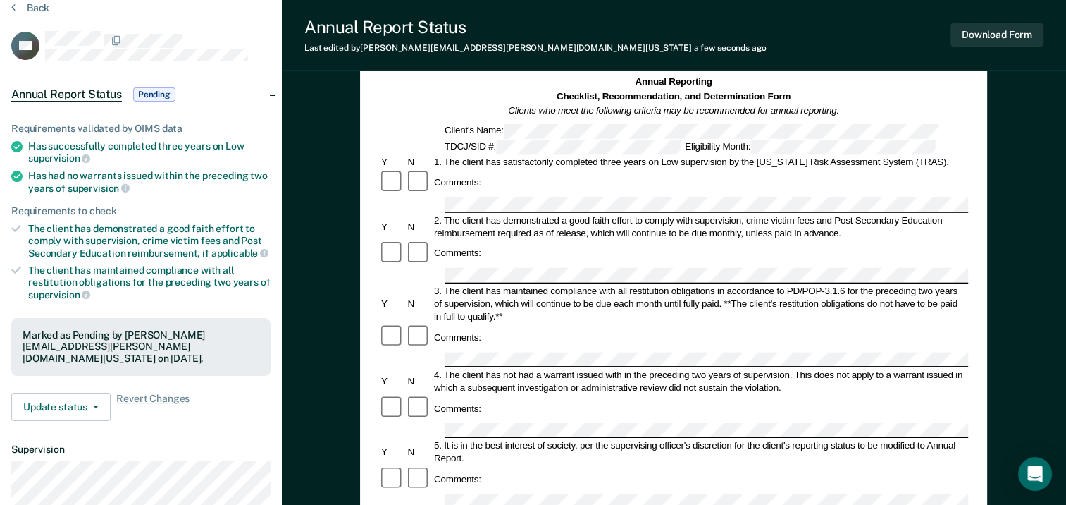
scroll to position [0, 0]
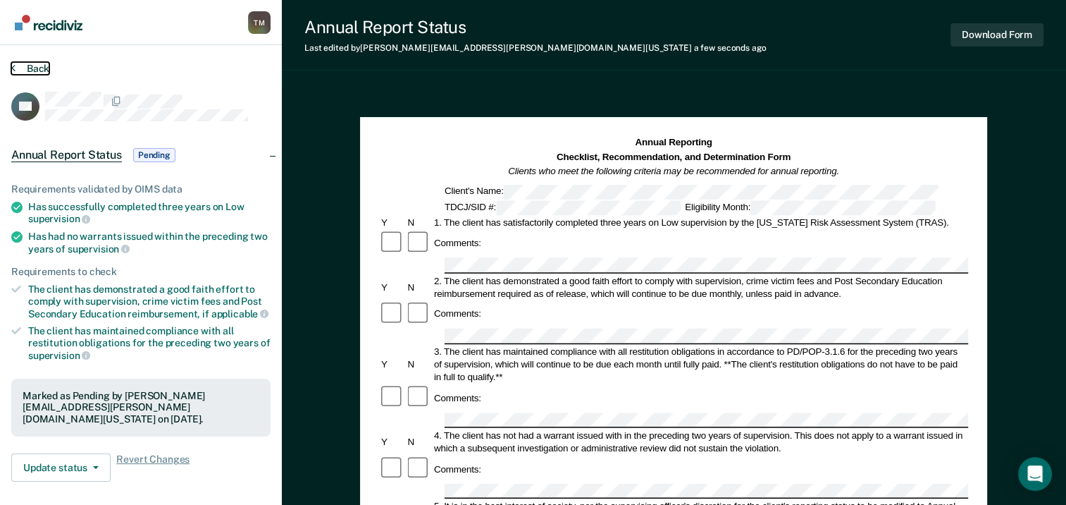
click at [43, 67] on button "Back" at bounding box center [30, 68] width 38 height 13
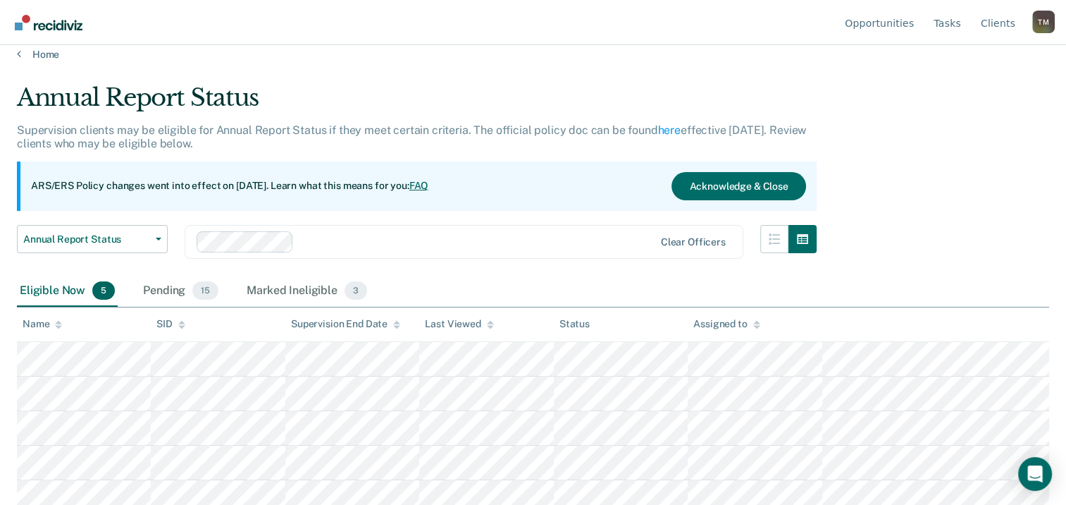
scroll to position [23, 0]
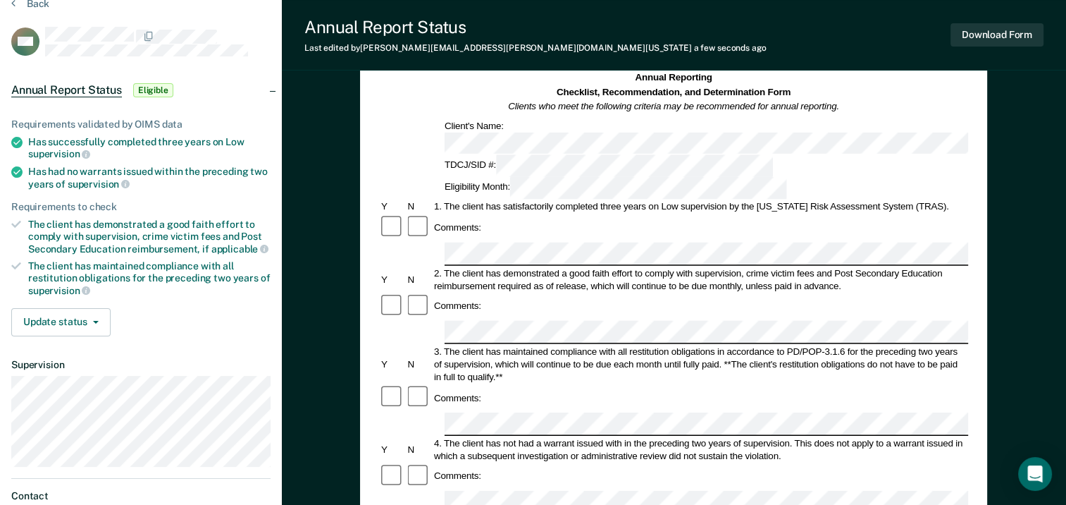
scroll to position [141, 0]
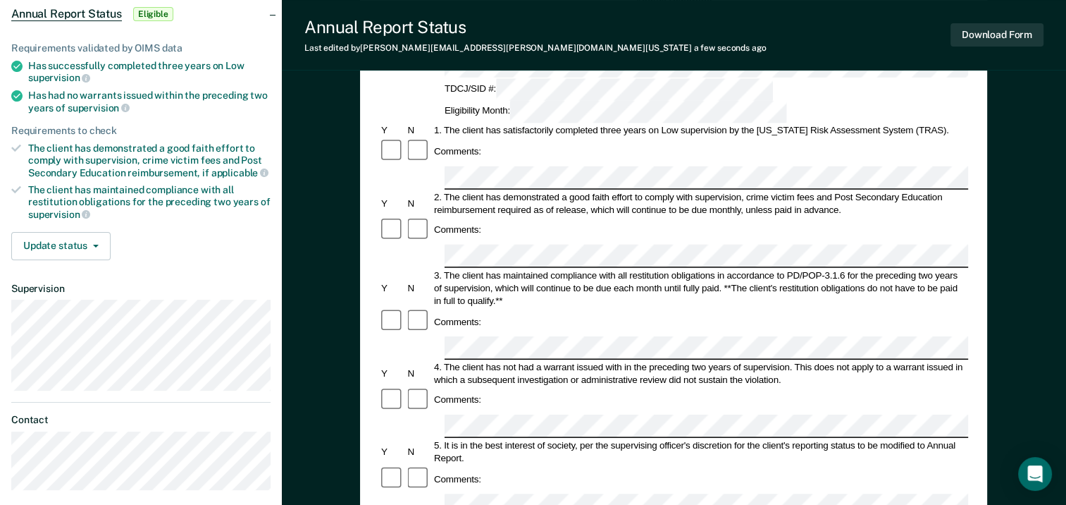
click at [439, 493] on div at bounding box center [673, 504] width 589 height 23
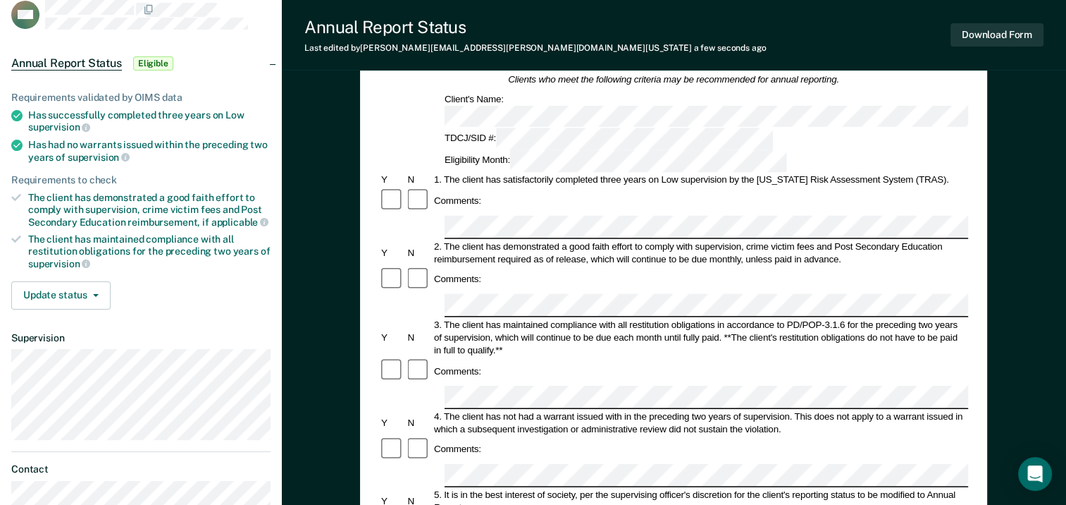
scroll to position [0, 0]
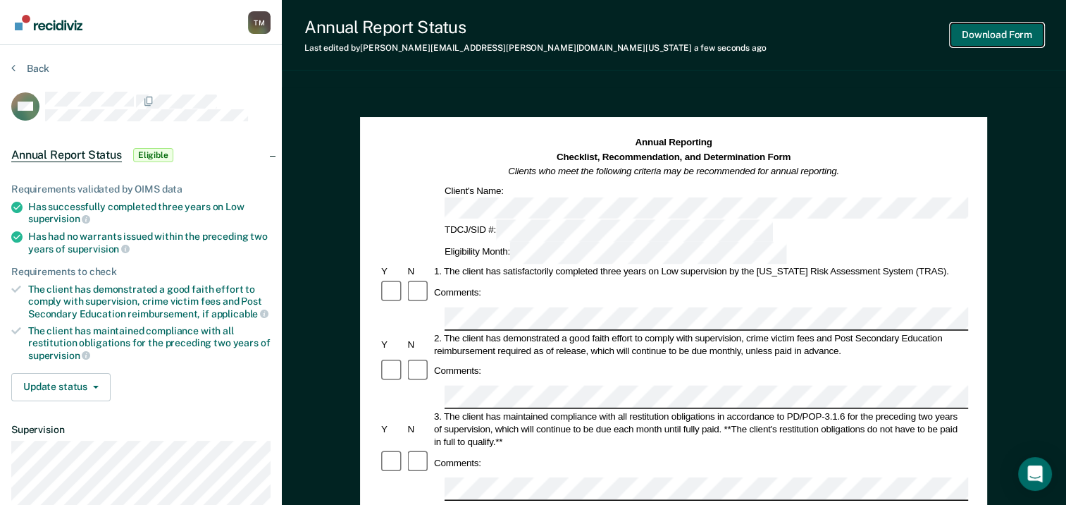
click at [1014, 35] on button "Download Form" at bounding box center [997, 34] width 93 height 23
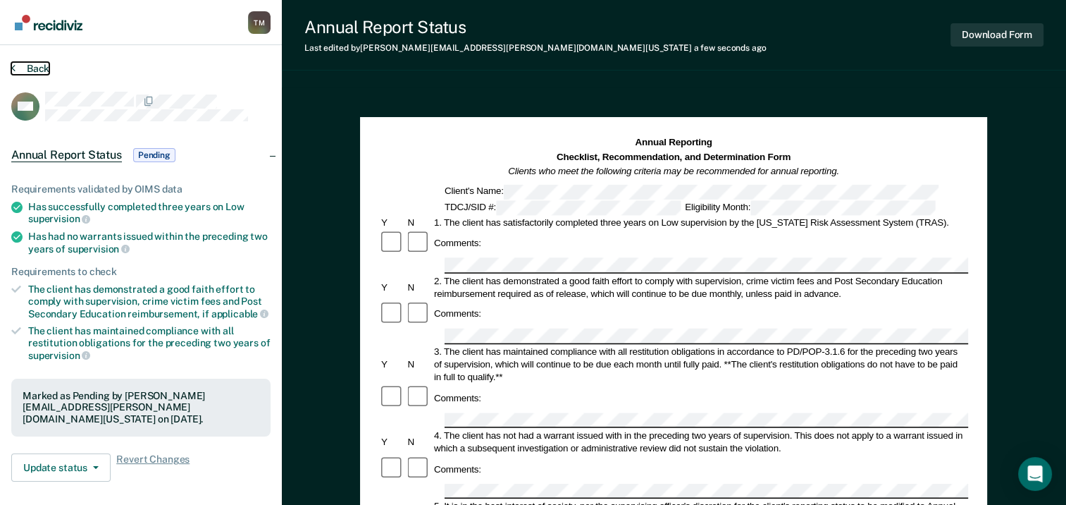
click at [37, 68] on button "Back" at bounding box center [30, 68] width 38 height 13
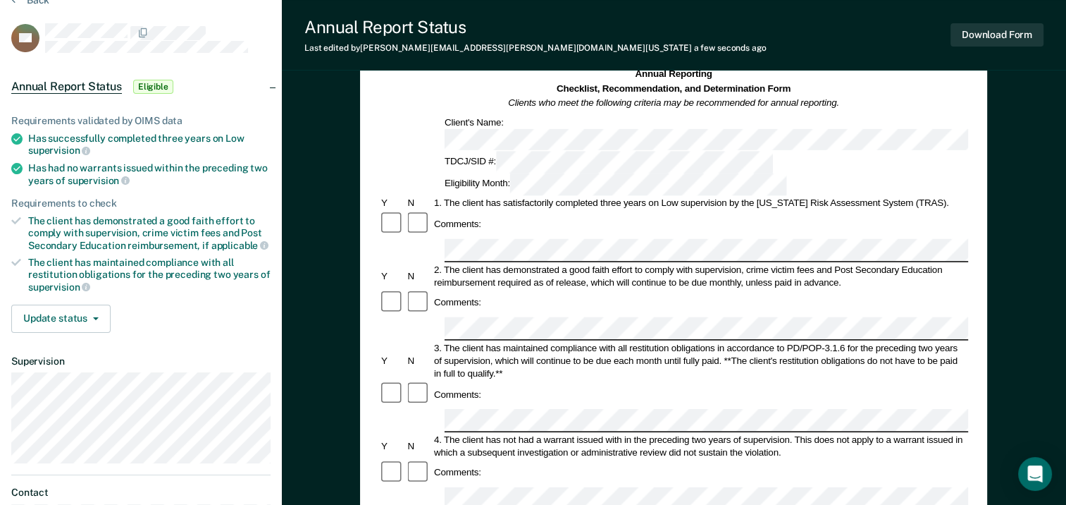
scroll to position [141, 0]
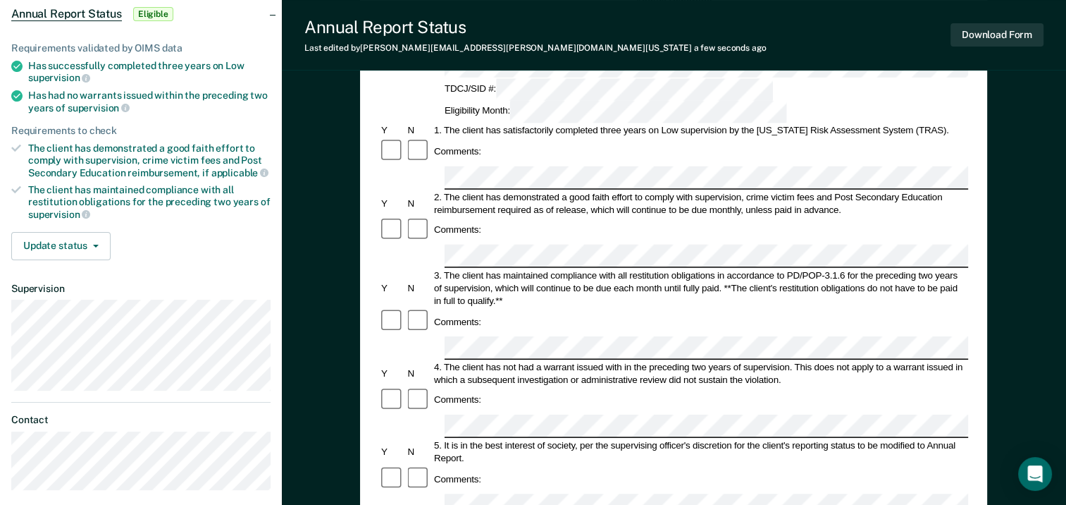
click at [279, 388] on div "[PERSON_NAME] T M Profile How it works Log Out Back BS Annual Report Status Eli…" at bounding box center [533, 348] width 1066 height 979
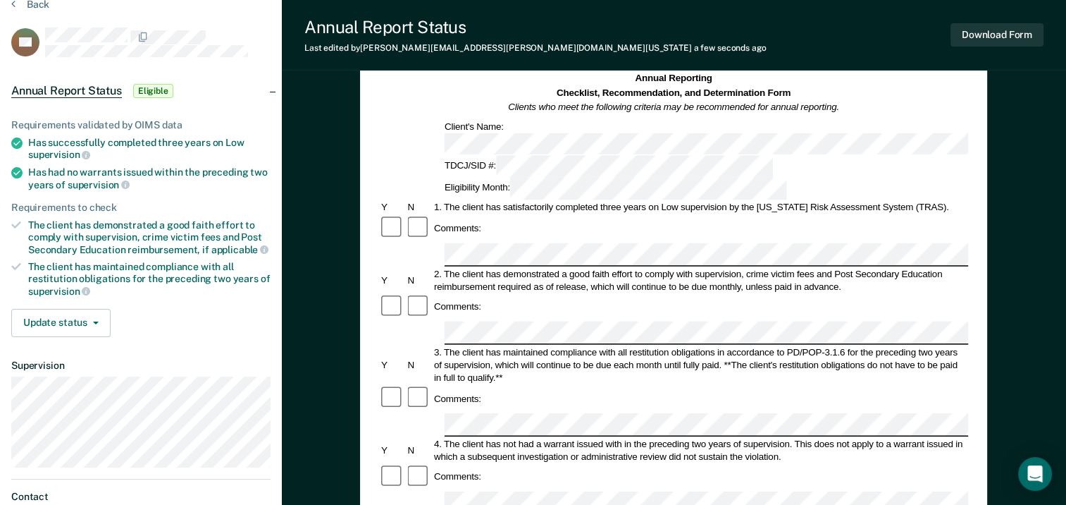
scroll to position [0, 0]
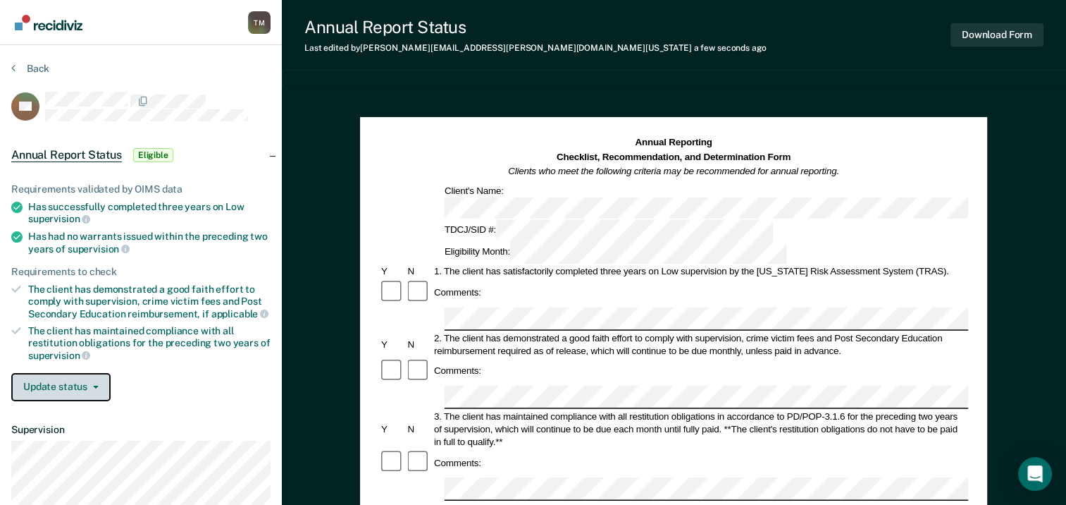
click at [99, 380] on button "Update status" at bounding box center [60, 387] width 99 height 28
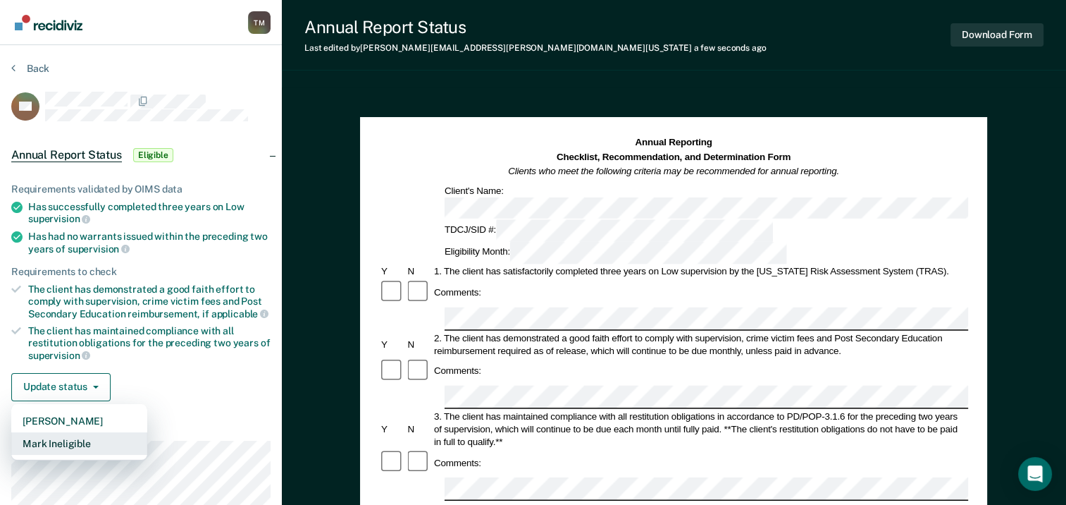
click at [83, 438] on button "Mark Ineligible" at bounding box center [79, 443] width 136 height 23
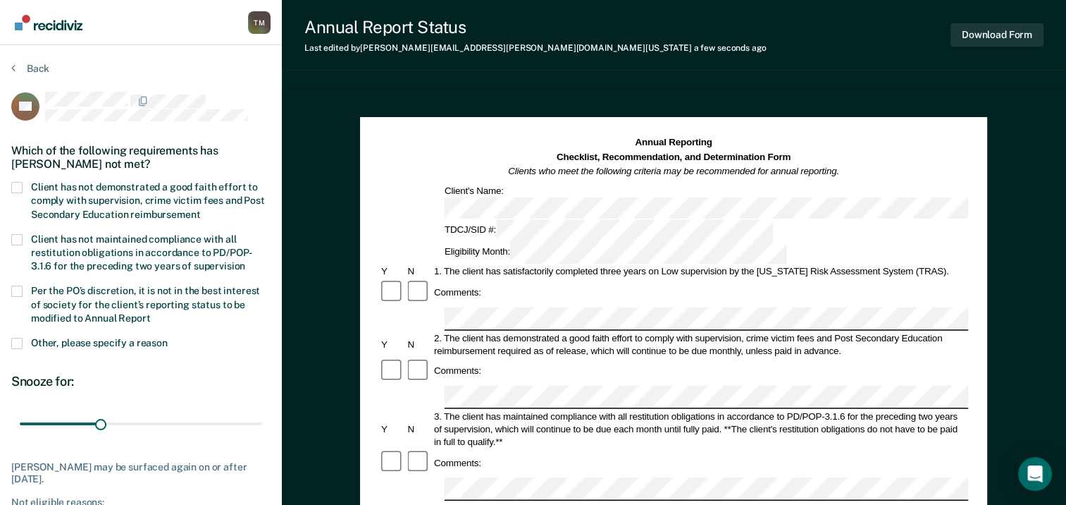
click at [16, 288] on span at bounding box center [16, 290] width 11 height 11
click at [151, 313] on input "Per the PO’s discretion, it is not in the best interest of society for the clie…" at bounding box center [151, 313] width 0 height 0
drag, startPoint x: 45, startPoint y: 423, endPoint x: 245, endPoint y: 422, distance: 200.1
type input "348"
click at [245, 422] on input "range" at bounding box center [141, 423] width 242 height 25
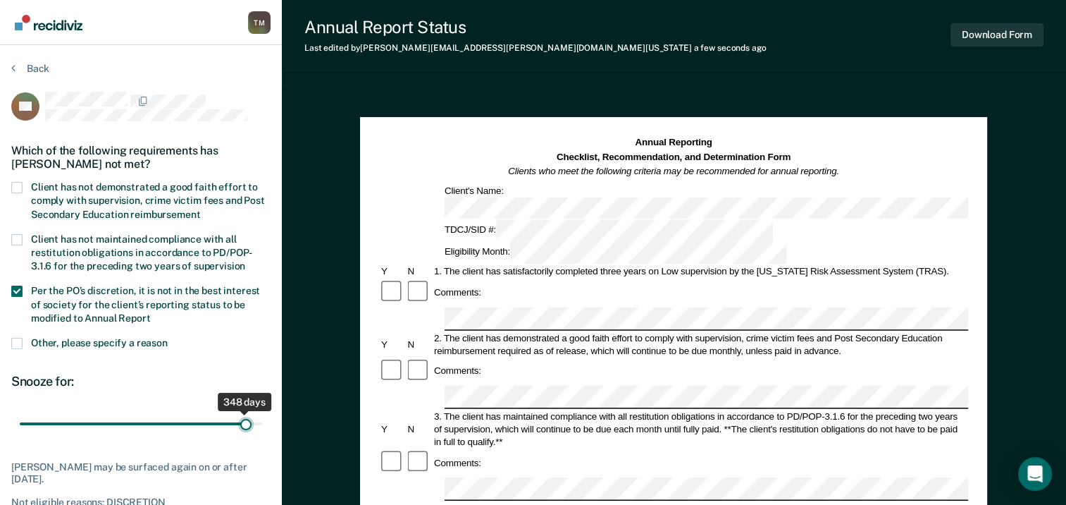
click at [245, 422] on input "range" at bounding box center [141, 423] width 242 height 25
click at [1006, 39] on button "Download Form" at bounding box center [997, 34] width 93 height 23
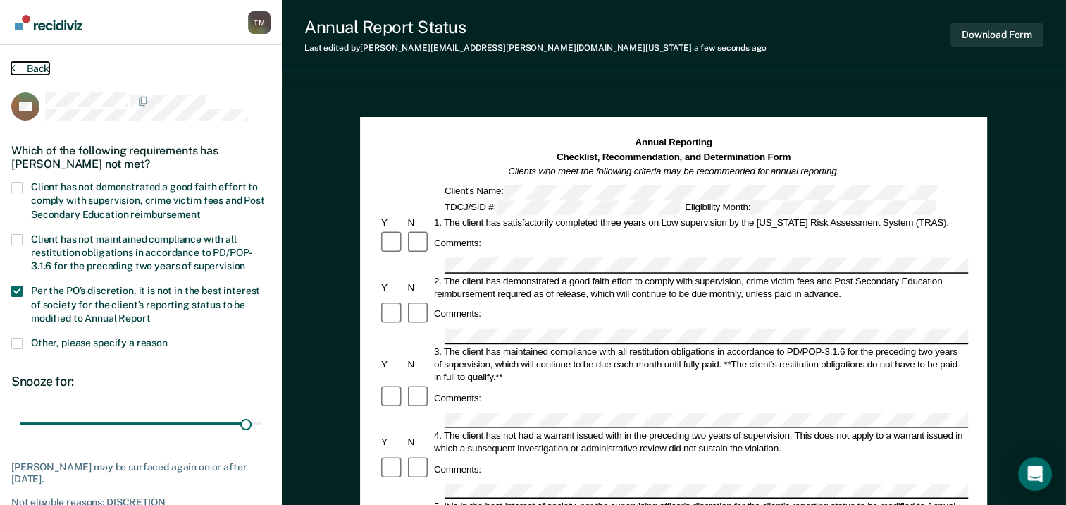
click at [43, 68] on button "Back" at bounding box center [30, 68] width 38 height 13
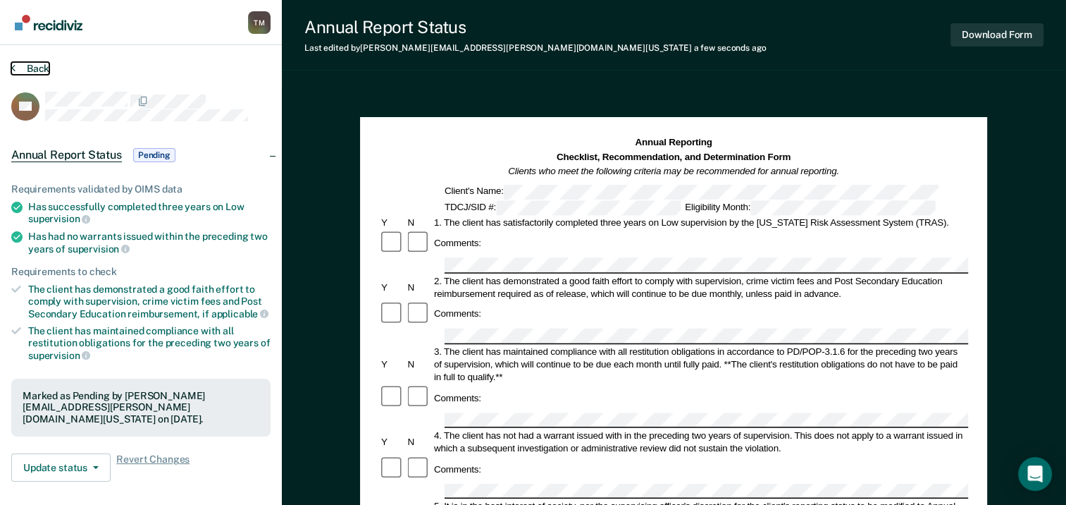
click at [42, 68] on button "Back" at bounding box center [30, 68] width 38 height 13
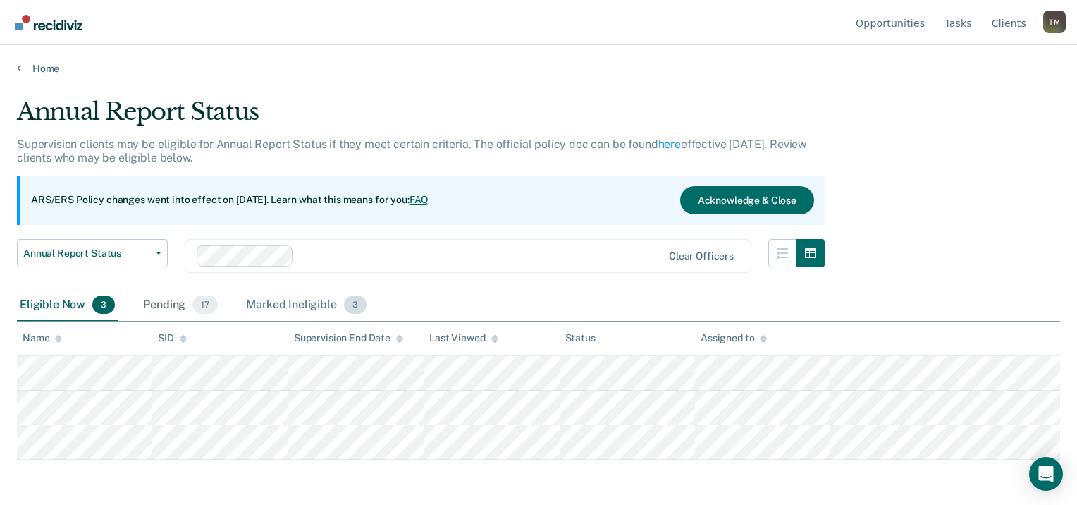
click at [273, 305] on div "Marked Ineligible 3" at bounding box center [306, 305] width 126 height 31
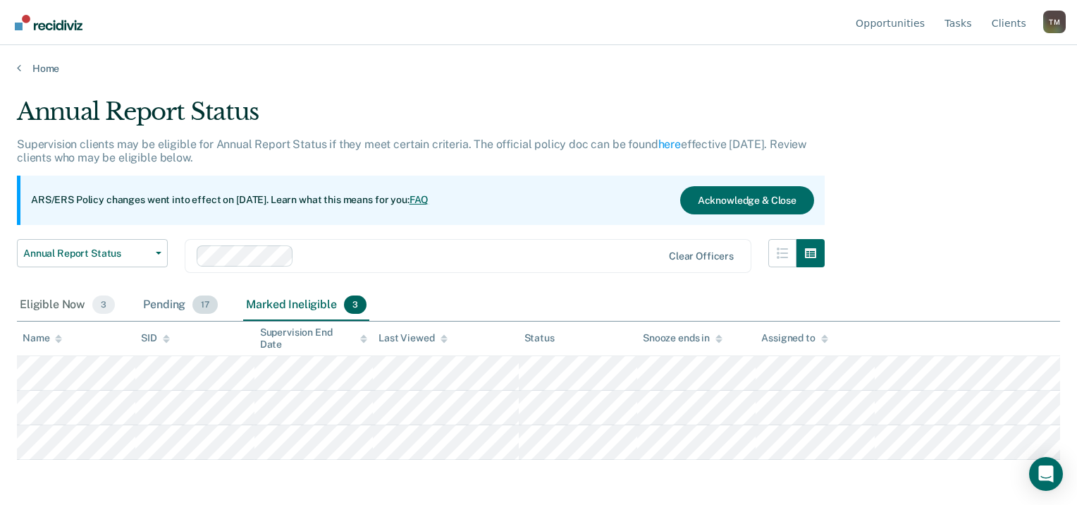
click at [163, 304] on div "Pending 17" at bounding box center [180, 305] width 80 height 31
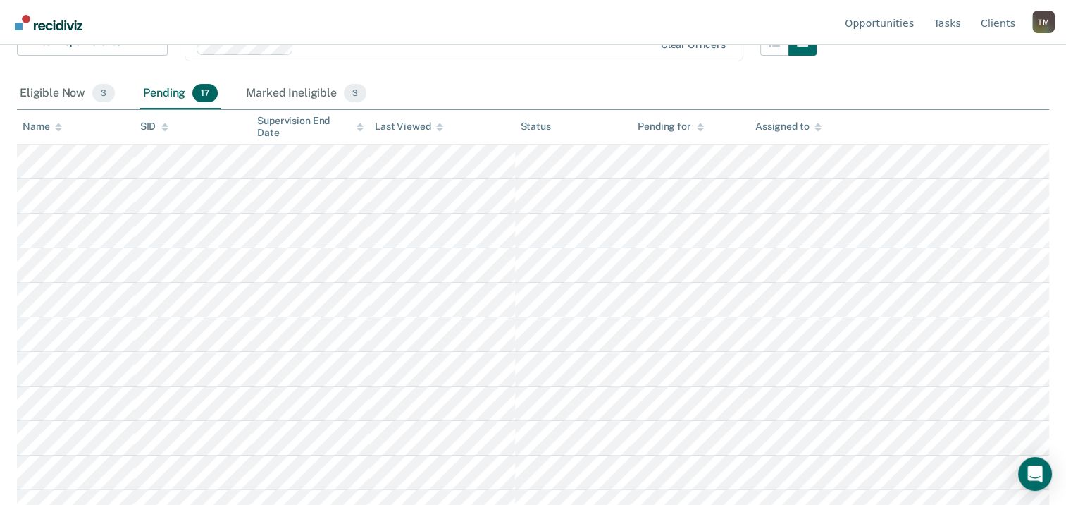
scroll to position [437, 0]
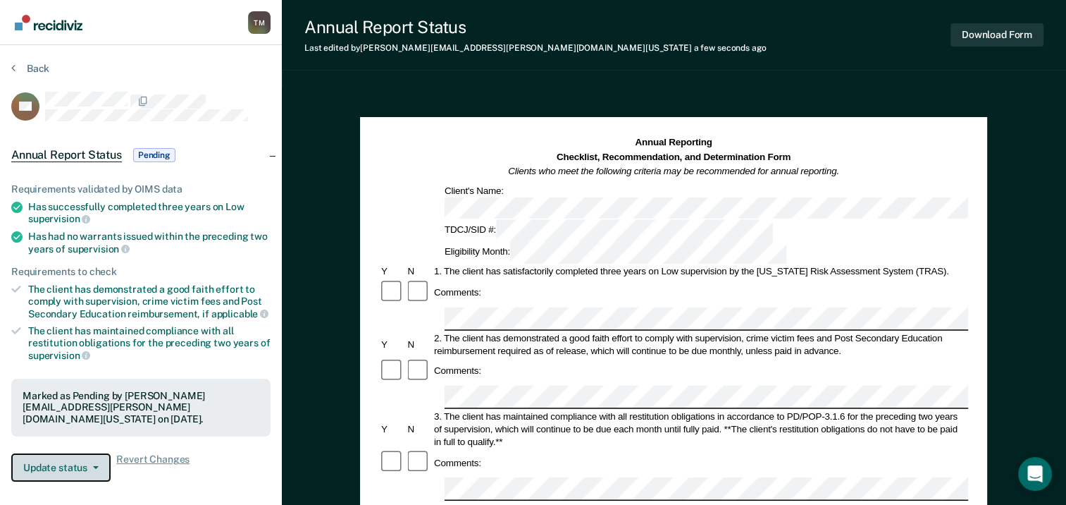
click at [94, 466] on icon "button" at bounding box center [96, 467] width 6 height 3
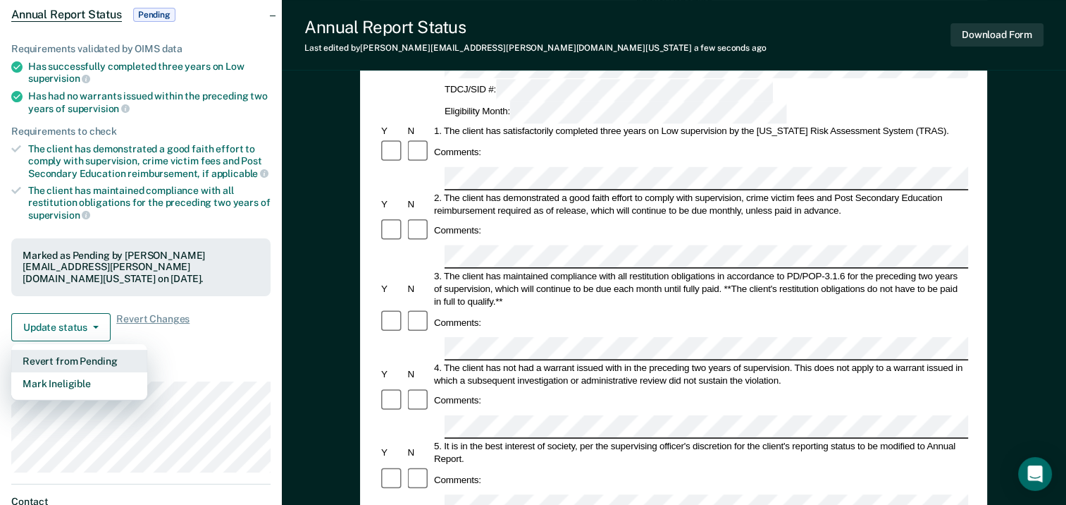
scroll to position [141, 0]
click at [64, 371] on button "Mark Ineligible" at bounding box center [79, 382] width 136 height 23
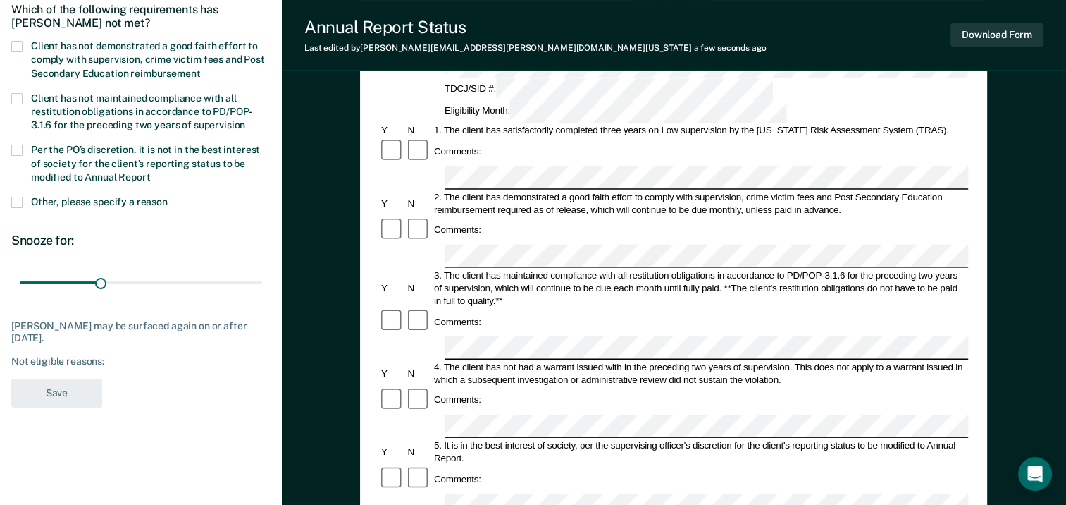
click at [13, 149] on span at bounding box center [16, 149] width 11 height 11
click at [151, 172] on input "Per the PO’s discretion, it is not in the best interest of society for the clie…" at bounding box center [151, 172] width 0 height 0
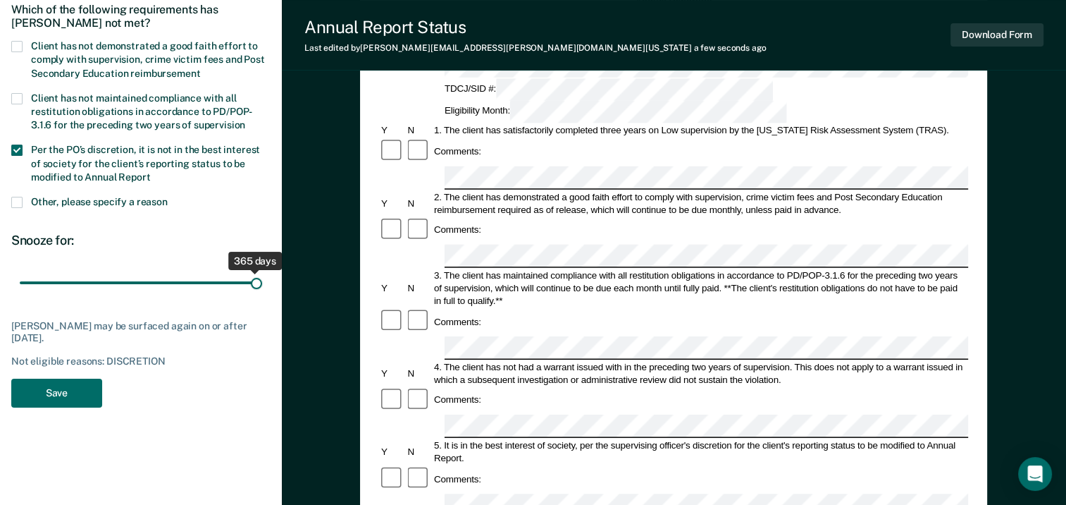
drag, startPoint x: 45, startPoint y: 283, endPoint x: 278, endPoint y: 282, distance: 233.2
type input "365"
click at [262, 282] on input "range" at bounding box center [141, 283] width 242 height 25
click at [63, 394] on button "Save" at bounding box center [56, 392] width 91 height 29
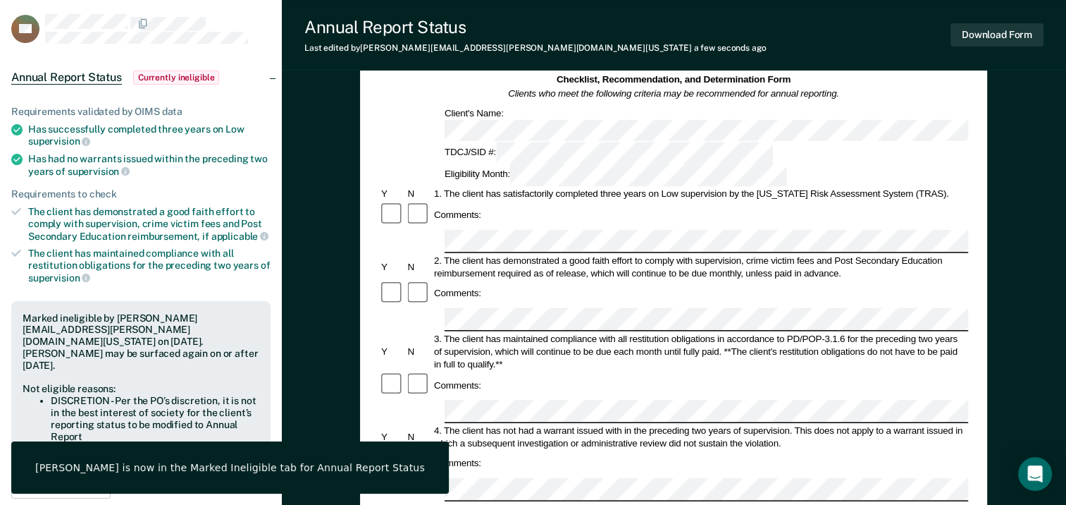
scroll to position [0, 0]
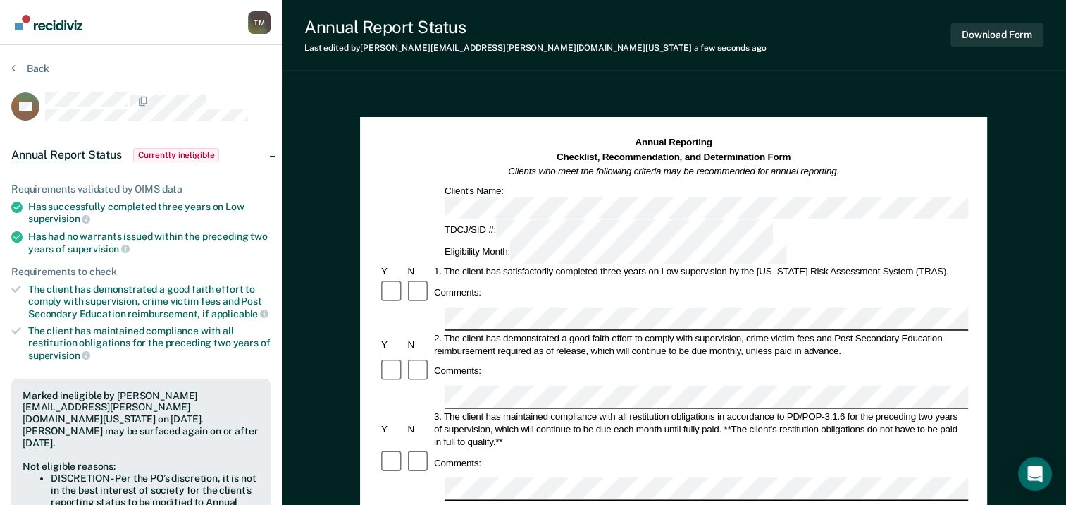
click at [39, 27] on img "Go to Recidiviz Home" at bounding box center [49, 23] width 68 height 16
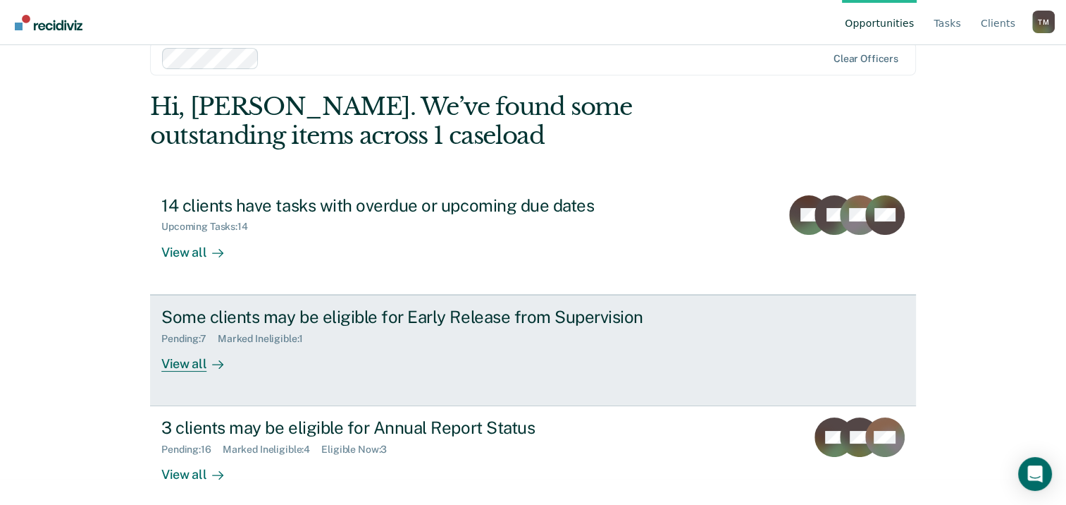
scroll to position [37, 0]
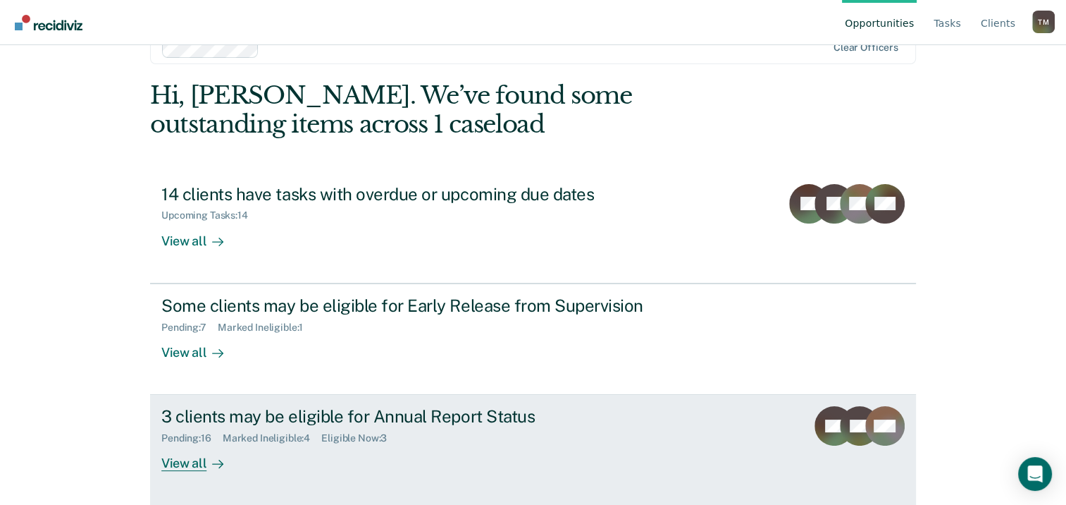
click at [311, 408] on div "3 clients may be eligible for Annual Report Status" at bounding box center [408, 416] width 495 height 20
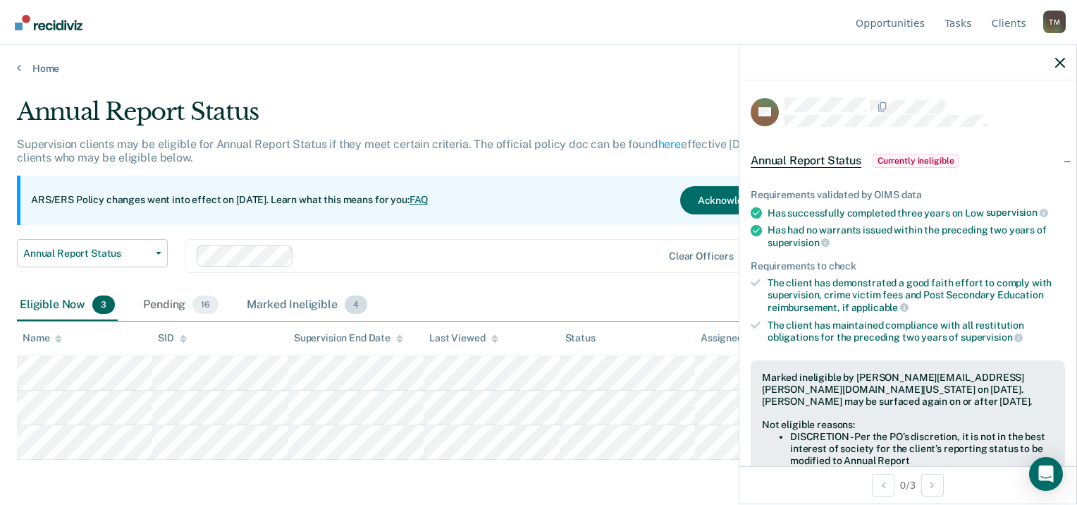
click at [313, 302] on div "Marked Ineligible 4" at bounding box center [307, 305] width 126 height 31
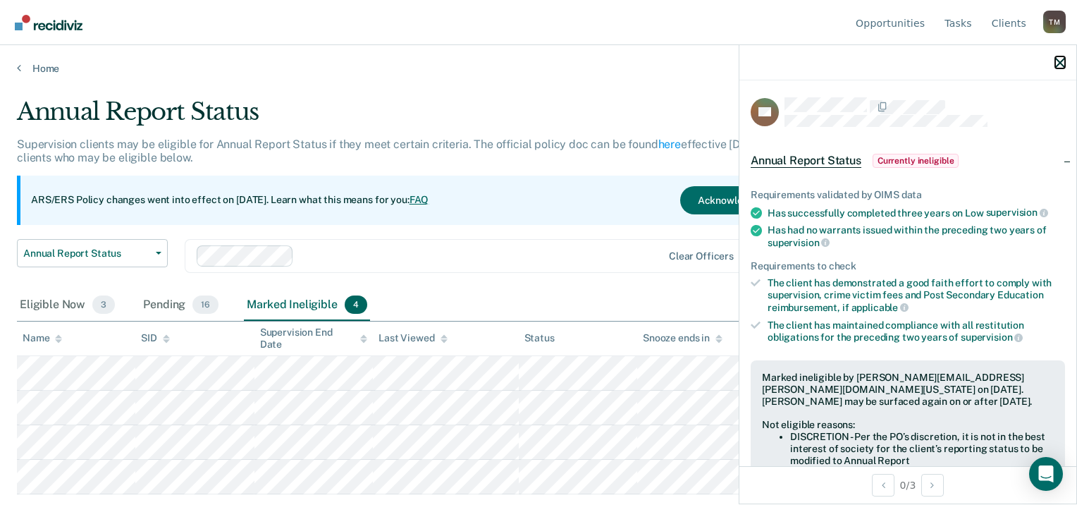
click at [1060, 66] on icon "button" at bounding box center [1060, 63] width 10 height 10
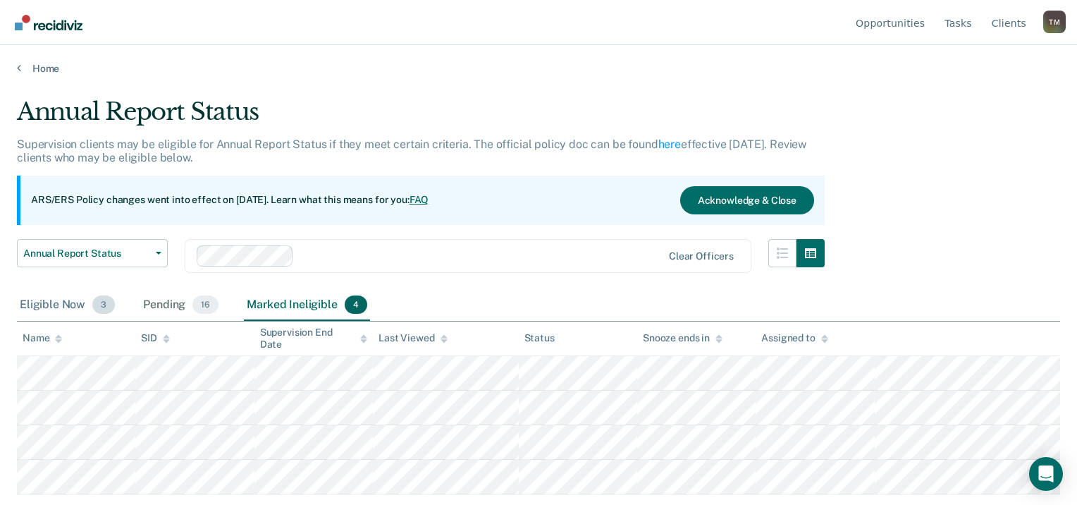
click at [56, 304] on div "Eligible Now 3" at bounding box center [67, 305] width 101 height 31
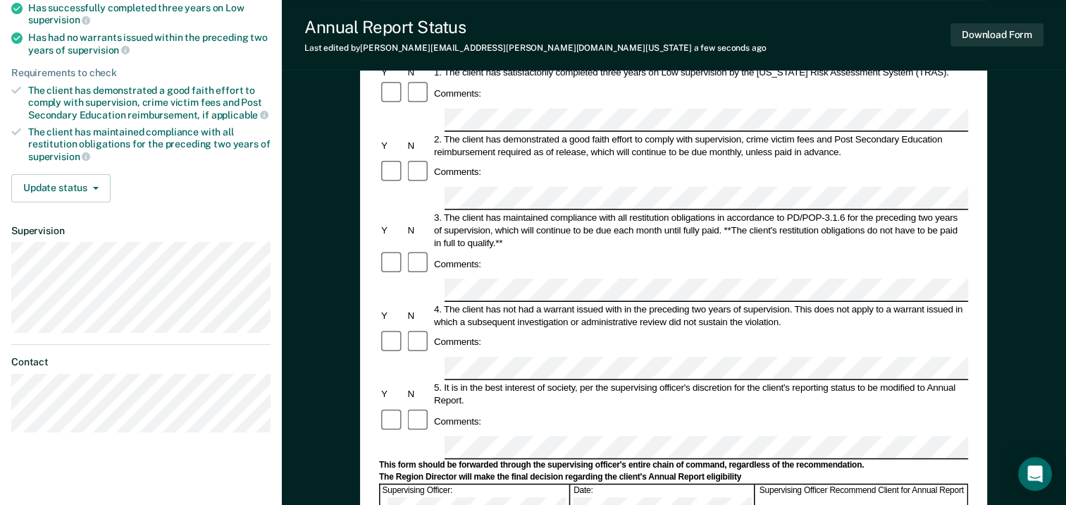
scroll to position [211, 0]
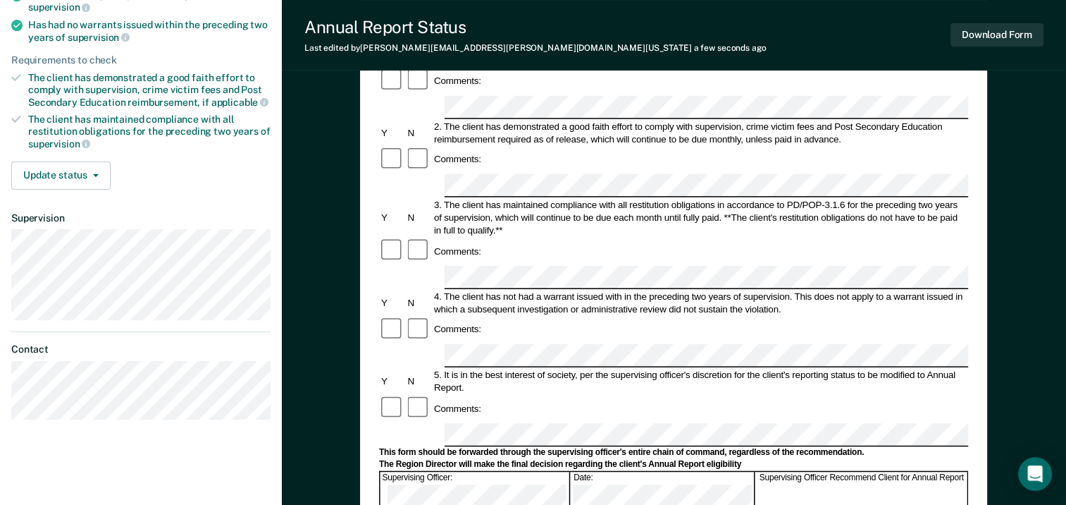
click at [357, 314] on div "Annual Reporting Checklist, Recommendation, and Determination Form Clients who …" at bounding box center [674, 354] width 784 height 957
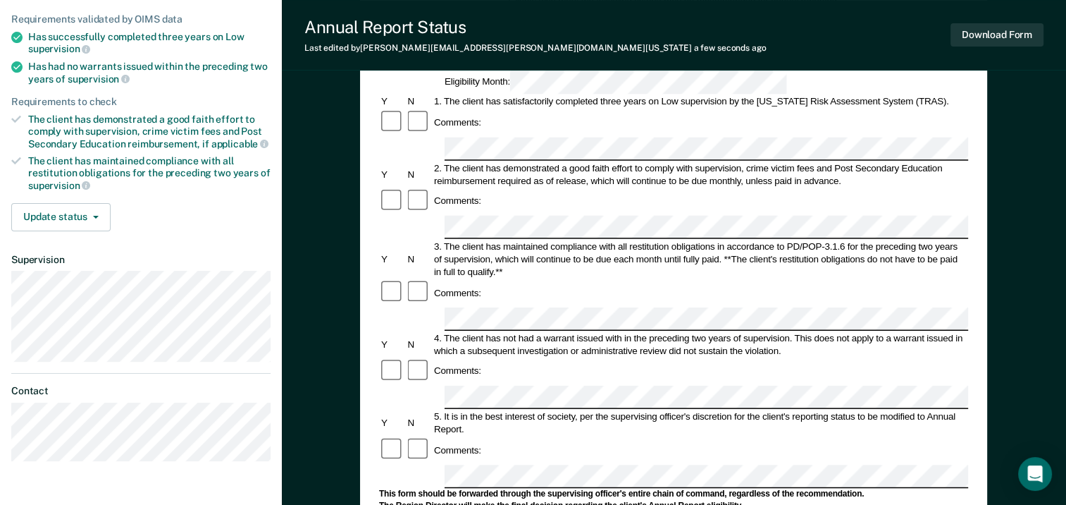
scroll to position [70, 0]
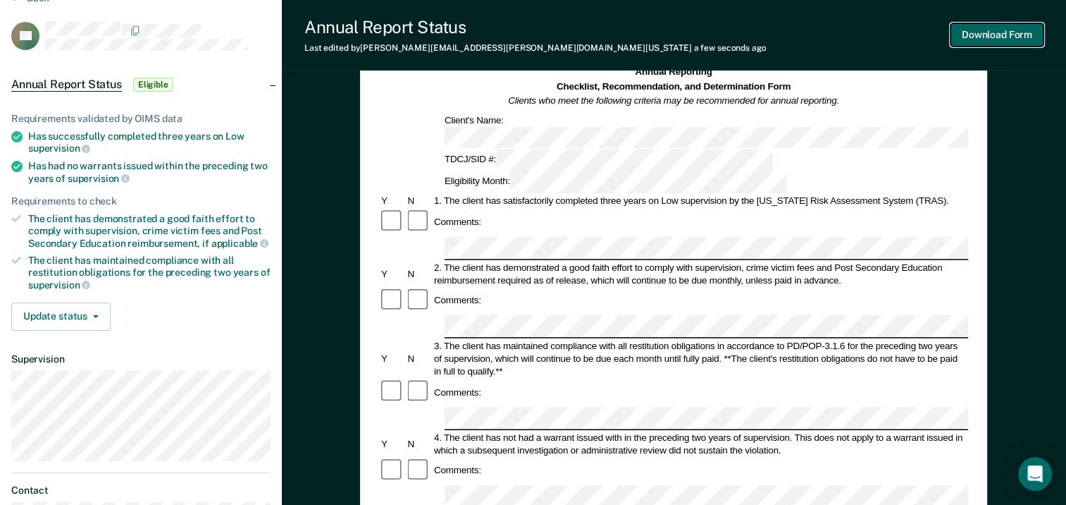
click at [1007, 34] on button "Download Form" at bounding box center [997, 34] width 93 height 23
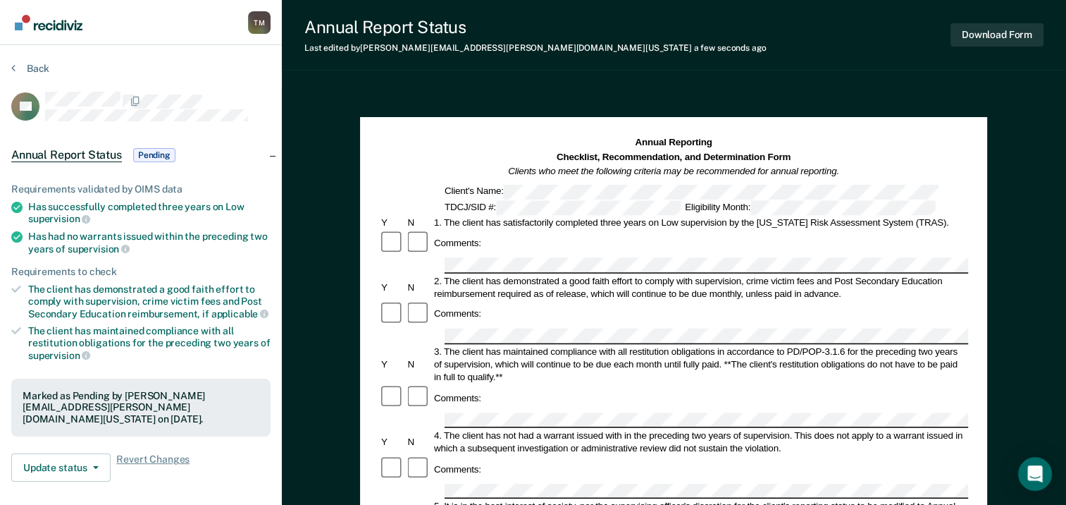
scroll to position [0, 0]
click at [25, 65] on button "Back" at bounding box center [30, 68] width 38 height 13
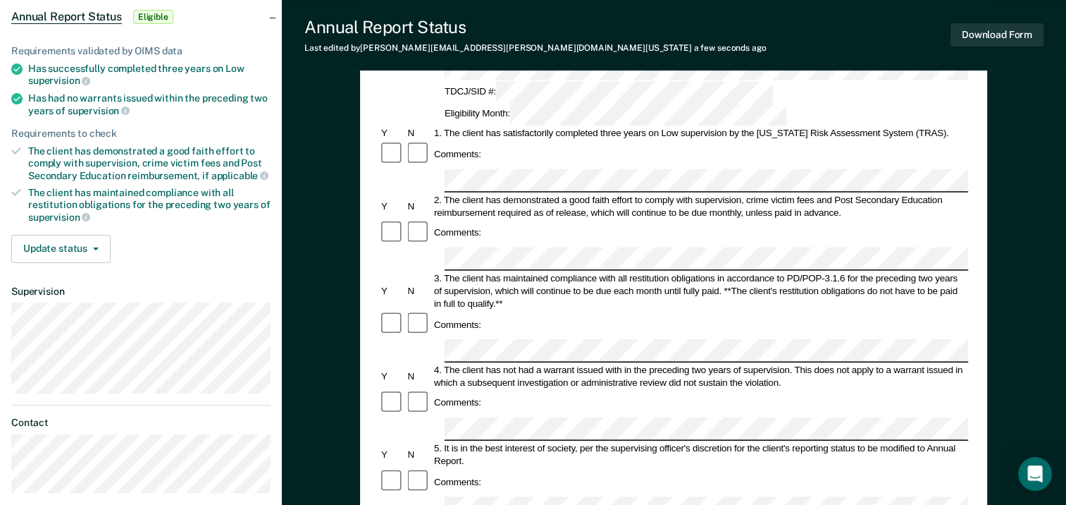
scroll to position [141, 0]
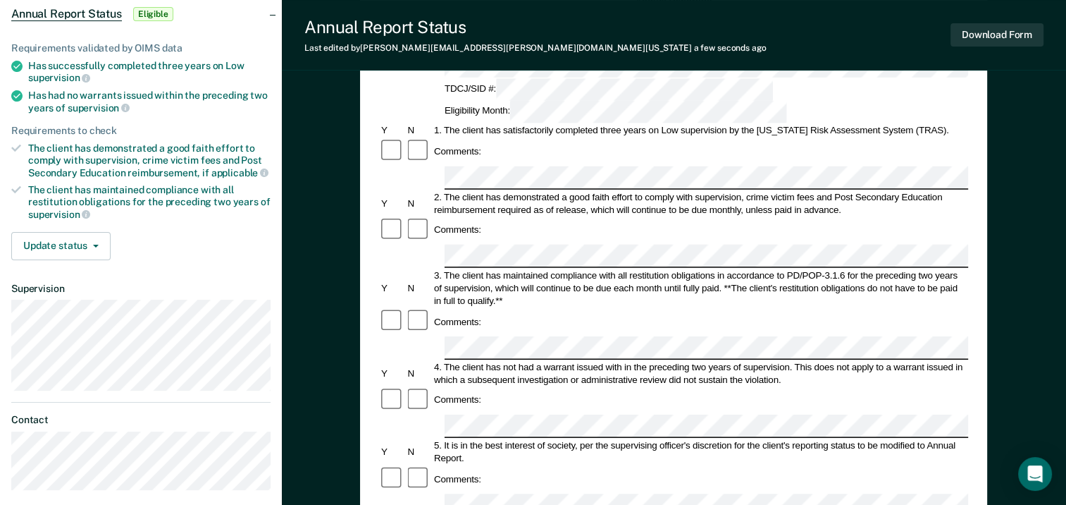
click at [438, 493] on div at bounding box center [673, 504] width 589 height 23
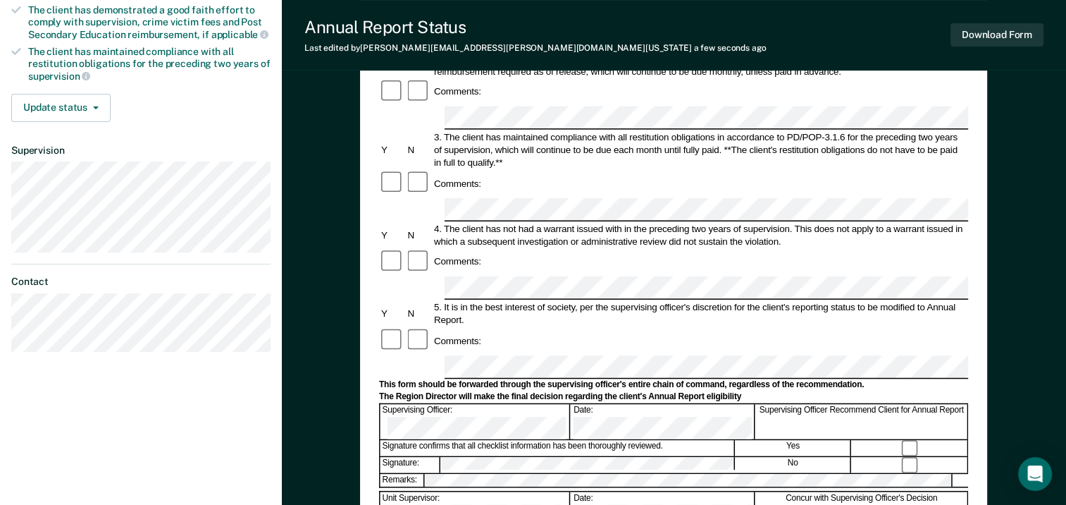
scroll to position [282, 0]
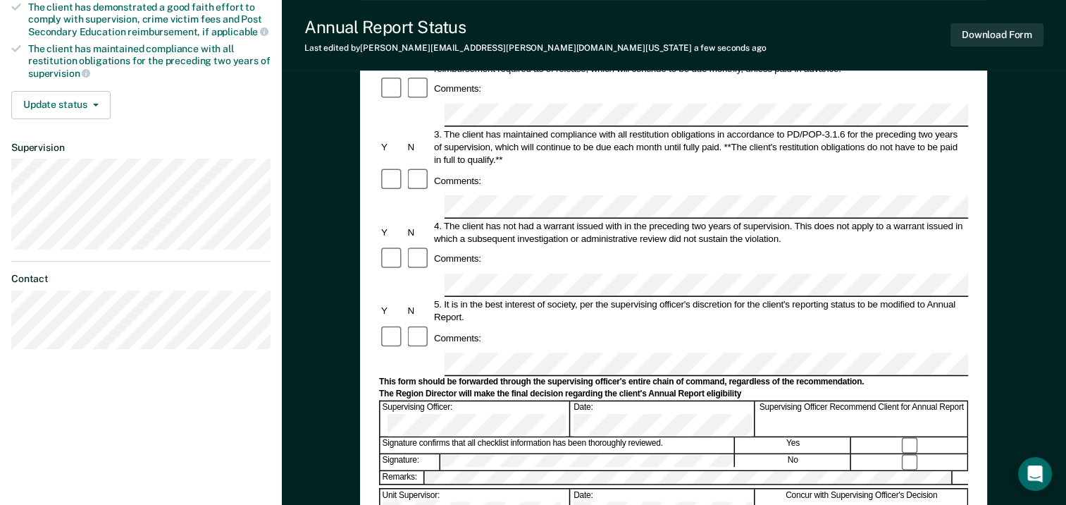
click at [499, 414] on form "Annual Reporting Checklist, Recommendation, and Determination Form Clients who …" at bounding box center [673, 351] width 589 height 994
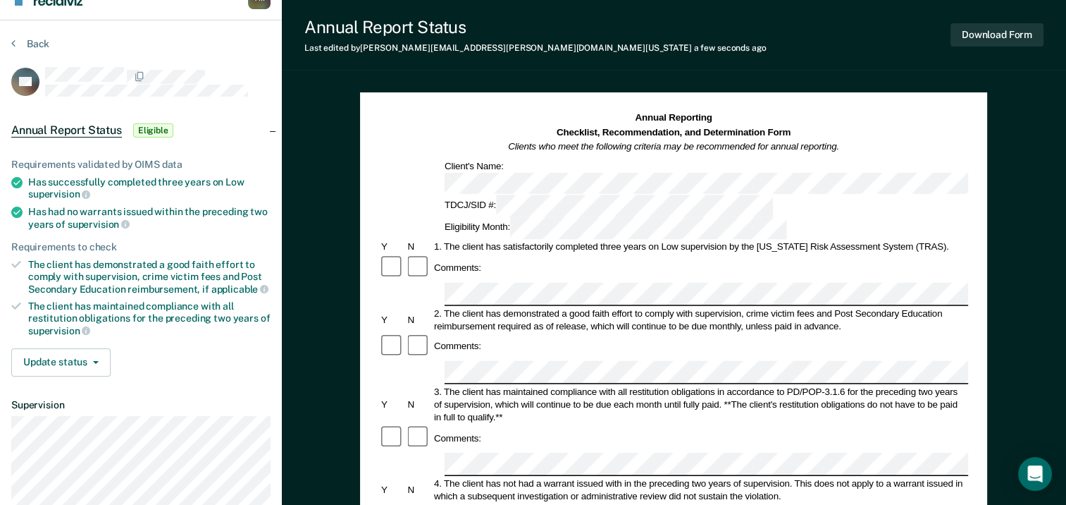
scroll to position [0, 0]
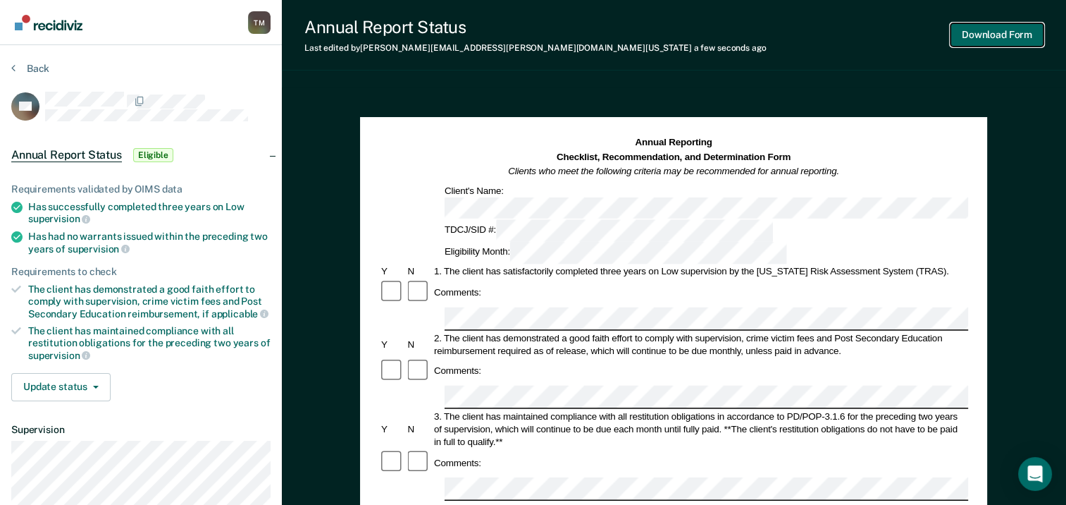
click at [1010, 30] on button "Download Form" at bounding box center [997, 34] width 93 height 23
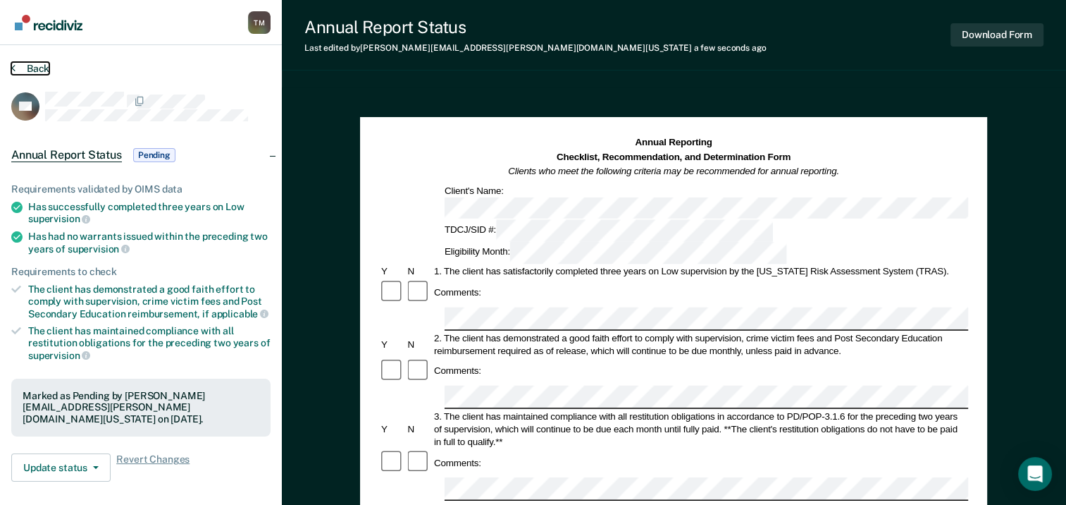
click at [45, 70] on button "Back" at bounding box center [30, 68] width 38 height 13
